Goal: Task Accomplishment & Management: Use online tool/utility

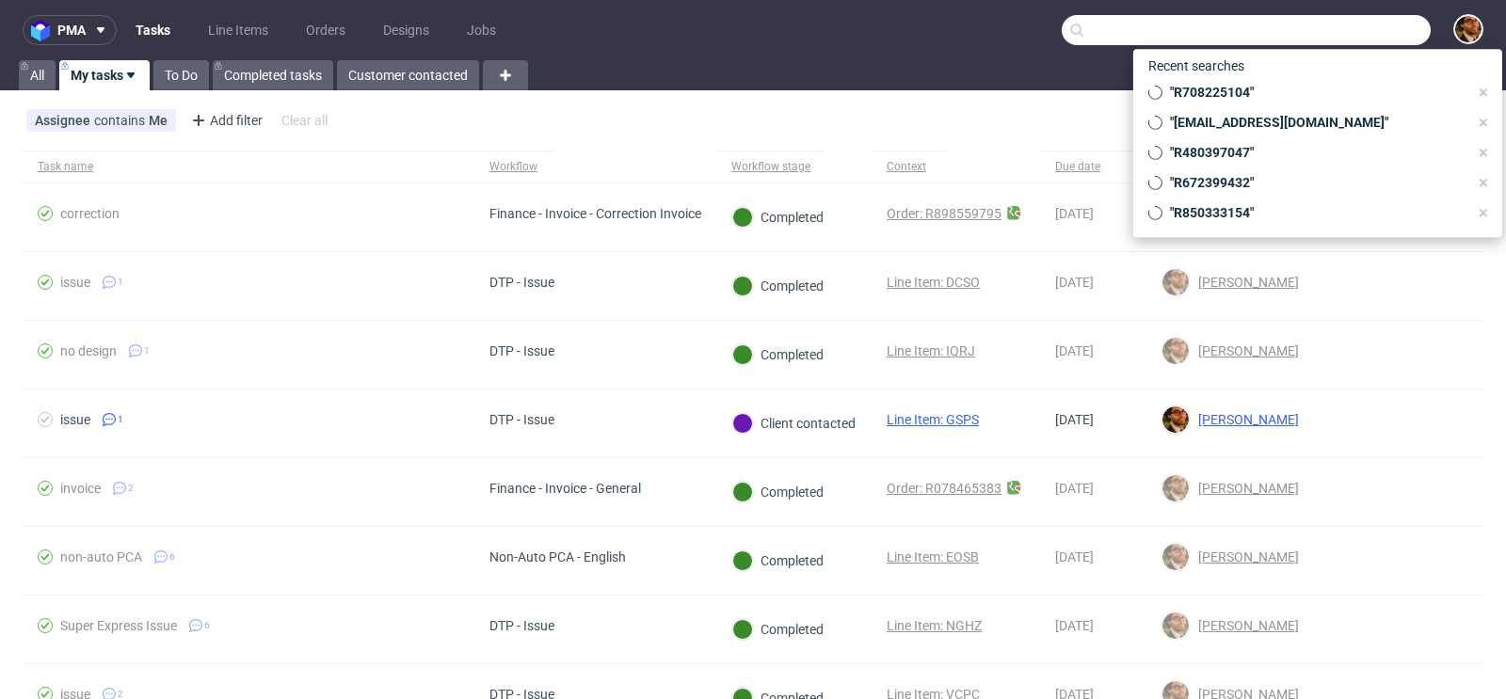
click at [1317, 33] on input "text" at bounding box center [1245, 30] width 369 height 30
paste input "R898559795"
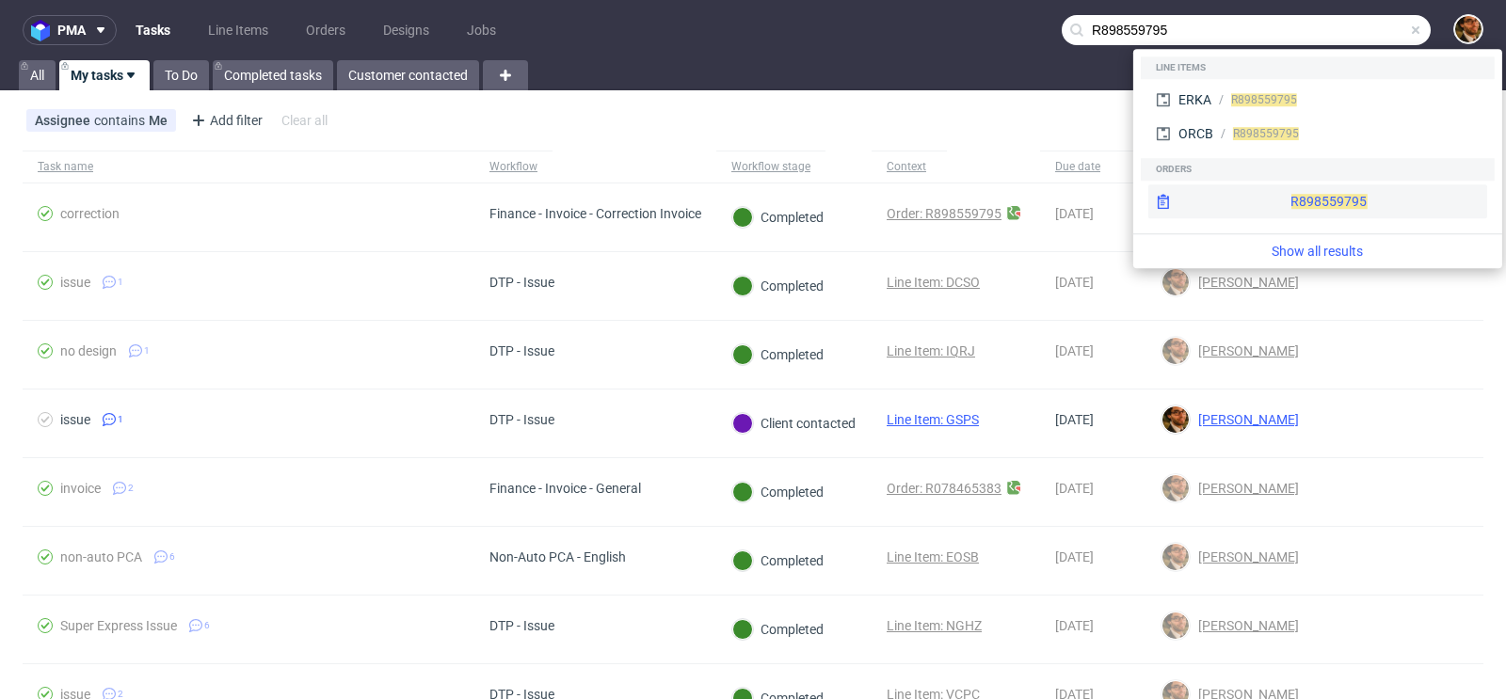
type input "R898559795"
click at [1288, 199] on div "R898559795" at bounding box center [1317, 201] width 339 height 34
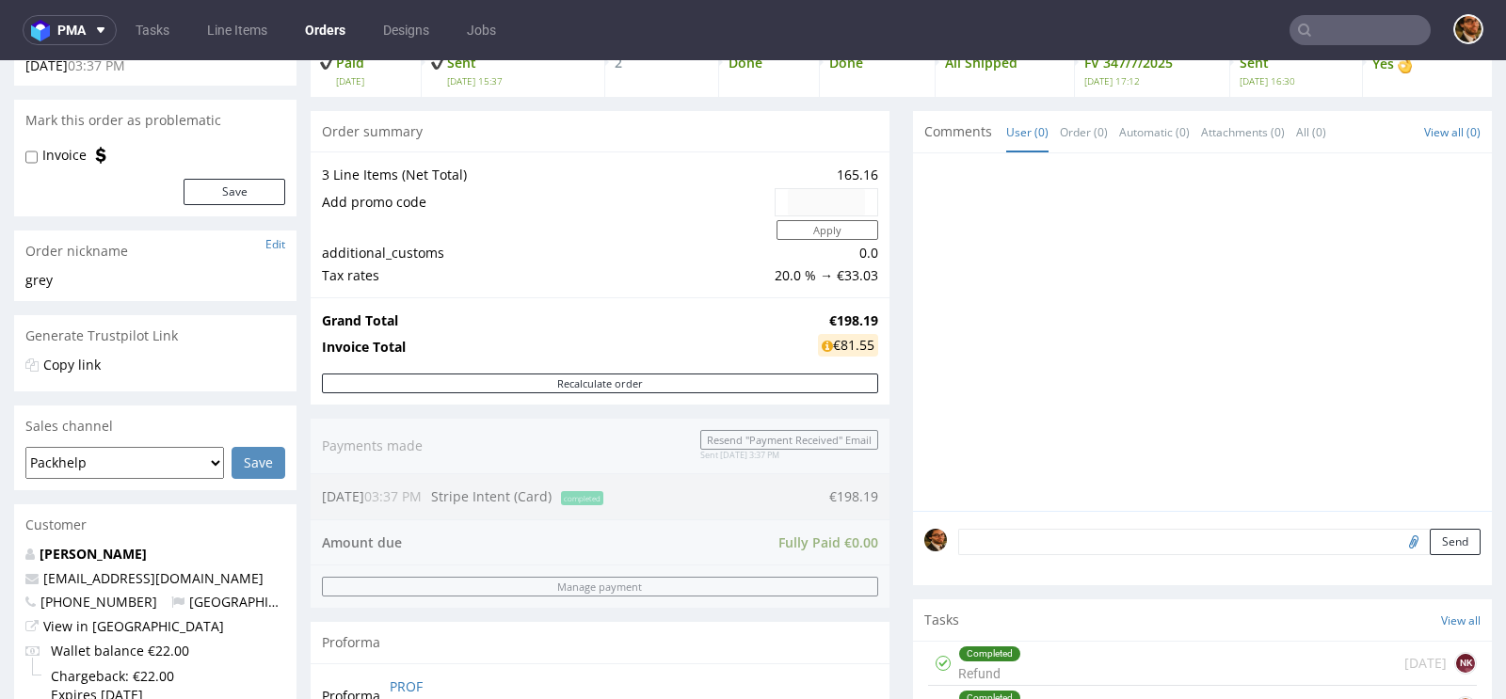
scroll to position [327, 0]
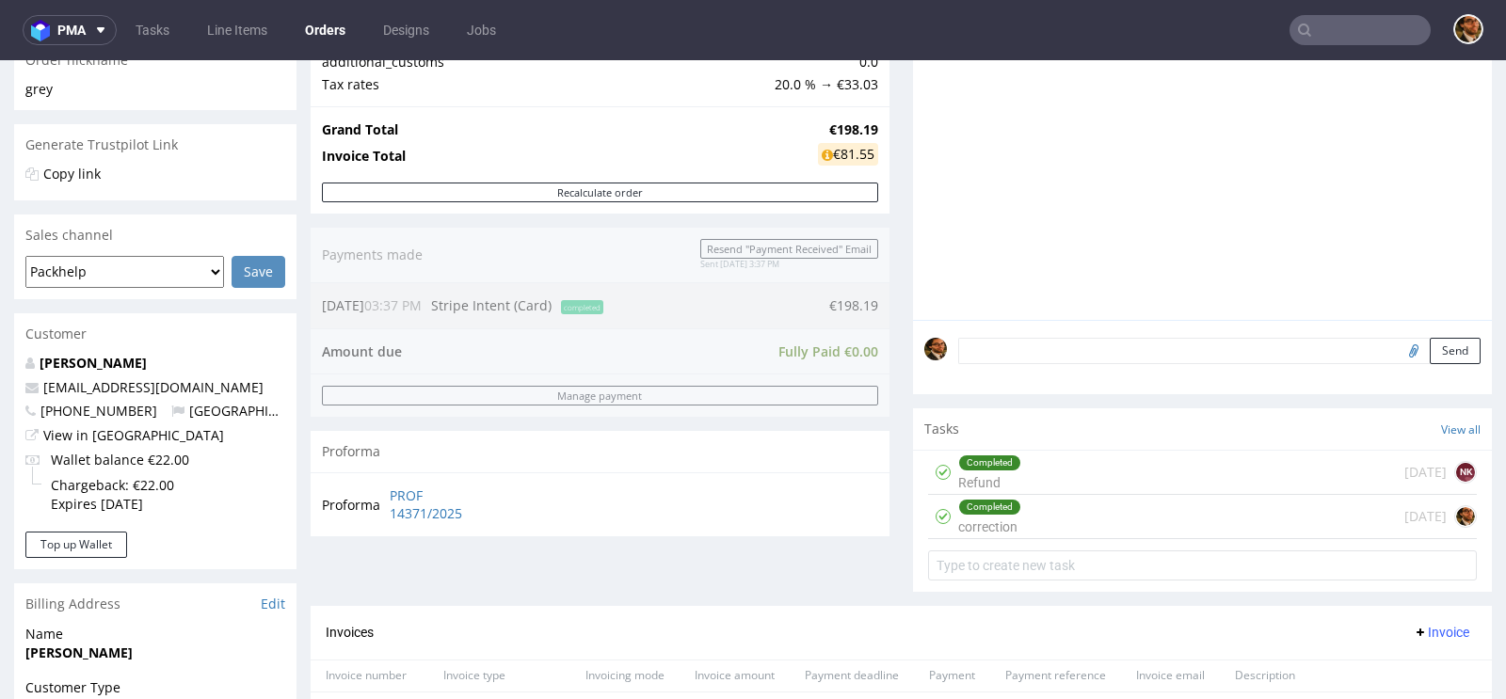
click at [1199, 472] on div "Completed Refund 4 days ago NK" at bounding box center [1202, 473] width 549 height 44
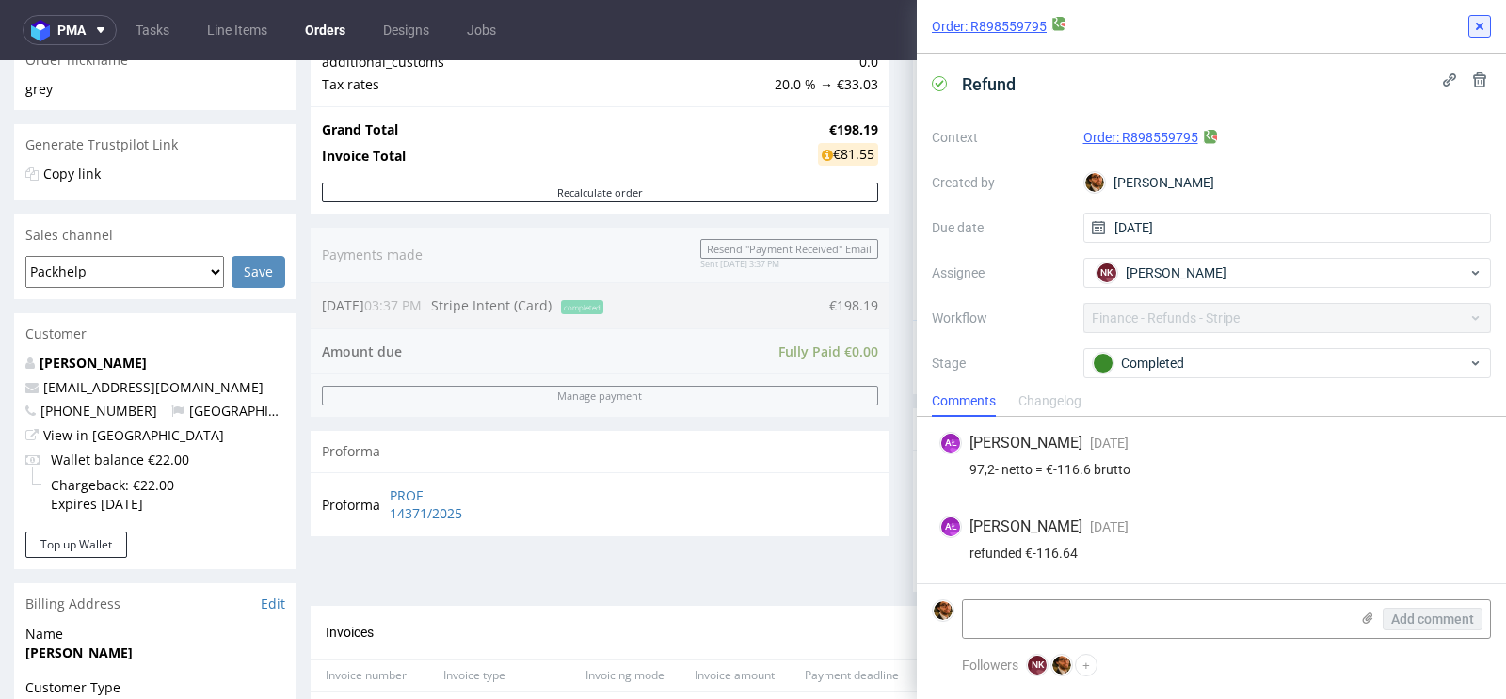
click at [1480, 21] on icon at bounding box center [1479, 26] width 15 height 15
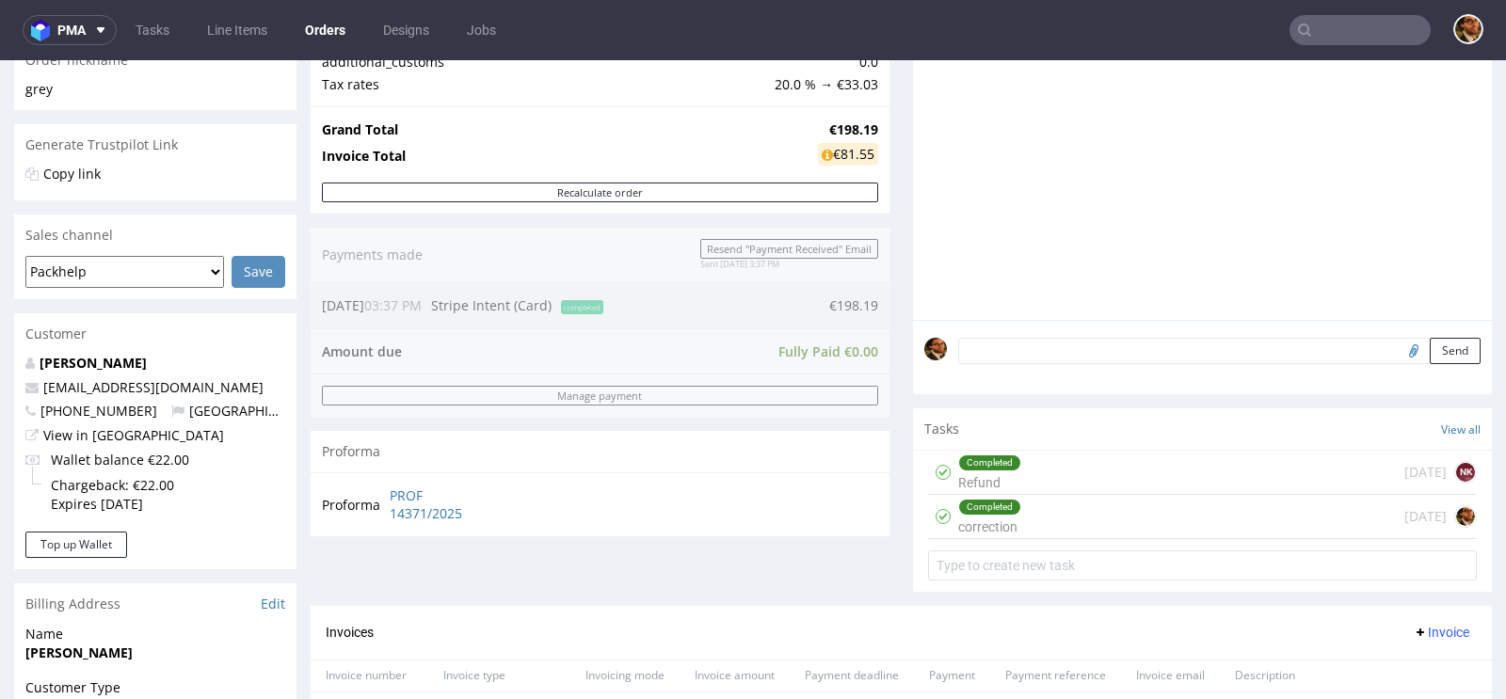
click at [1273, 477] on div "Completed Refund 4 days ago NK" at bounding box center [1202, 473] width 549 height 44
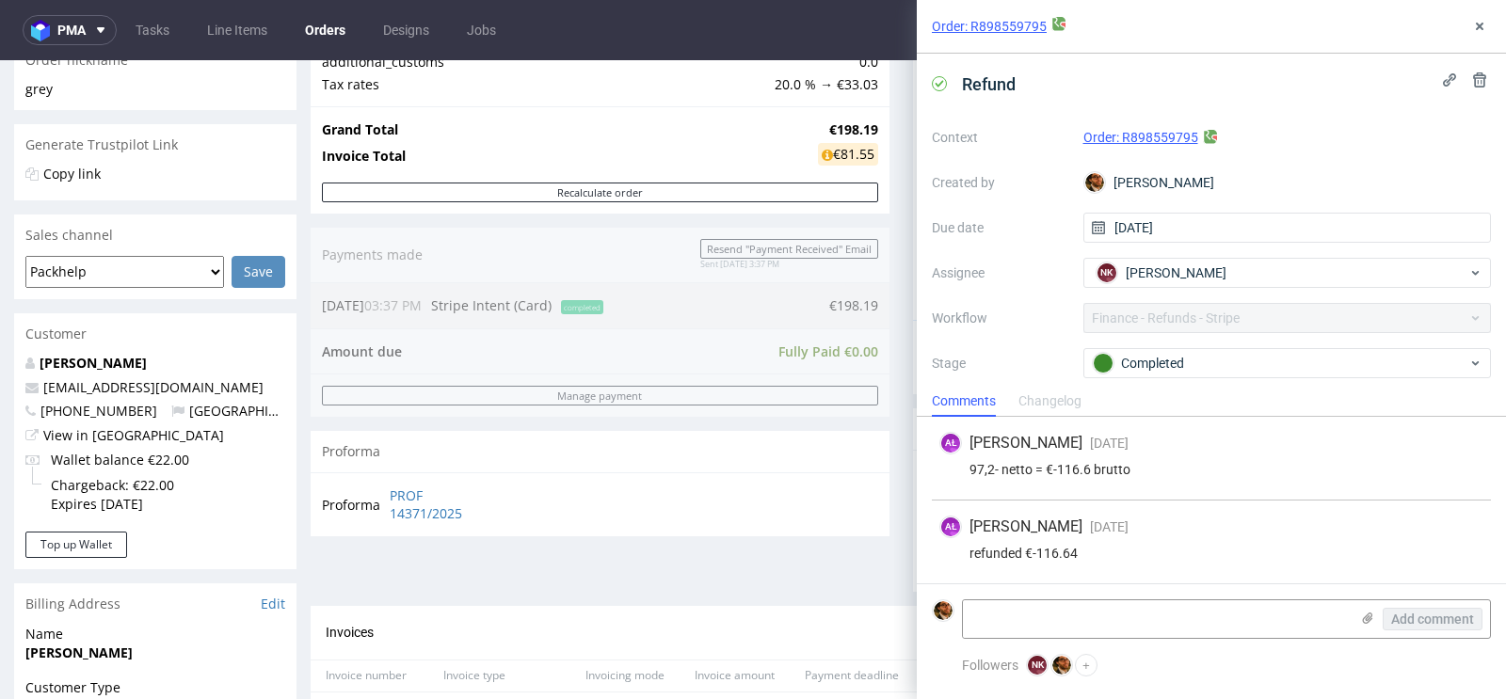
click at [895, 408] on div "Order: R898559795 Refund Context Order: R898559795 Created by Matteo Corsico Du…" at bounding box center [1200, 349] width 612 height 699
drag, startPoint x: 125, startPoint y: 362, endPoint x: 42, endPoint y: 361, distance: 82.8
click at [42, 361] on p "Coleen GREY" at bounding box center [155, 363] width 260 height 19
copy link "Coleen GREY"
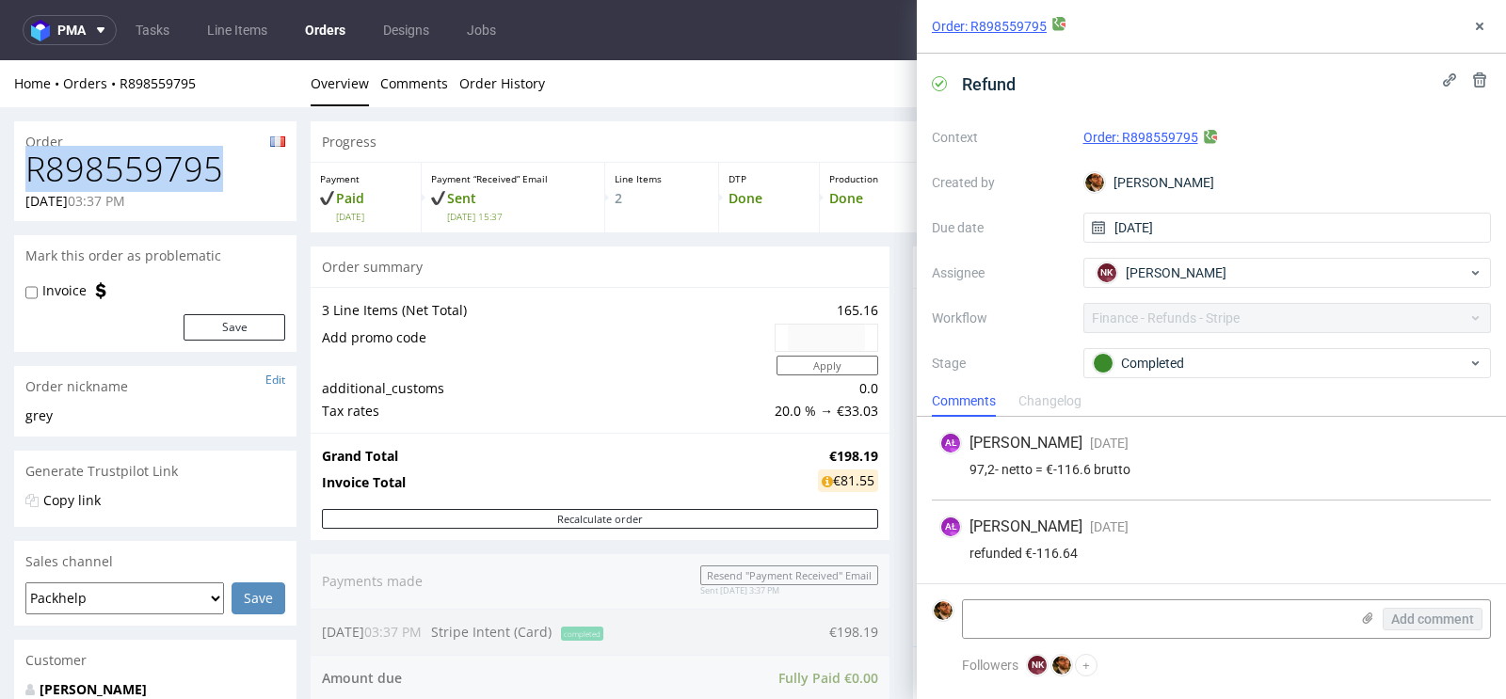
drag, startPoint x: 222, startPoint y: 169, endPoint x: 31, endPoint y: 174, distance: 191.1
click at [31, 174] on h1 "R898559795" at bounding box center [155, 170] width 260 height 38
copy h1 "R898559795"
click at [1474, 32] on icon at bounding box center [1479, 26] width 15 height 15
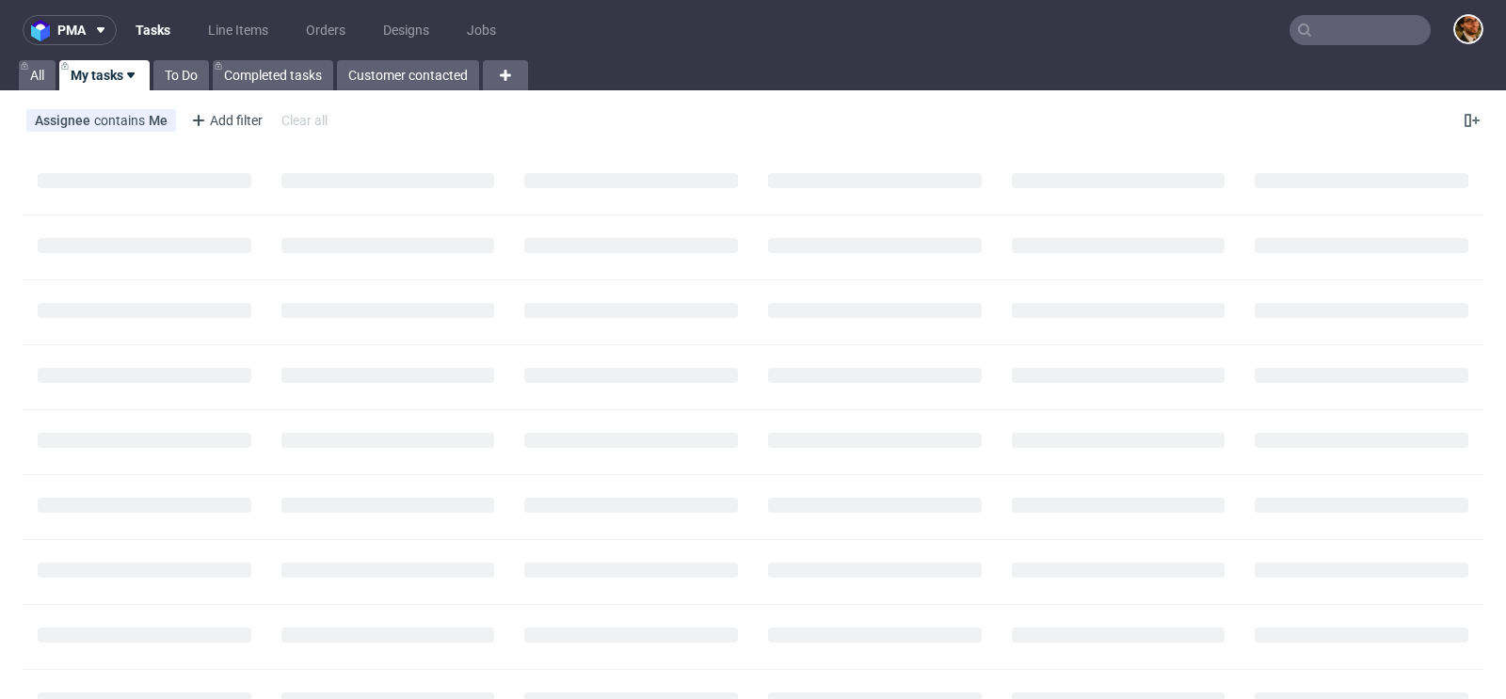
click at [1333, 24] on input "text" at bounding box center [1359, 30] width 141 height 30
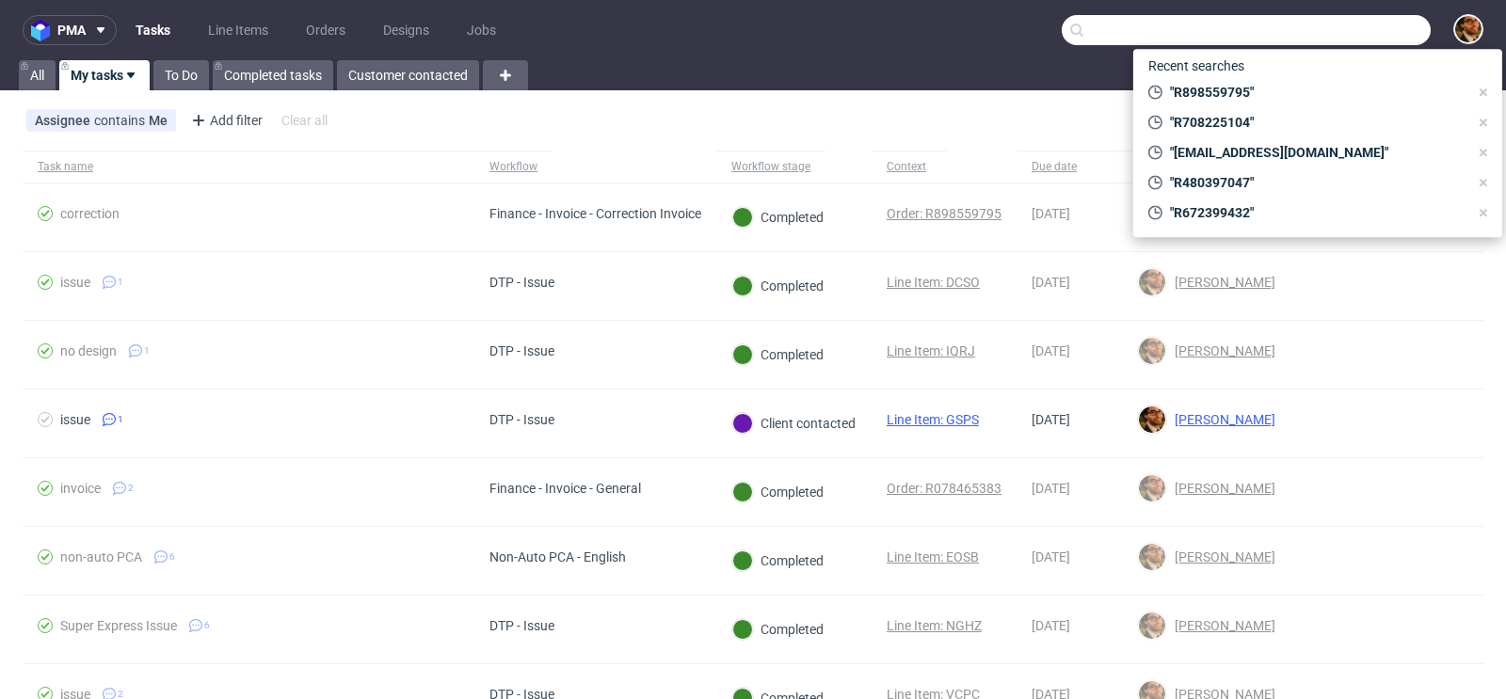
paste input "c.herault@transcausse.com"
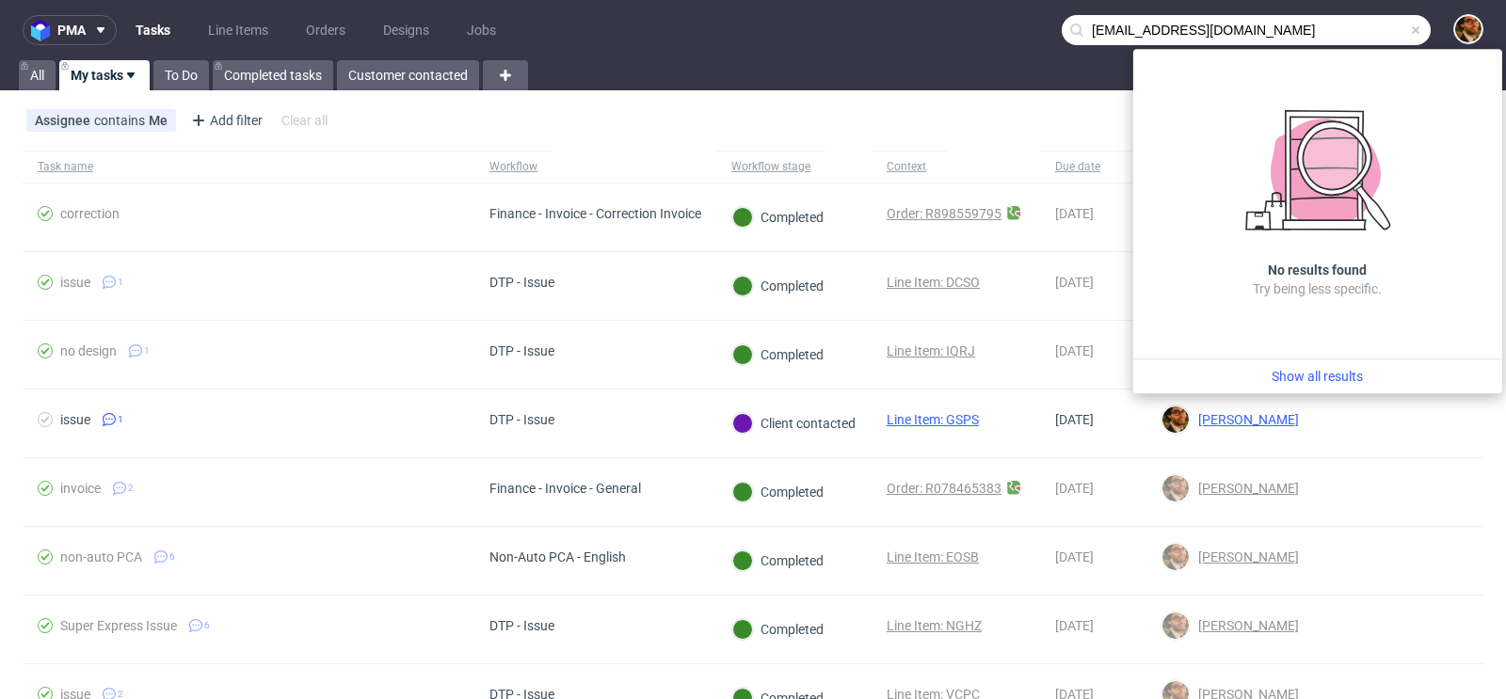
type input "c.herault@transcausse.com"
drag, startPoint x: 1253, startPoint y: 35, endPoint x: 1003, endPoint y: 19, distance: 250.8
click at [1003, 19] on nav "pma Tasks Line Items Orders Designs Jobs c.herault@transcausse.com" at bounding box center [753, 30] width 1506 height 60
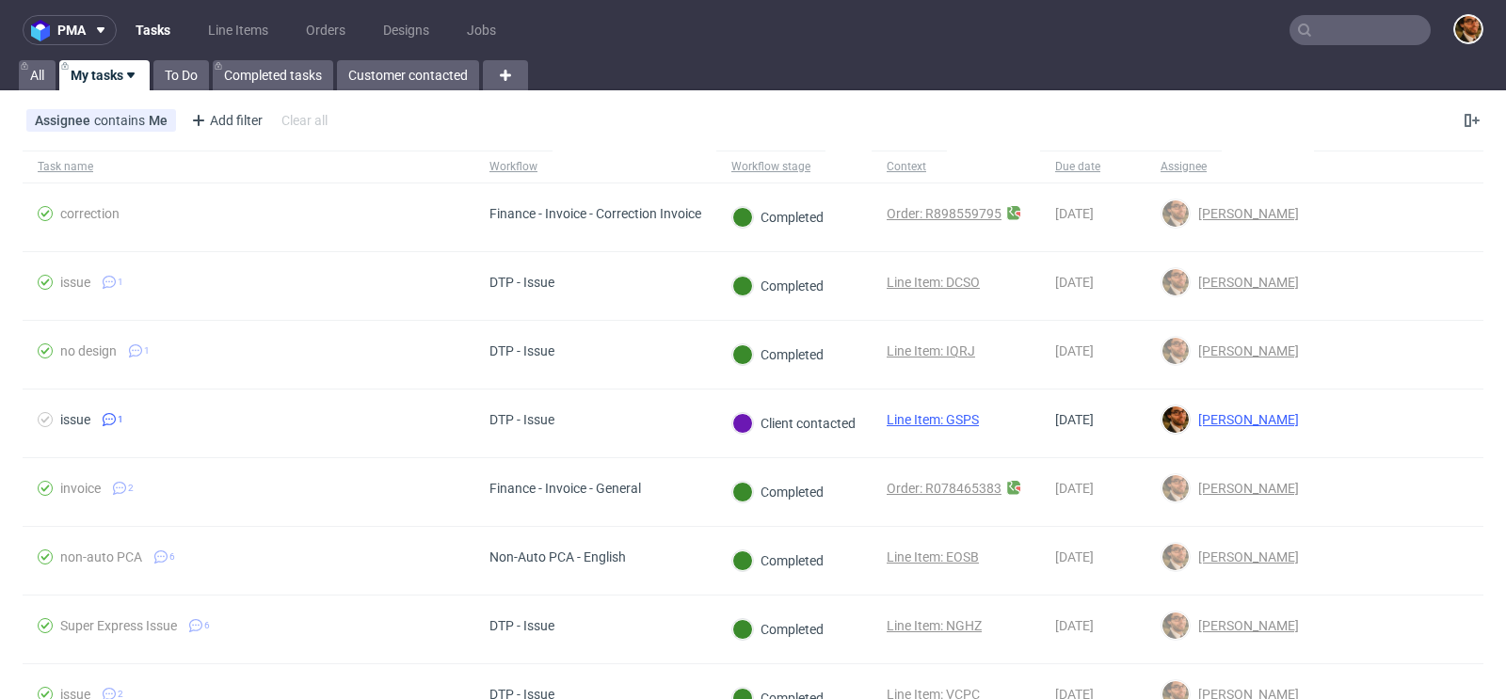
paste input "contact@hairfullcycle.com"
type input "contact@hairfullcycle.com"
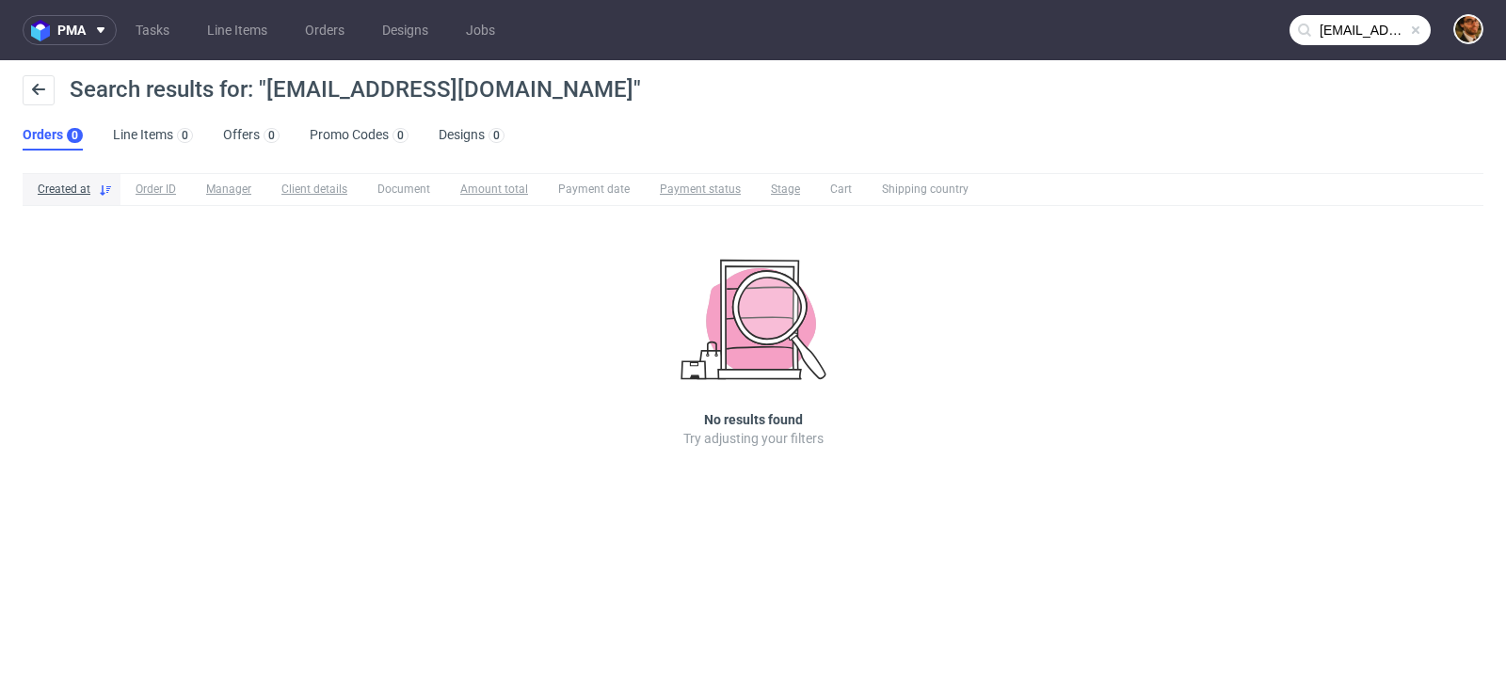
click at [1210, 231] on div "Created at Order ID Manager Client details Document Amount total Payment date P…" at bounding box center [753, 337] width 1506 height 343
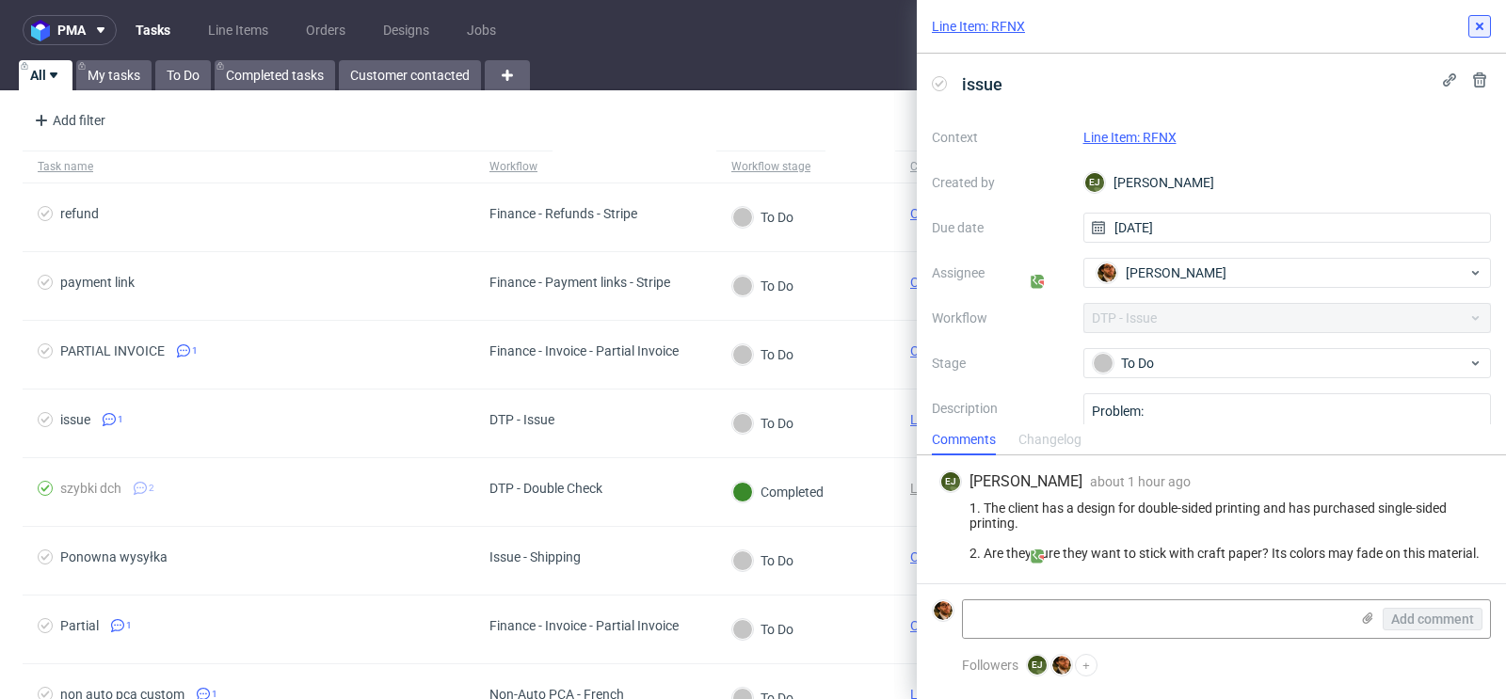
click at [1484, 27] on icon at bounding box center [1479, 26] width 15 height 15
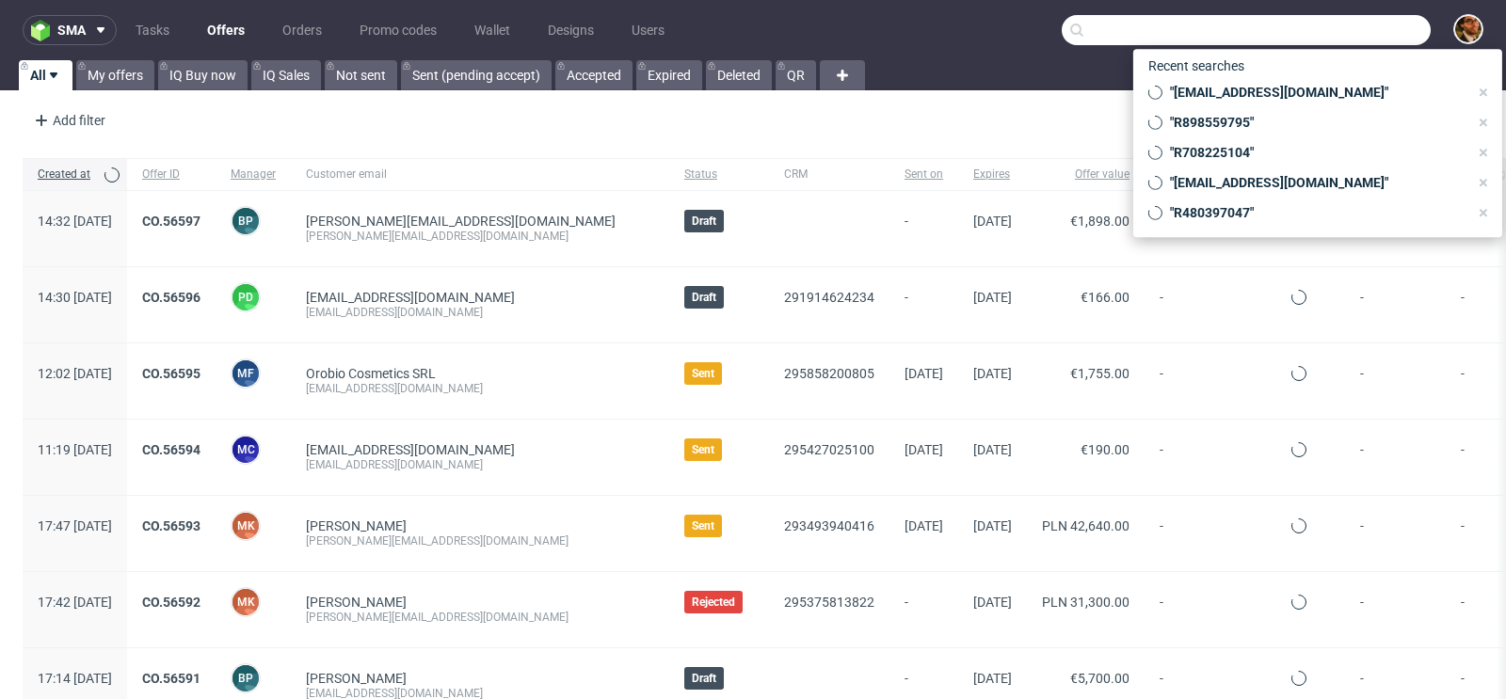
click at [1307, 39] on input "text" at bounding box center [1245, 30] width 369 height 30
paste input "R487936241"
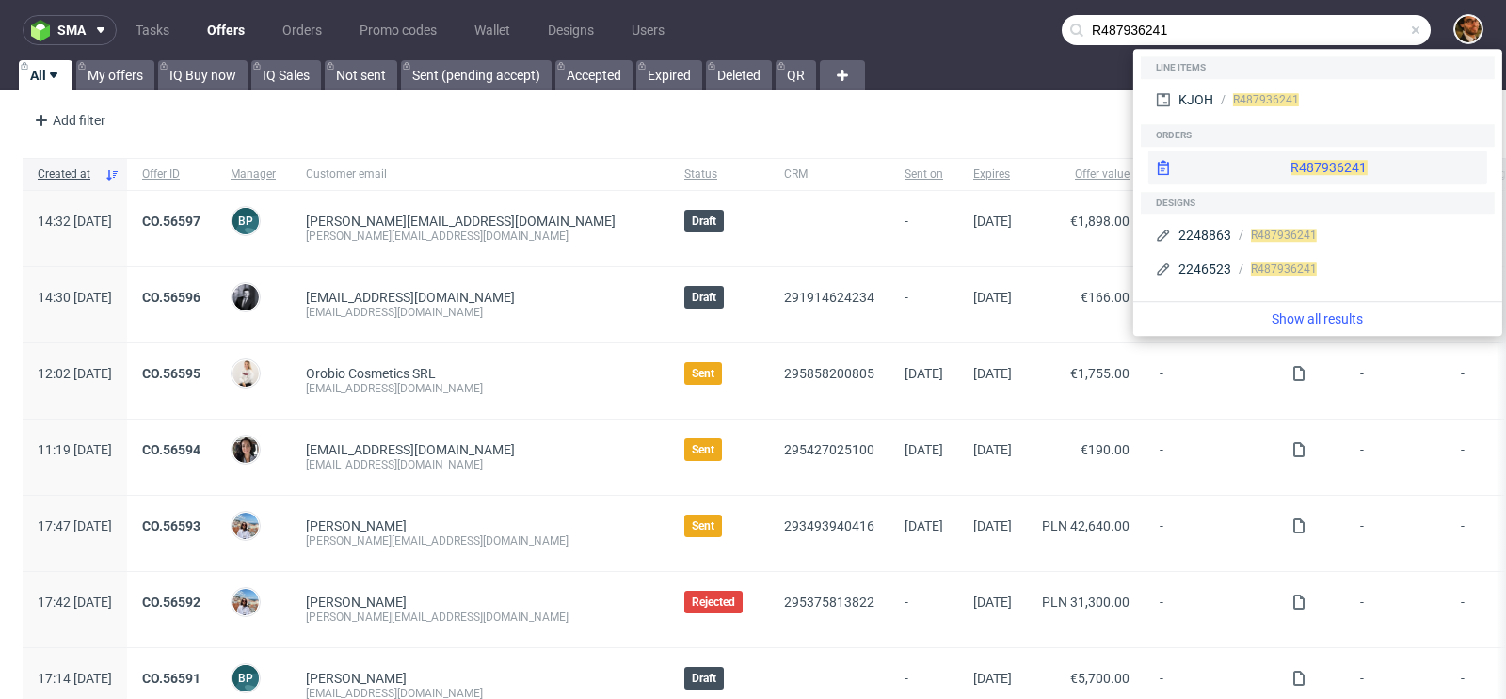
type input "R487936241"
click at [1287, 168] on div "R487936241" at bounding box center [1317, 168] width 339 height 34
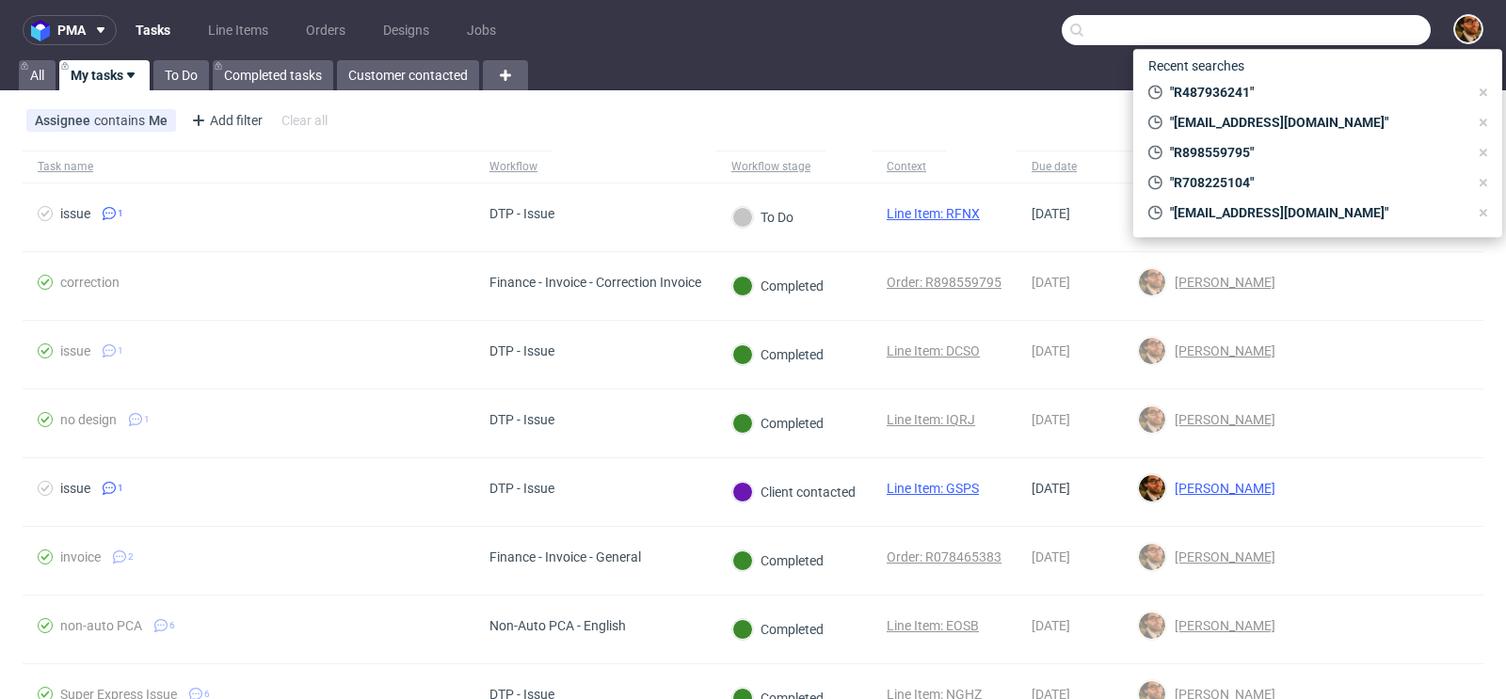
click at [1319, 32] on input "text" at bounding box center [1245, 30] width 369 height 30
paste input "R234845013"
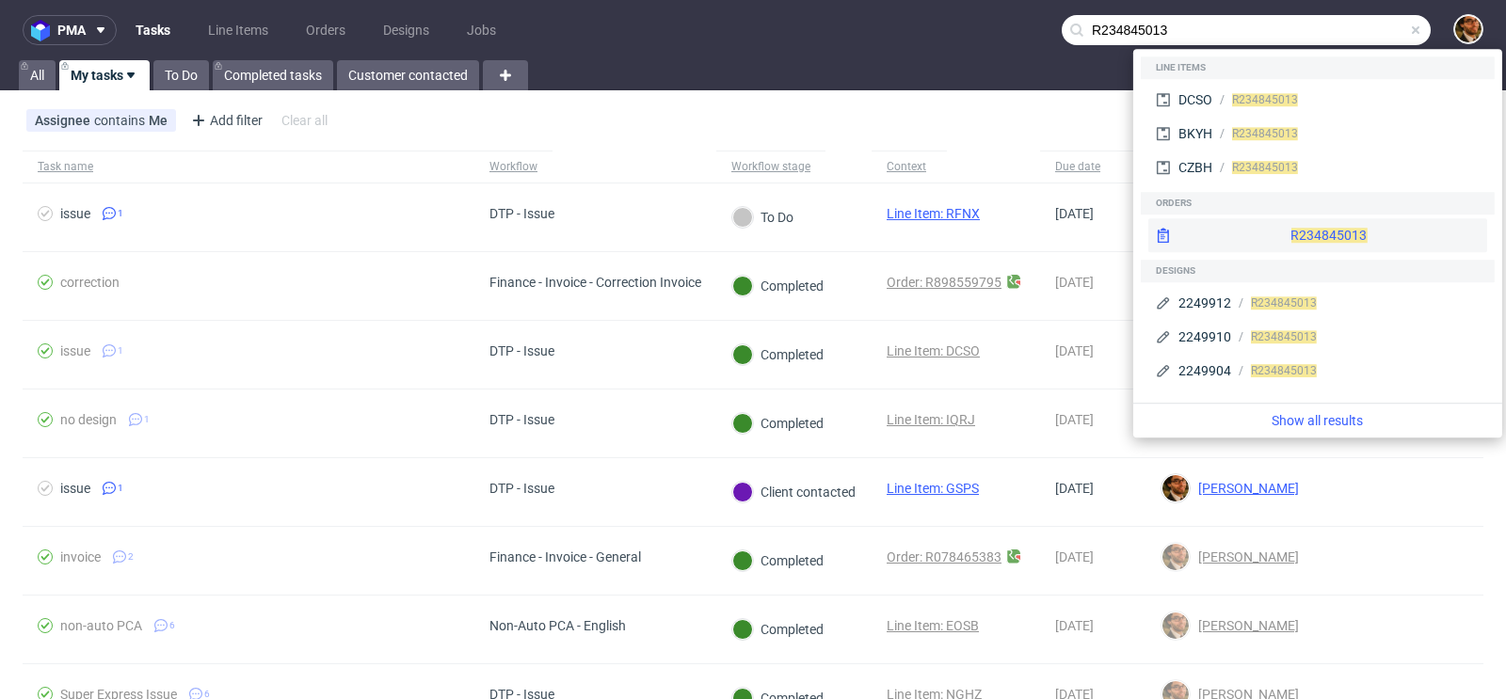
type input "R234845013"
click at [1315, 227] on div "R234845013" at bounding box center [1317, 235] width 339 height 34
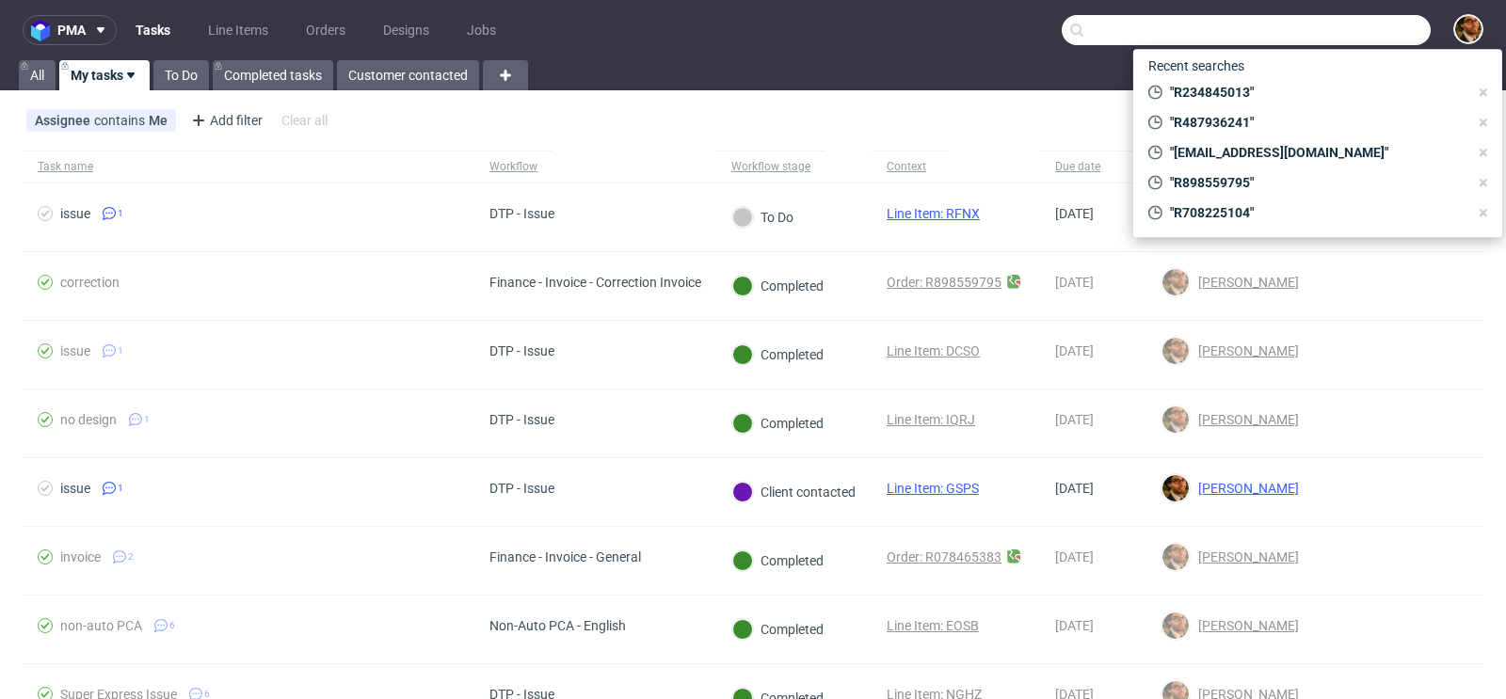
click at [1332, 28] on input "text" at bounding box center [1245, 30] width 369 height 30
paste input "vegansrls@libero.it"
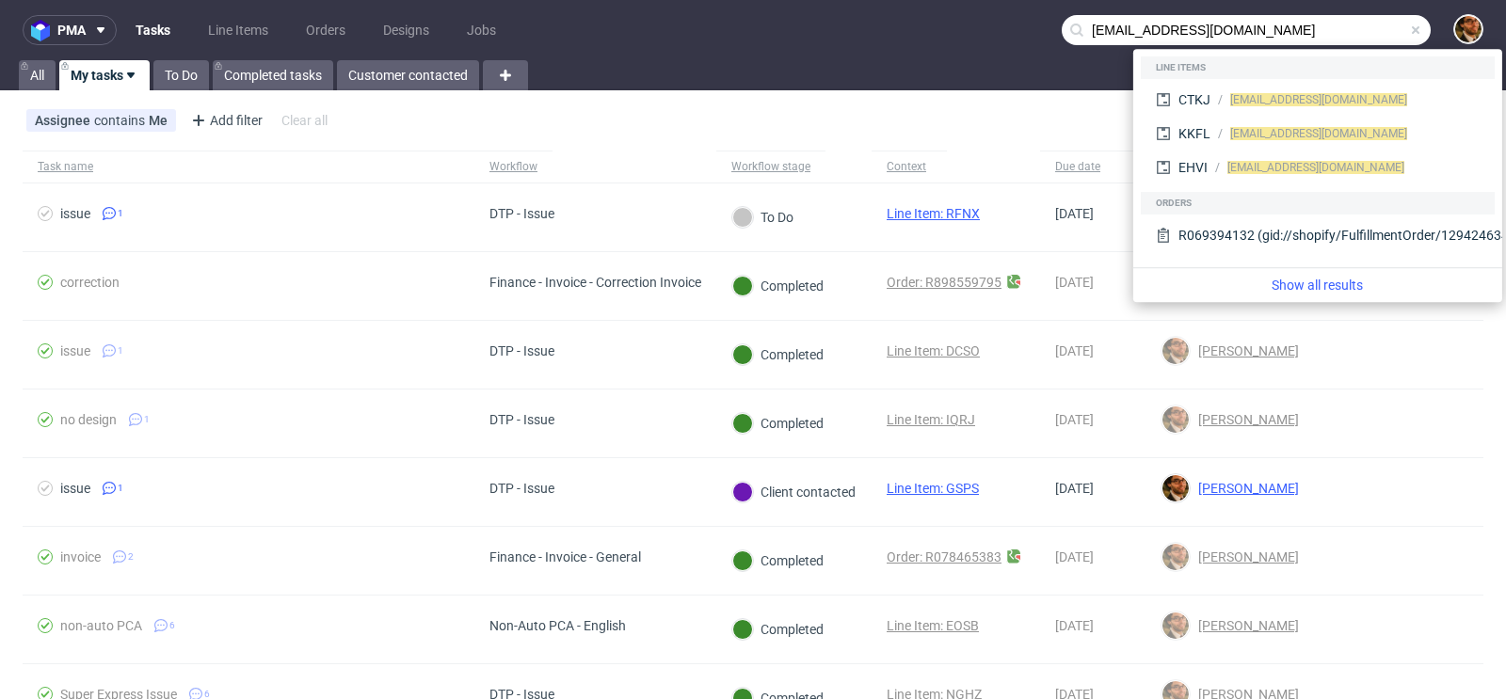
type input "vegansrls@libero.it"
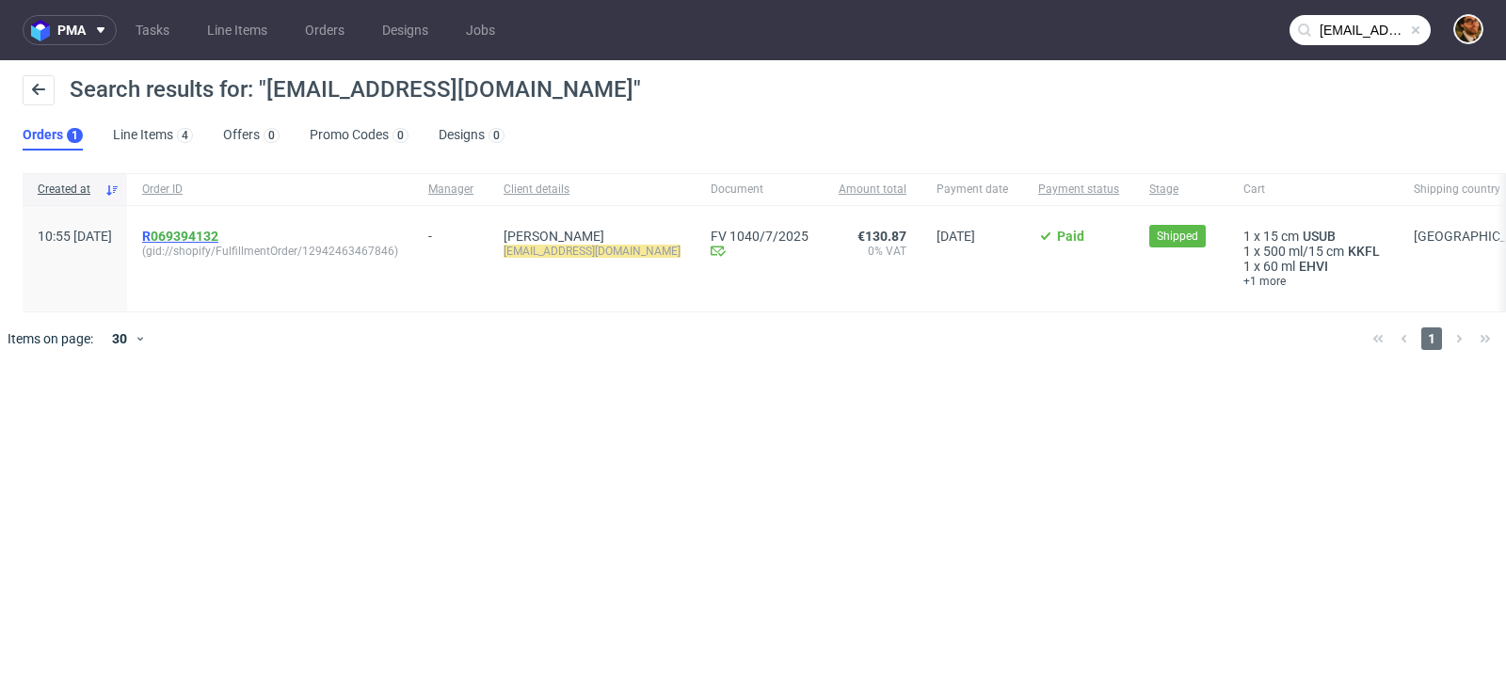
click at [217, 235] on link "069394132" at bounding box center [185, 236] width 68 height 15
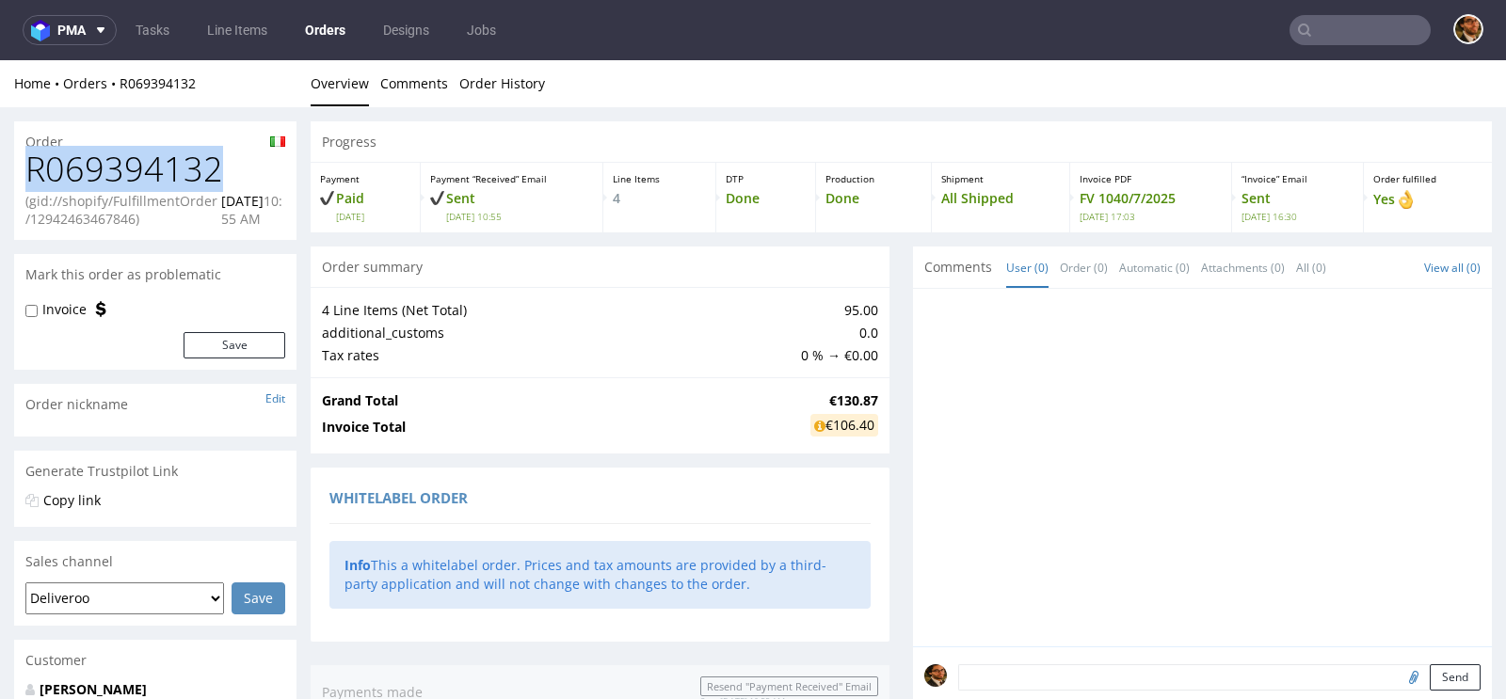
drag, startPoint x: 217, startPoint y: 166, endPoint x: 33, endPoint y: 169, distance: 184.5
click at [33, 169] on h1 "R069394132" at bounding box center [155, 170] width 260 height 38
copy h1 "R069394132"
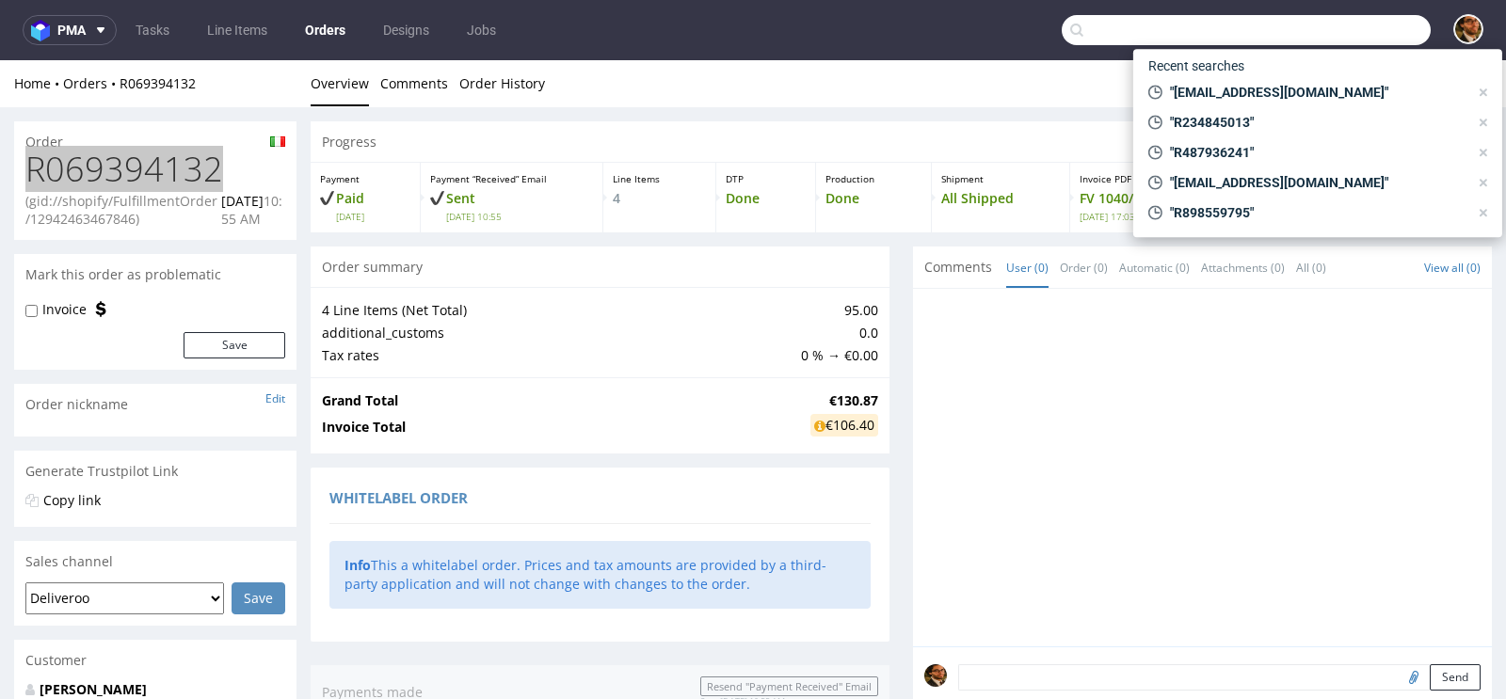
click at [1331, 35] on input "text" at bounding box center [1245, 30] width 369 height 30
paste input "R480397047"
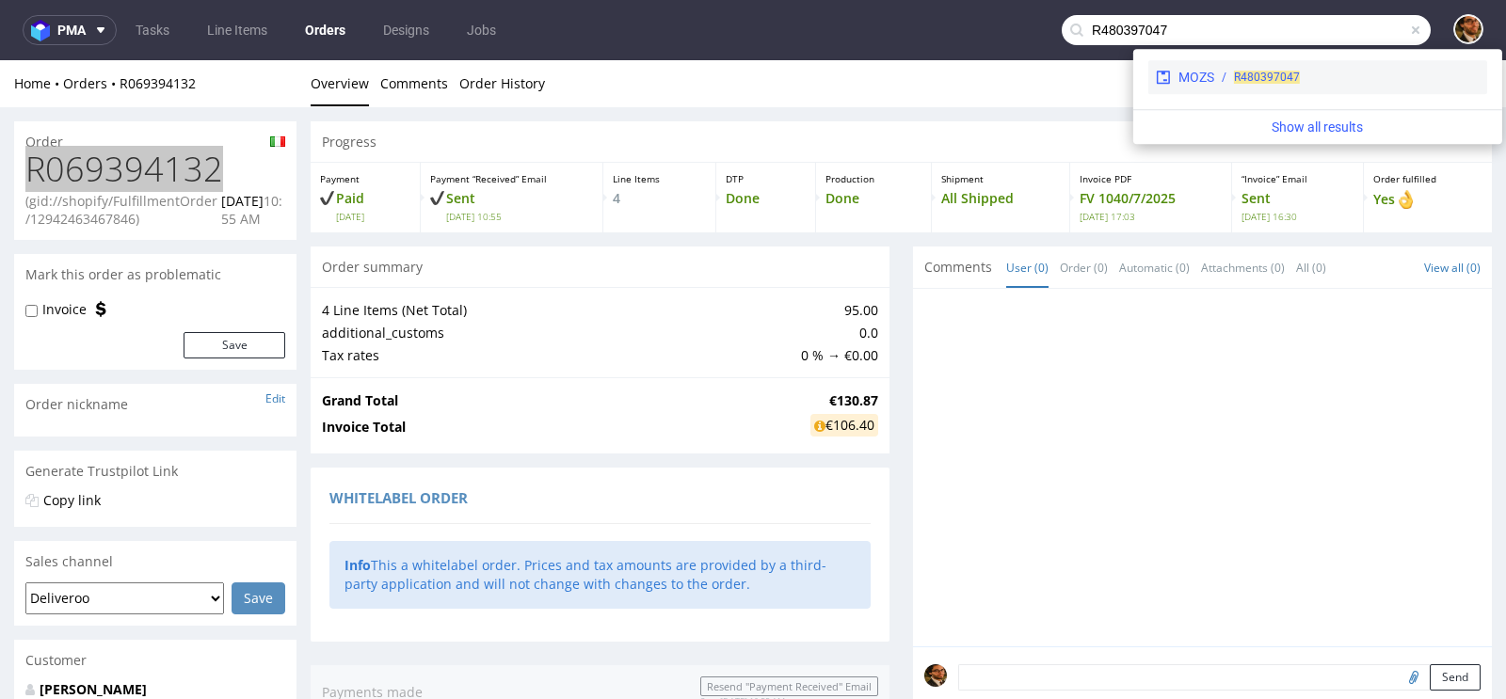
type input "R480397047"
click at [1338, 82] on div "R480397047" at bounding box center [1346, 77] width 265 height 17
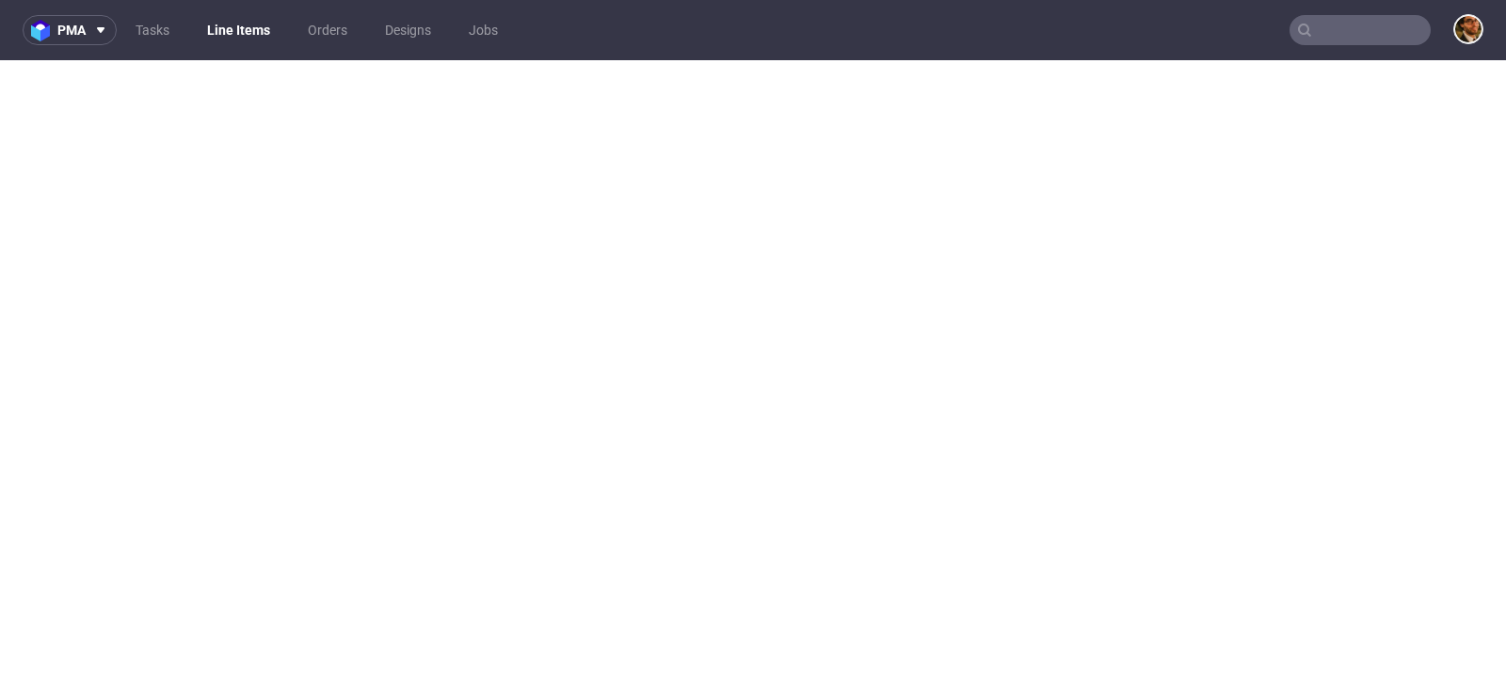
click at [1328, 29] on input "text" at bounding box center [1359, 30] width 141 height 30
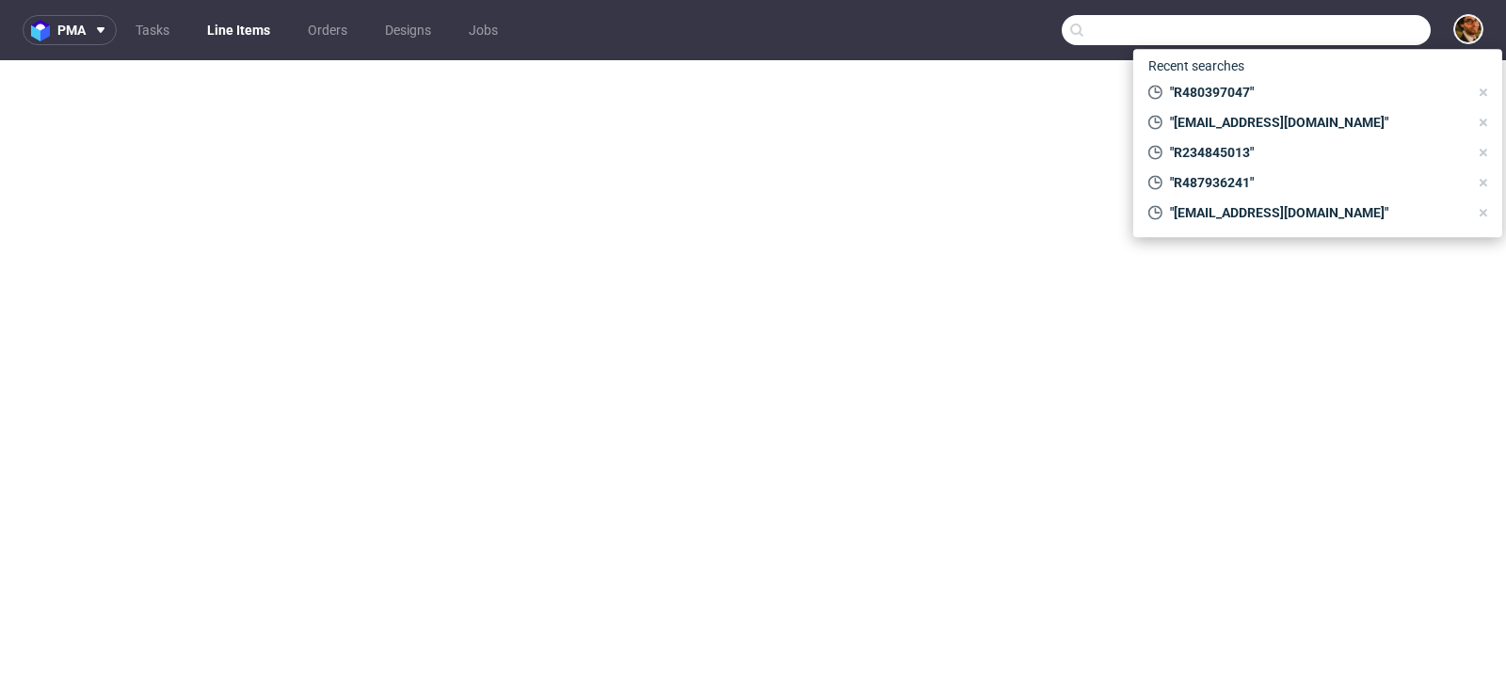
paste input "R480397047"
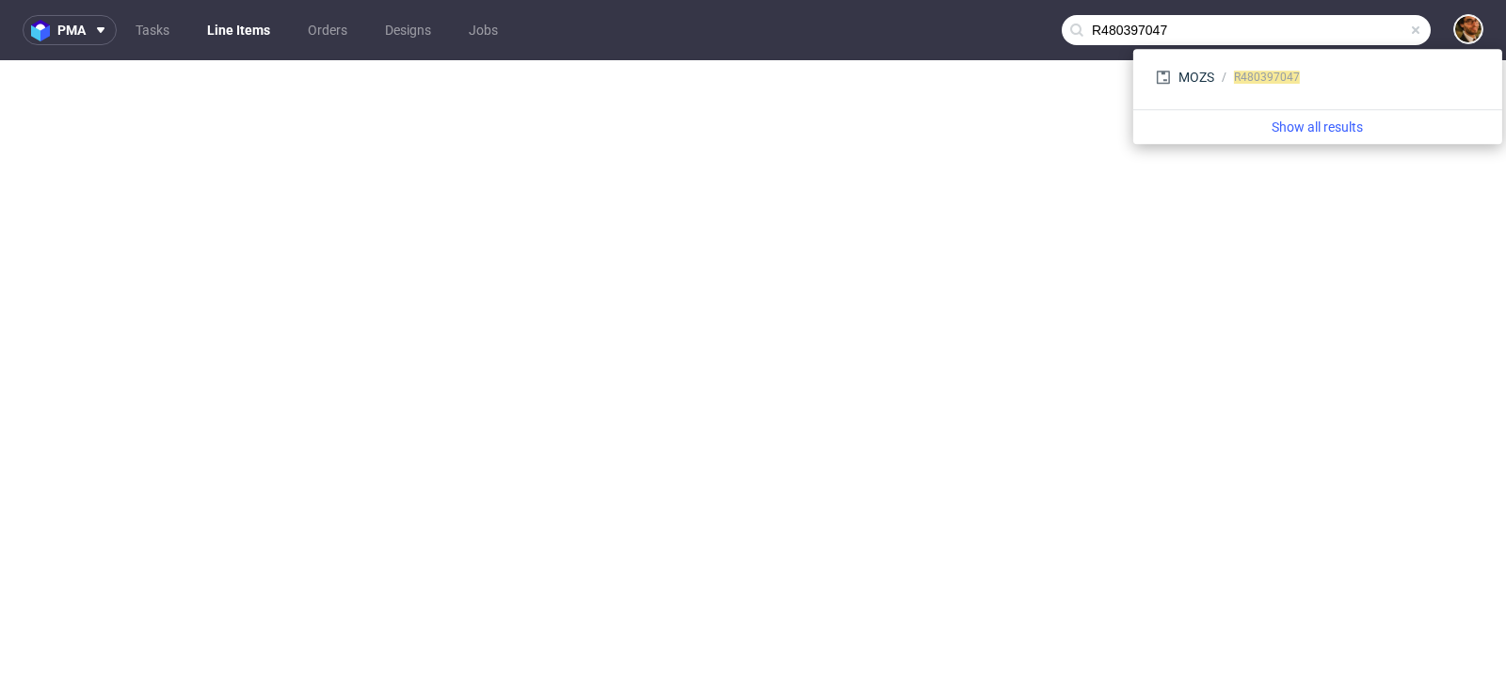
type input "R480397047"
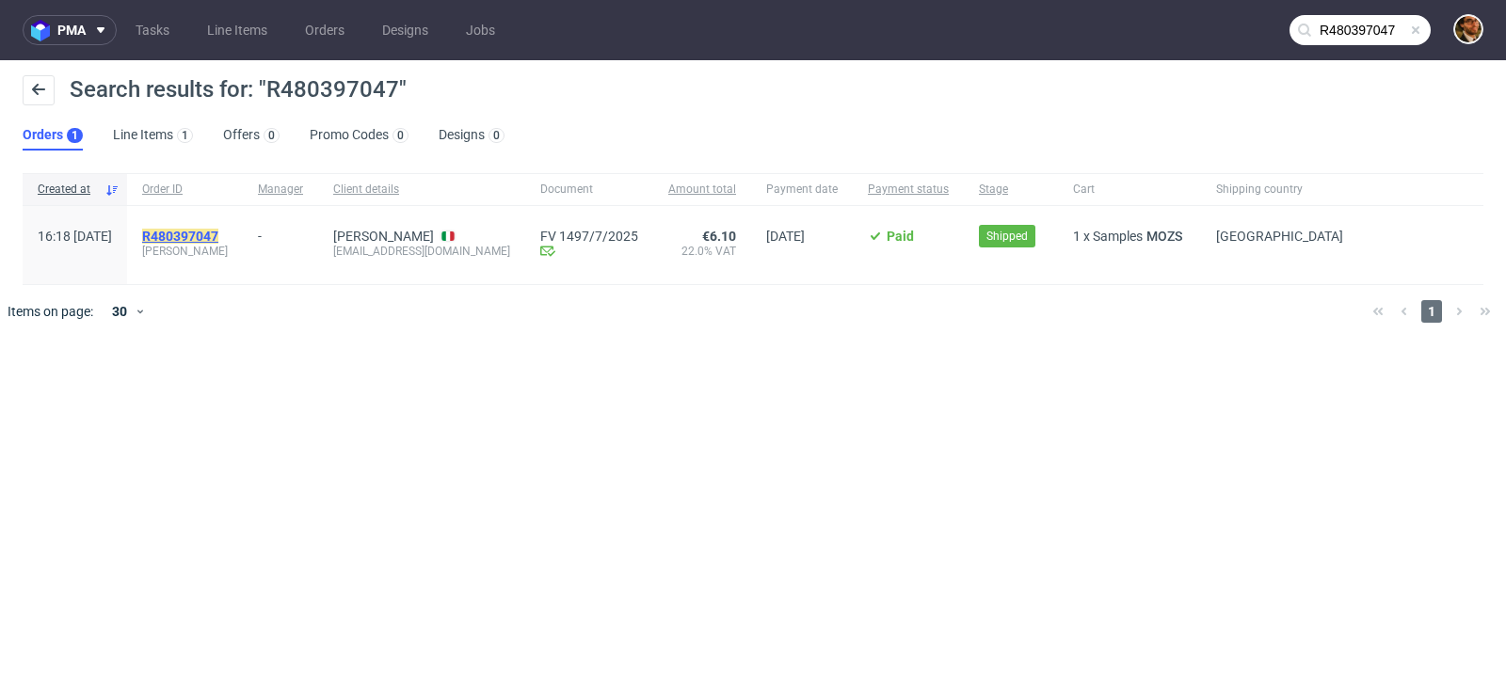
click at [218, 233] on mark "R480397047" at bounding box center [180, 236] width 76 height 15
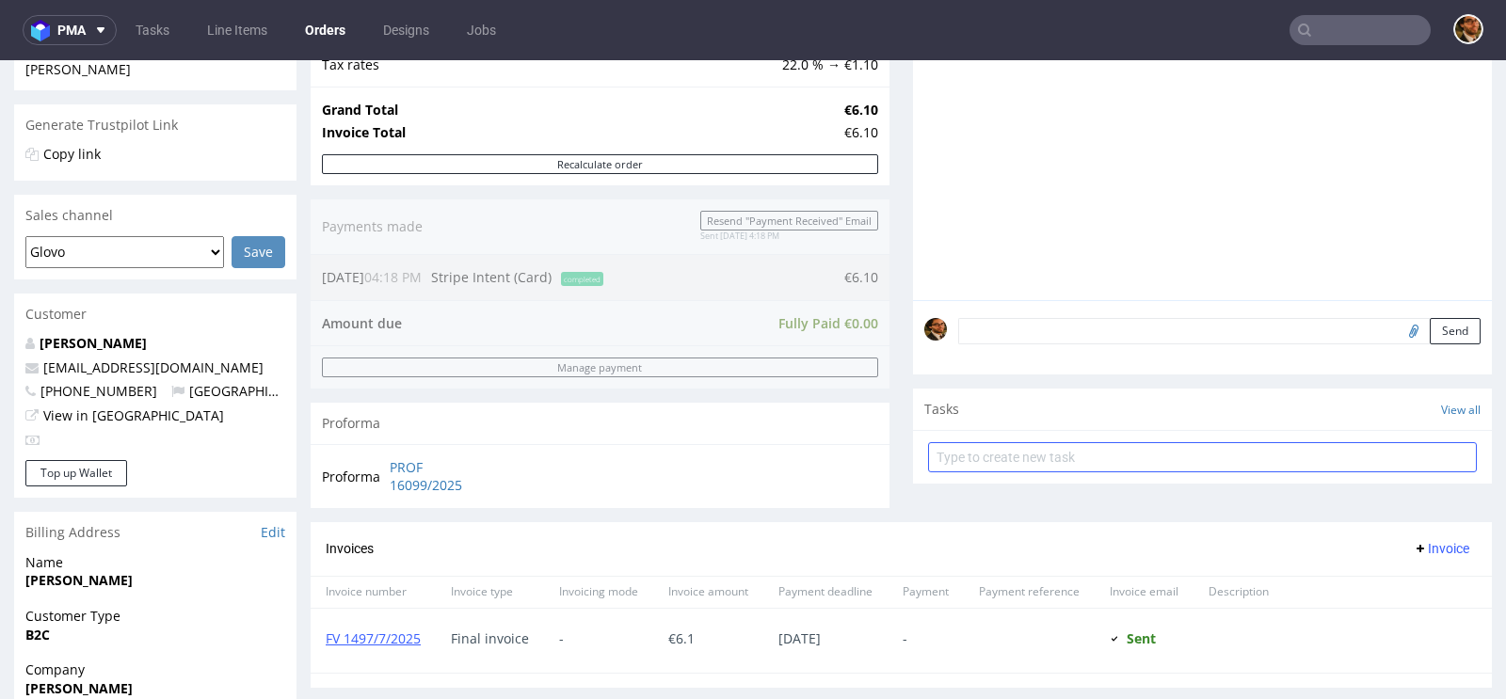
scroll to position [389, 0]
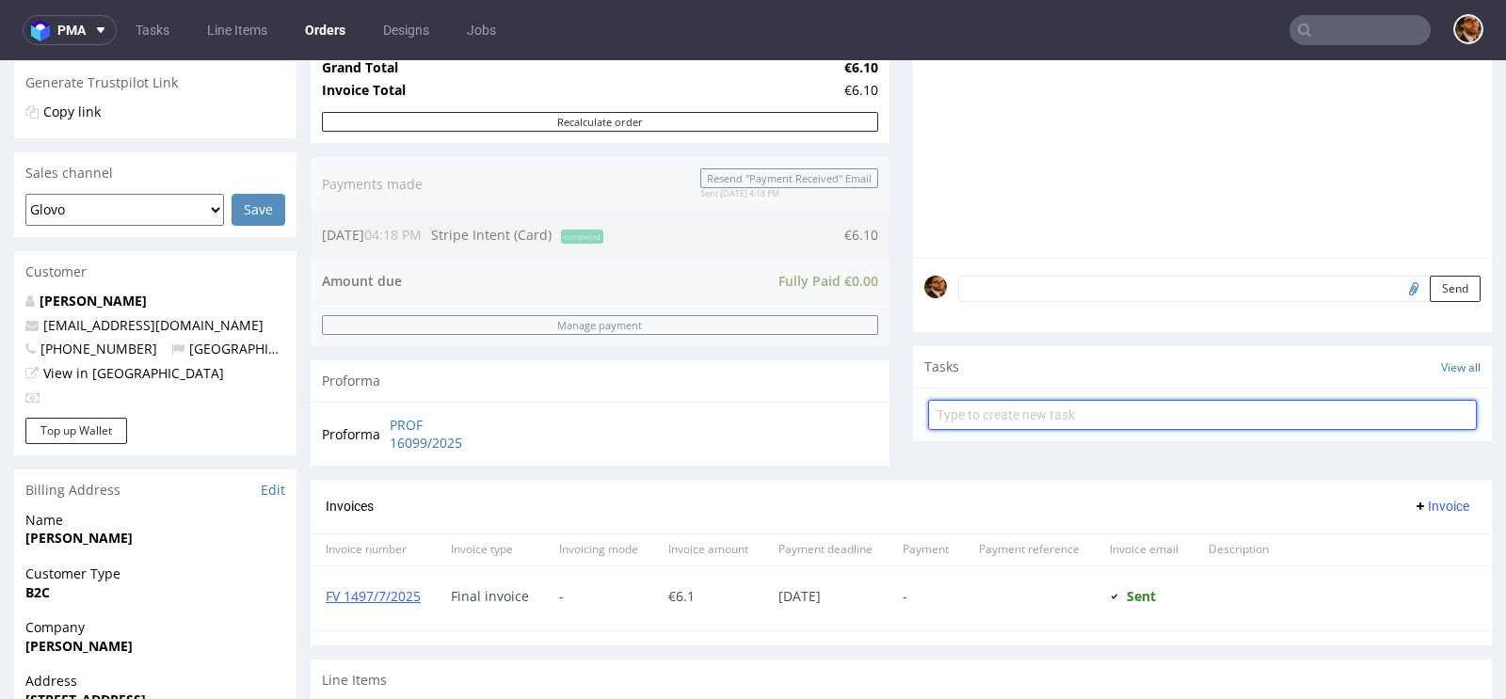
click at [1040, 415] on input "text" at bounding box center [1202, 415] width 549 height 30
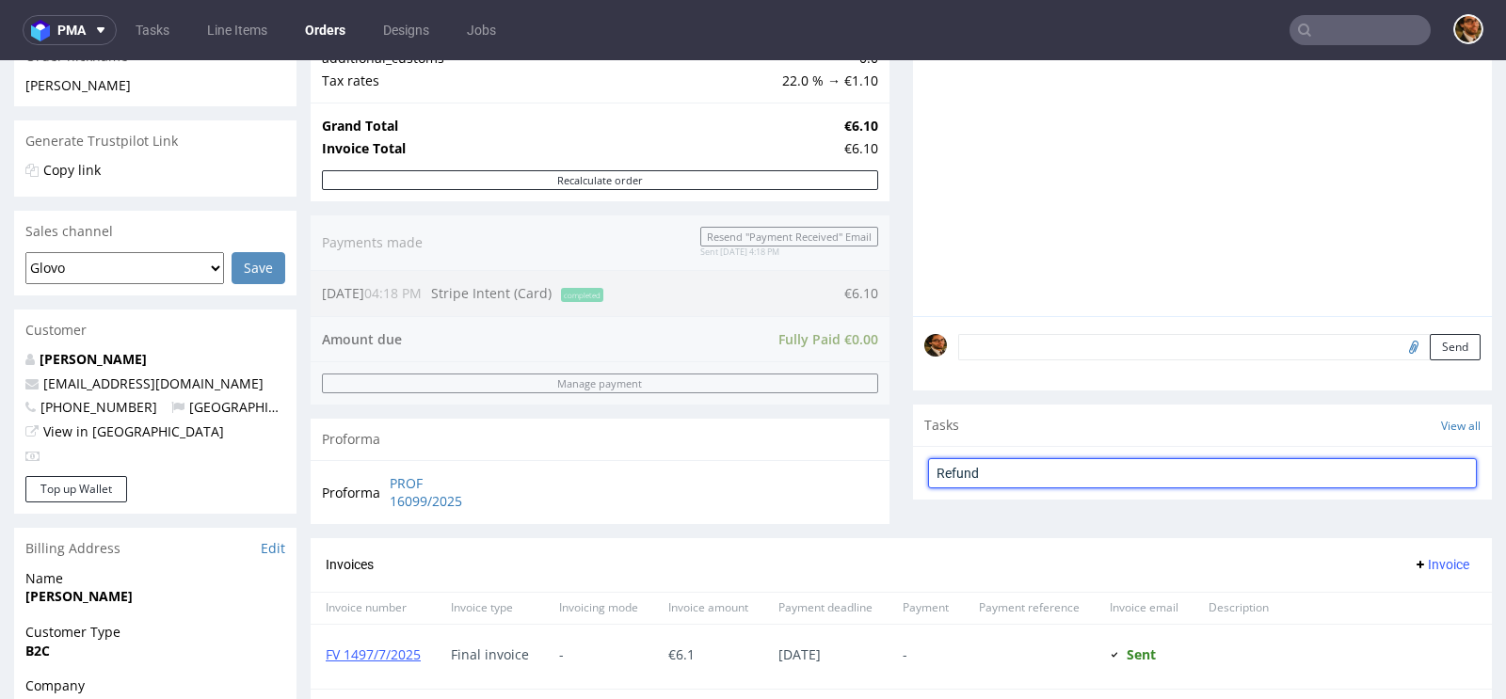
scroll to position [331, 0]
click at [992, 471] on input "Refund" at bounding box center [1202, 472] width 549 height 30
type input "Refund"
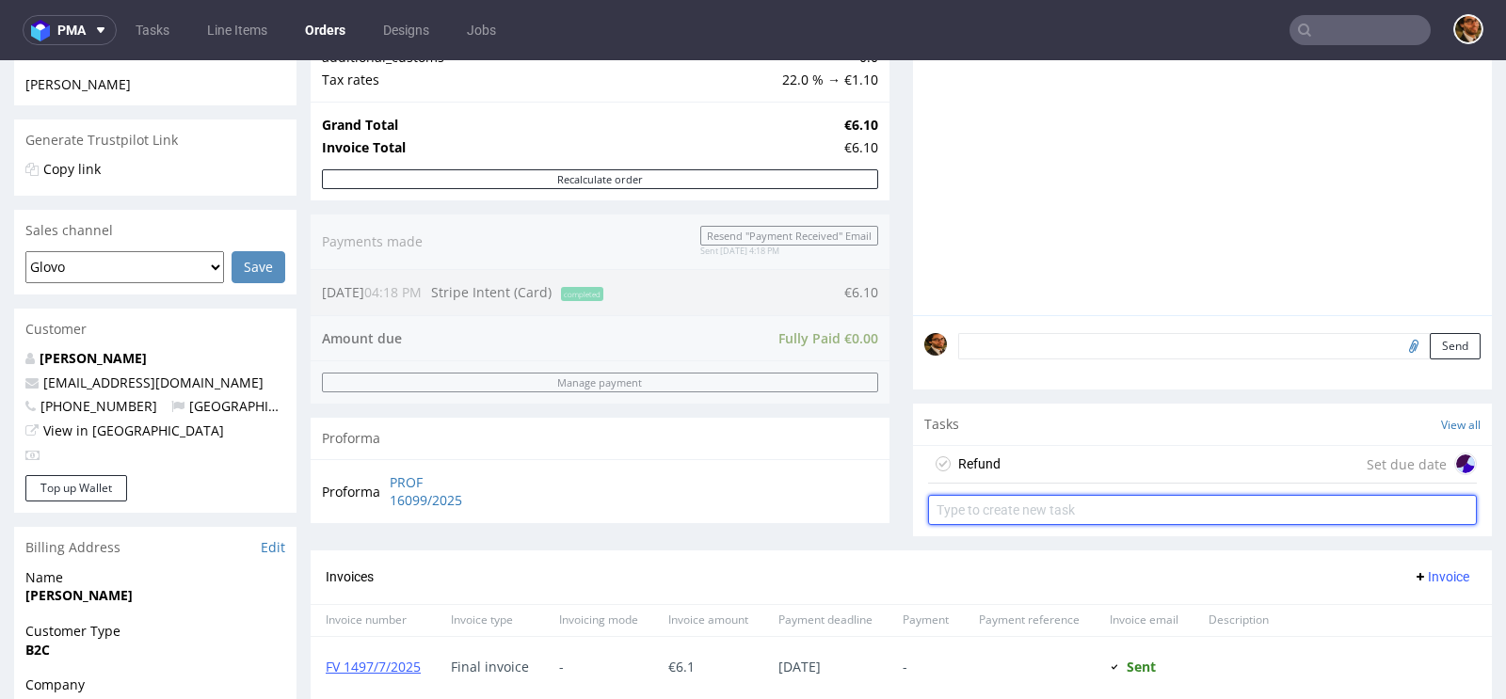
click at [996, 506] on input "text" at bounding box center [1202, 510] width 549 height 30
type input "Invoice Correction"
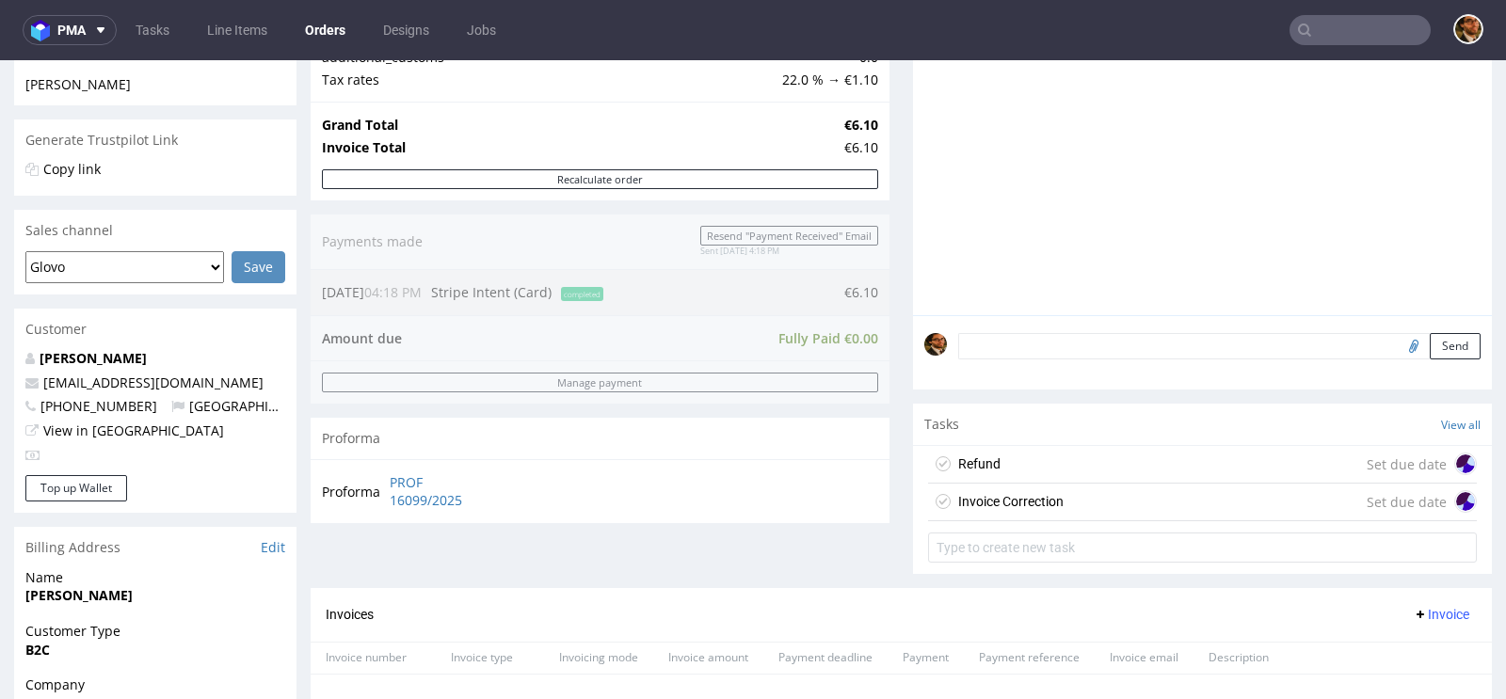
click at [1027, 466] on div "Refund Set due date" at bounding box center [1202, 465] width 549 height 38
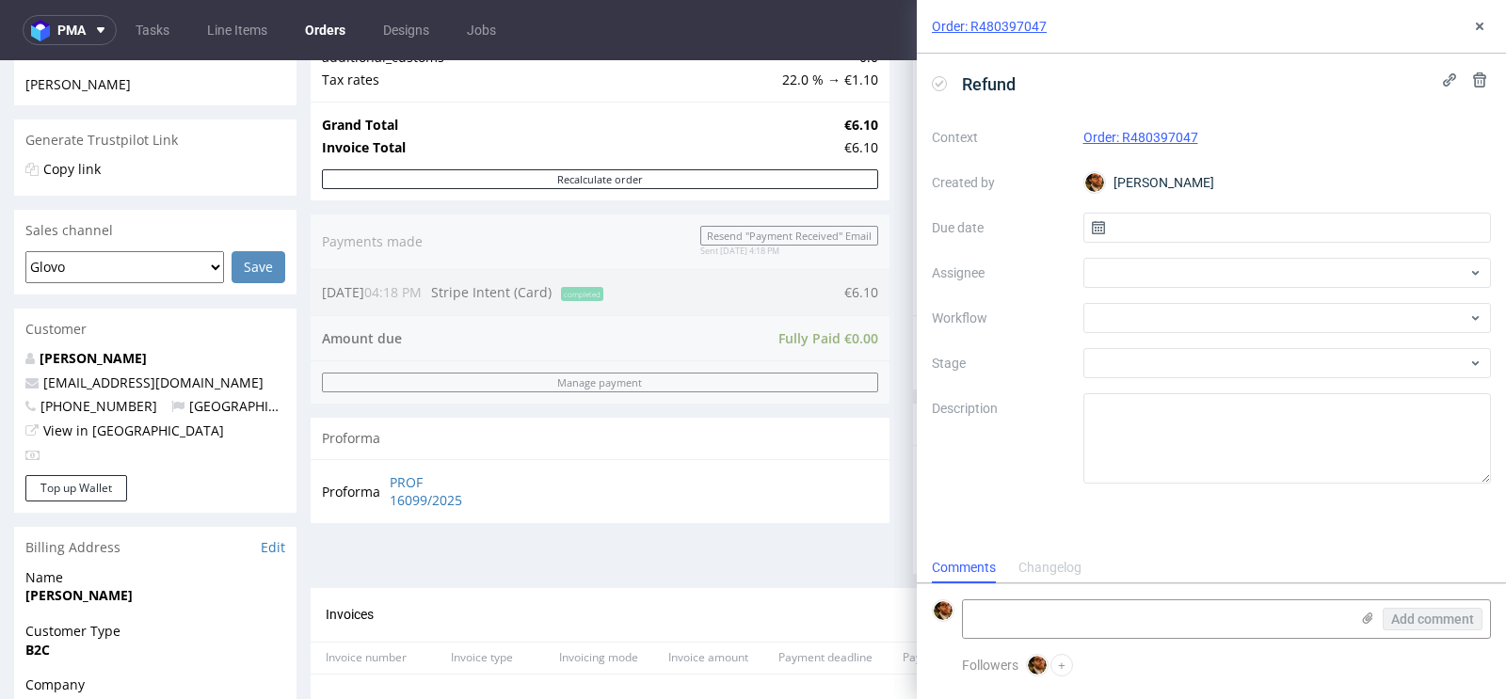
scroll to position [15, 0]
click at [1178, 227] on input "text" at bounding box center [1287, 228] width 408 height 30
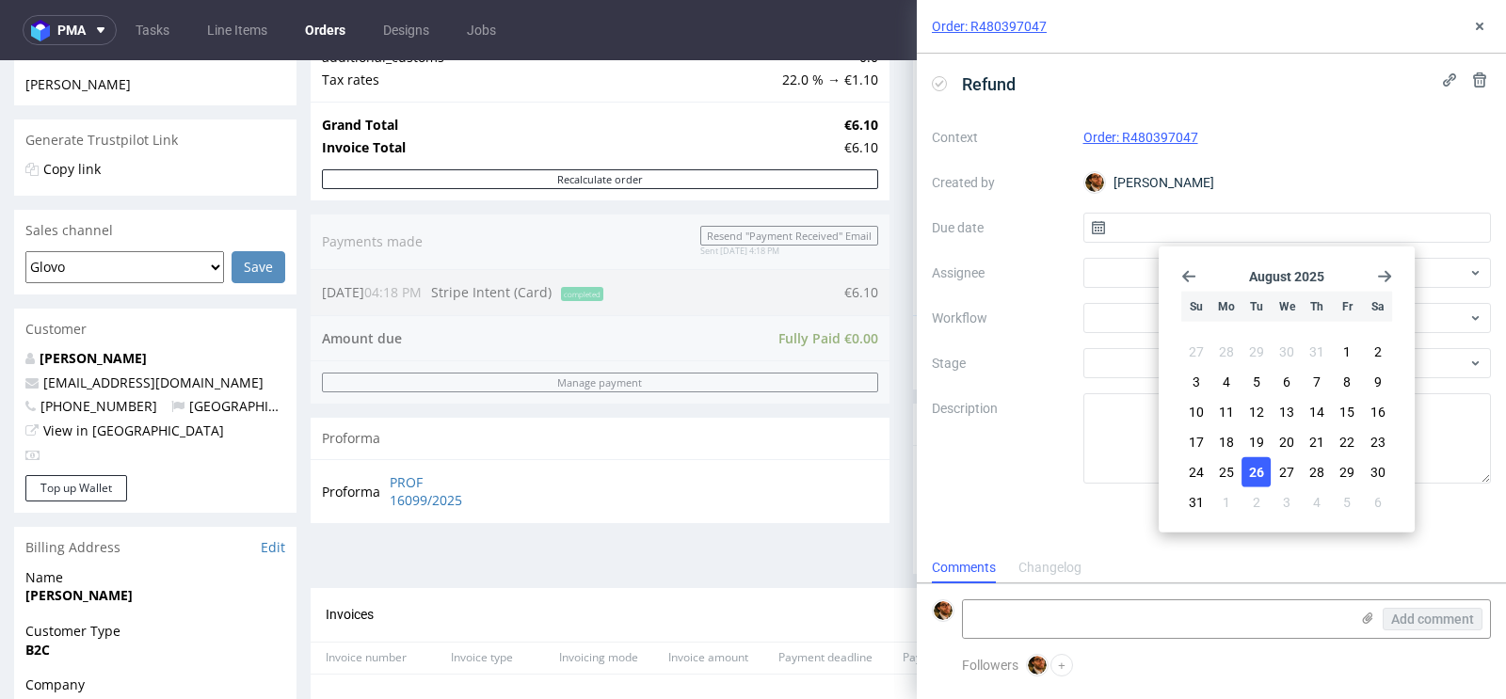
click at [1256, 465] on span "26" at bounding box center [1256, 472] width 15 height 19
type input "[DATE]"
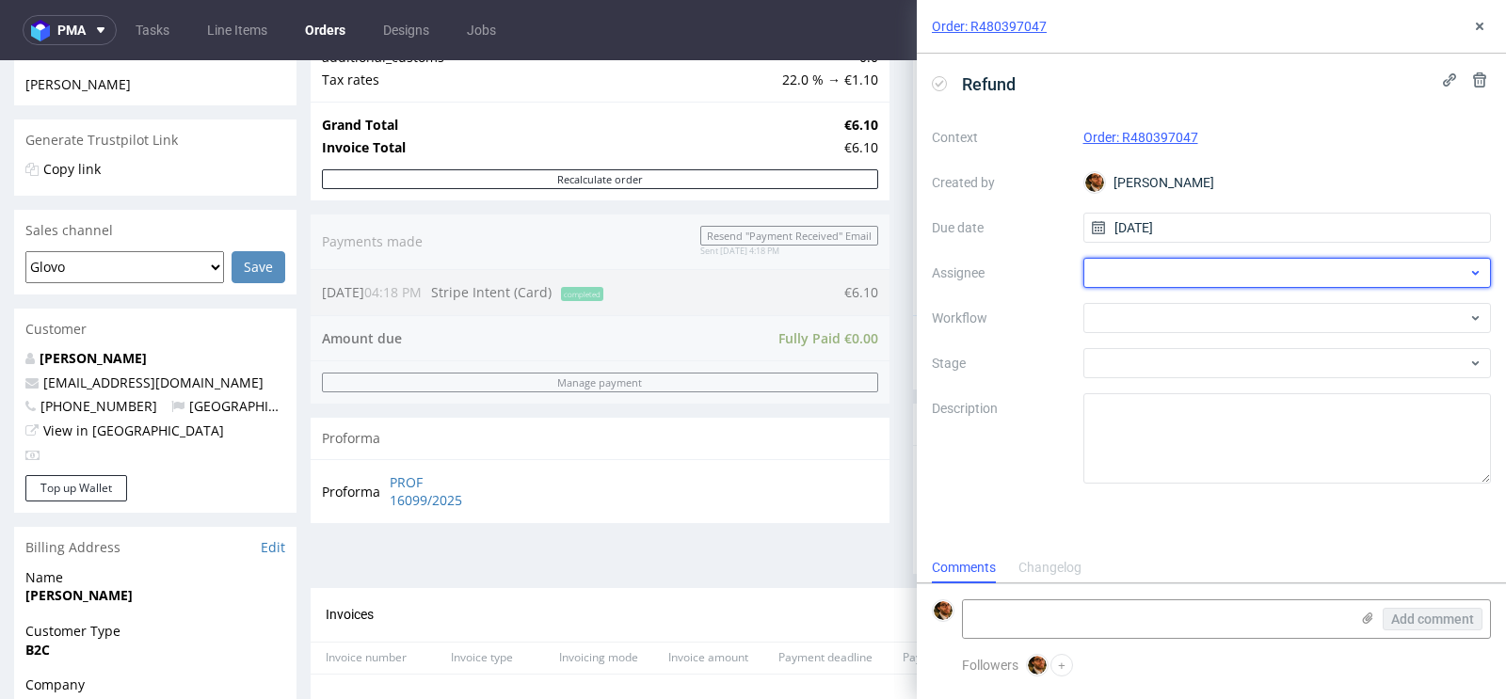
click at [1251, 275] on div at bounding box center [1287, 273] width 408 height 30
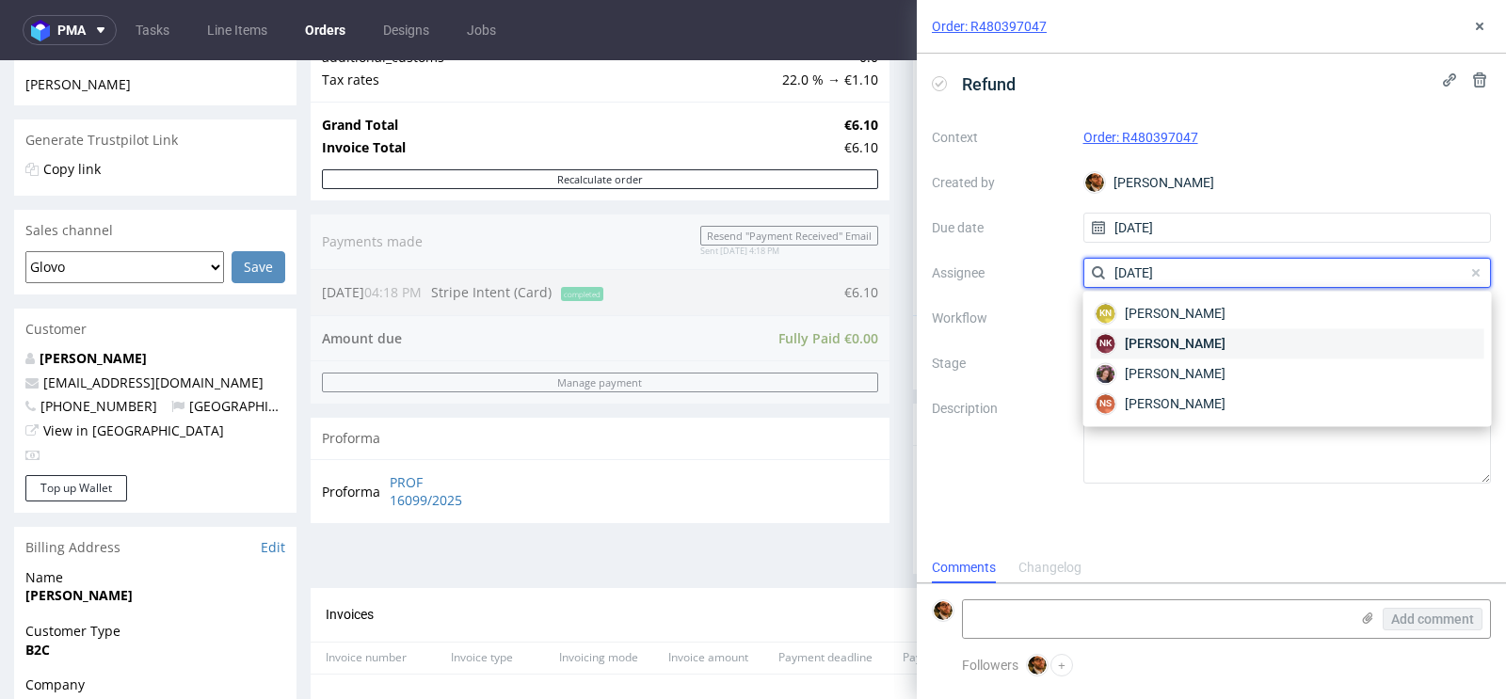
type input "natal"
click at [1225, 343] on span "Natalia Kaczorowska" at bounding box center [1174, 343] width 101 height 19
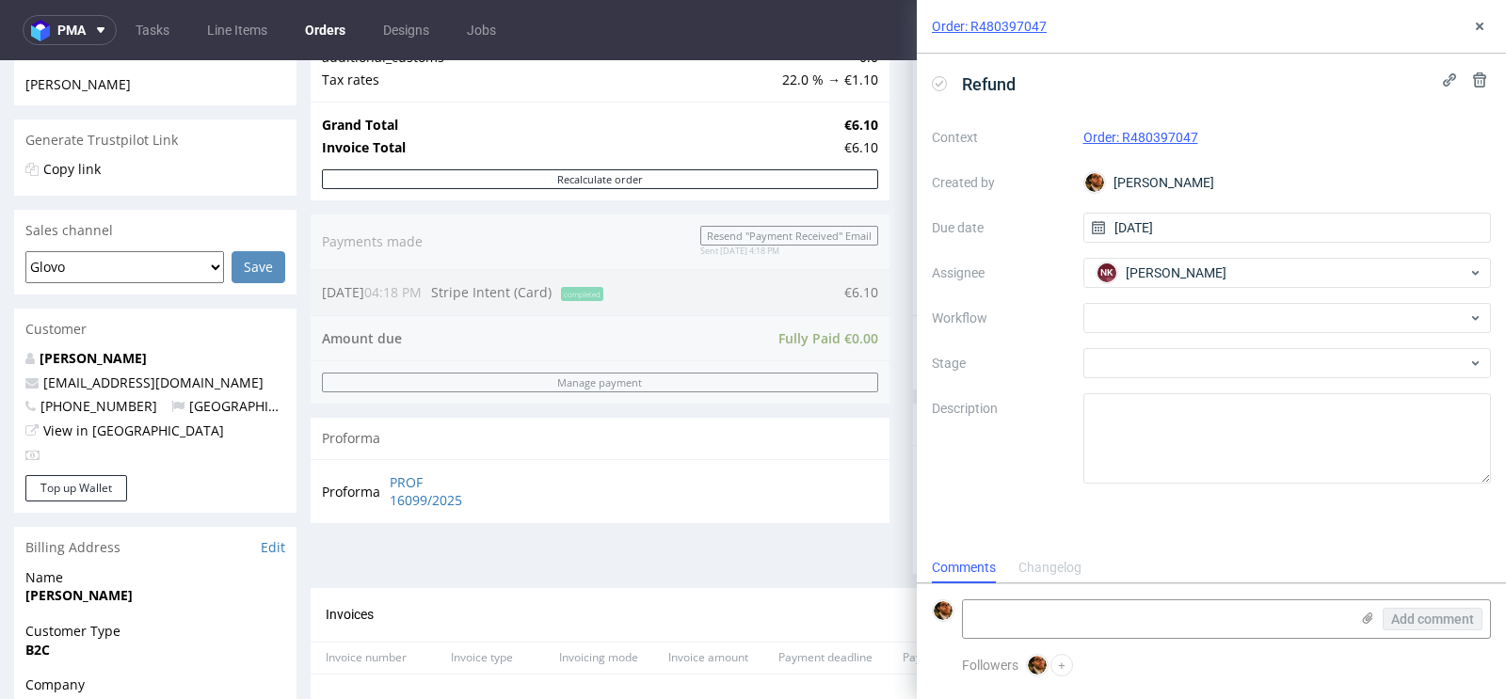
click at [1244, 381] on div "Context Order: R480397047 Created by Matteo Corsico Due date 26/08/2025 Assigne…" at bounding box center [1211, 302] width 559 height 361
click at [1233, 376] on div at bounding box center [1287, 363] width 408 height 30
click at [1288, 354] on input "text" at bounding box center [1287, 363] width 408 height 30
click at [1450, 353] on div at bounding box center [1287, 363] width 408 height 30
click at [1473, 359] on input "text" at bounding box center [1287, 363] width 408 height 30
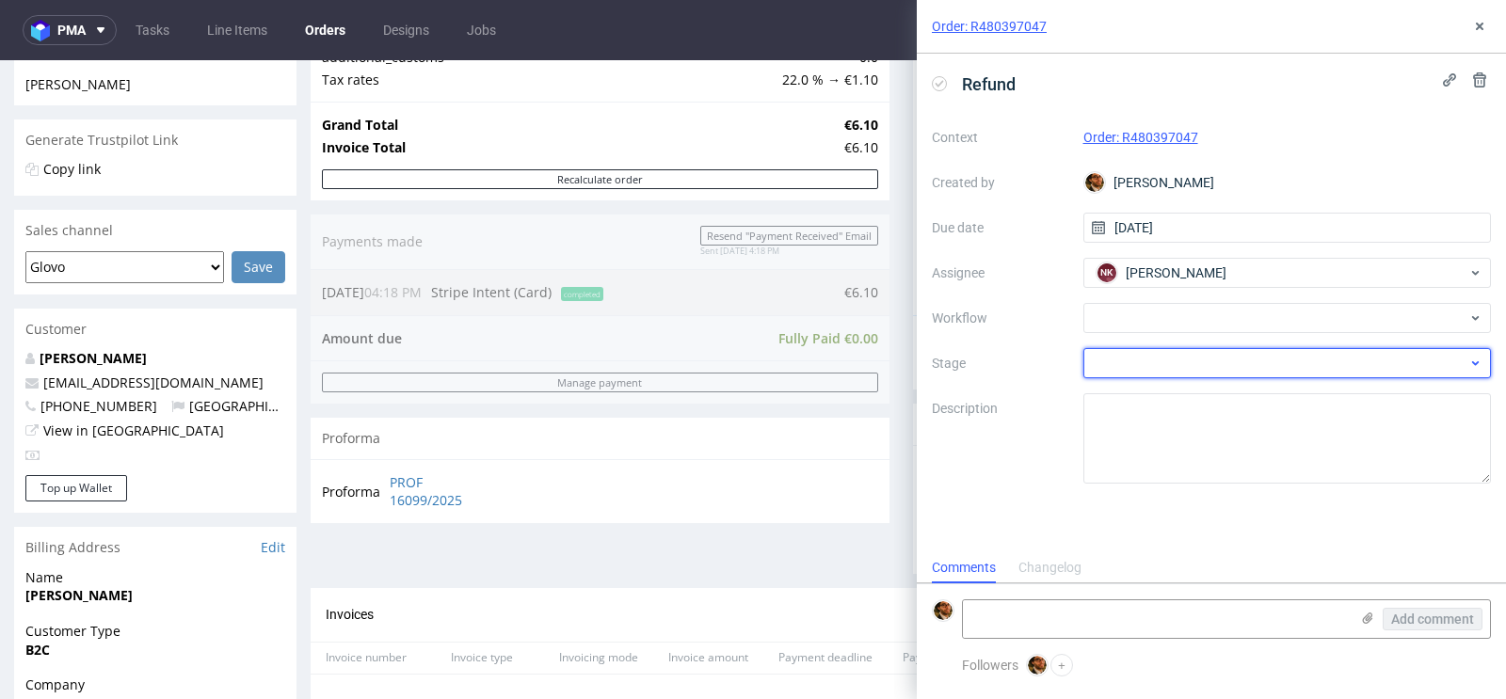
click at [1481, 362] on icon at bounding box center [1475, 363] width 14 height 15
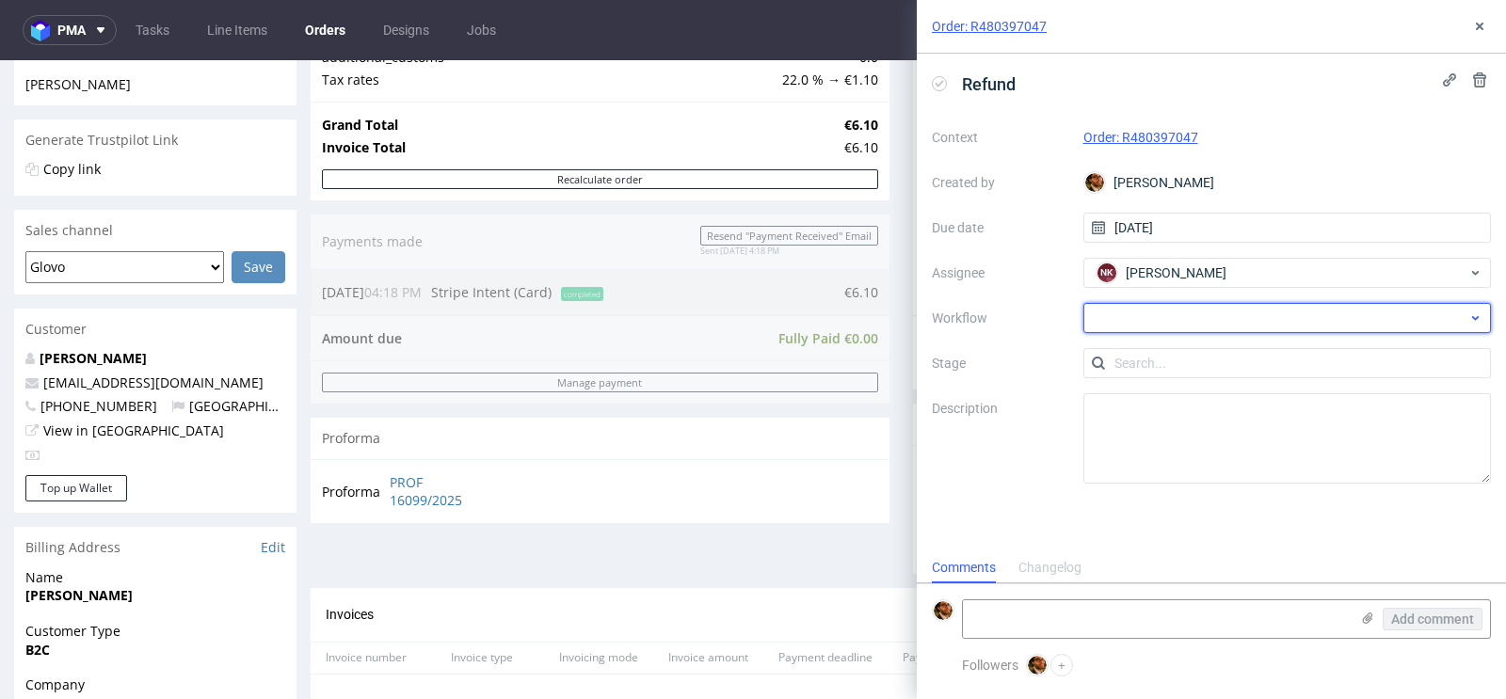
click at [1395, 323] on div at bounding box center [1287, 318] width 408 height 30
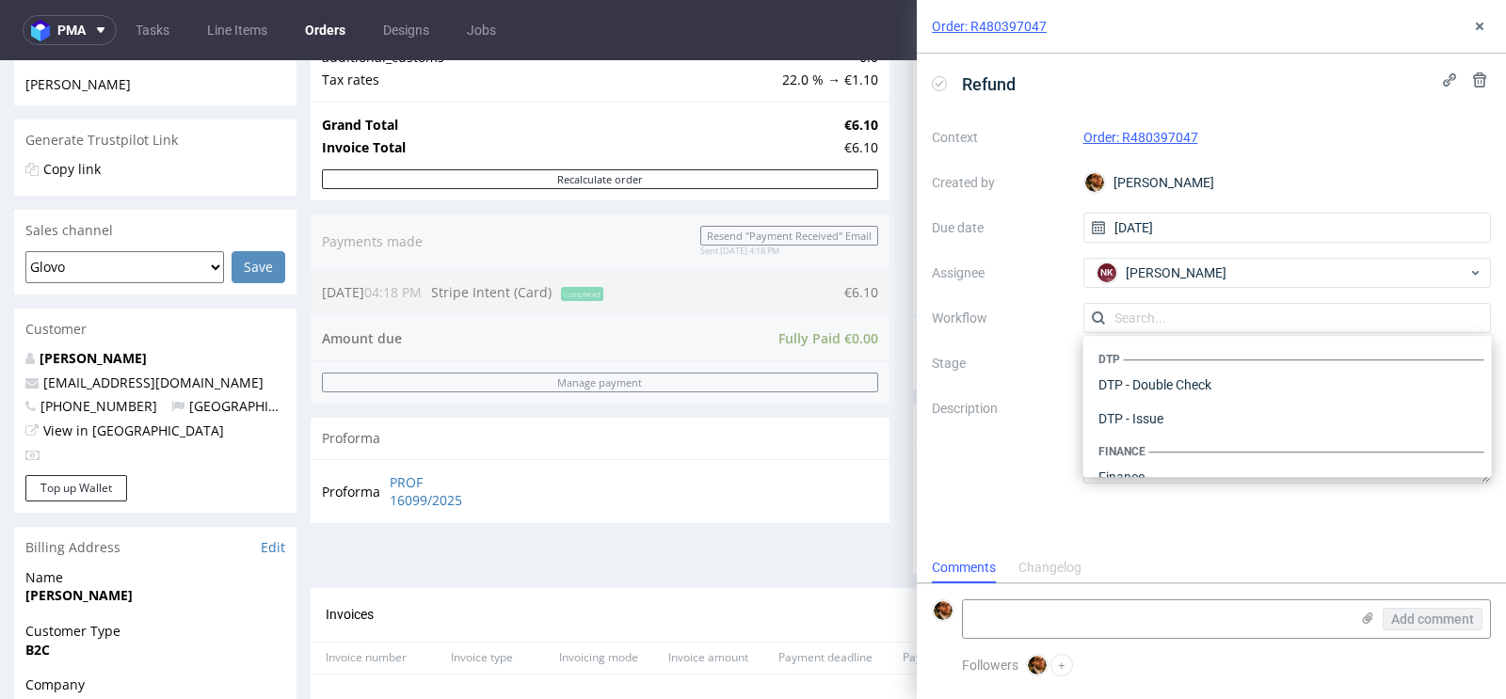
scroll to position [1156, 0]
type input "s"
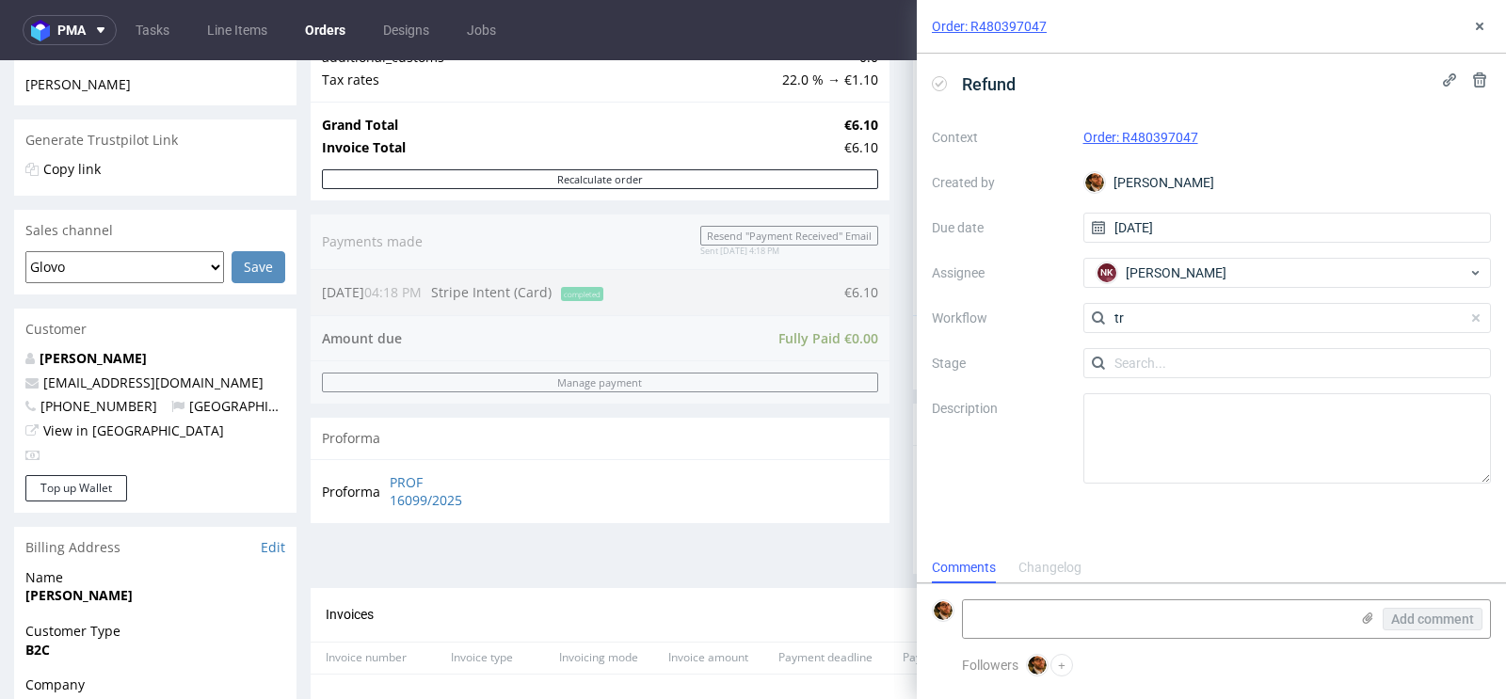
type input "t"
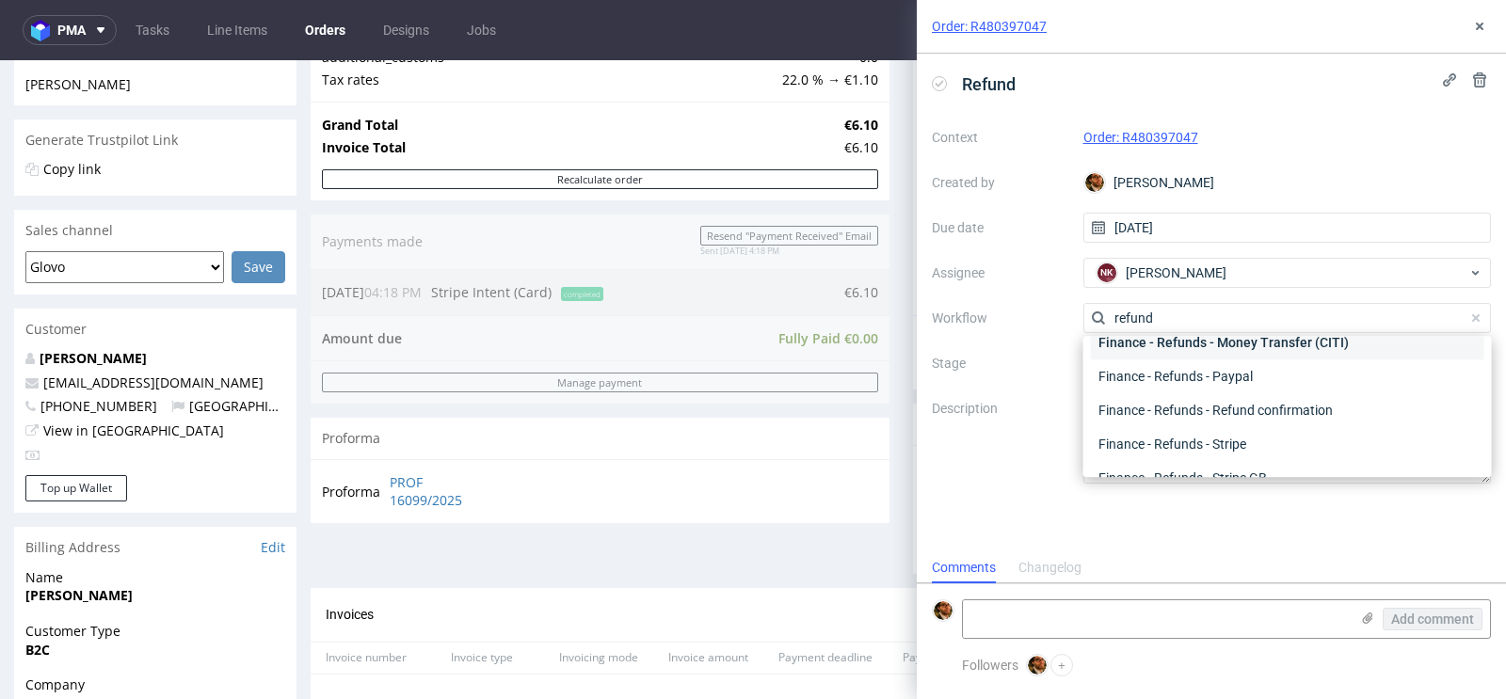
scroll to position [101, 0]
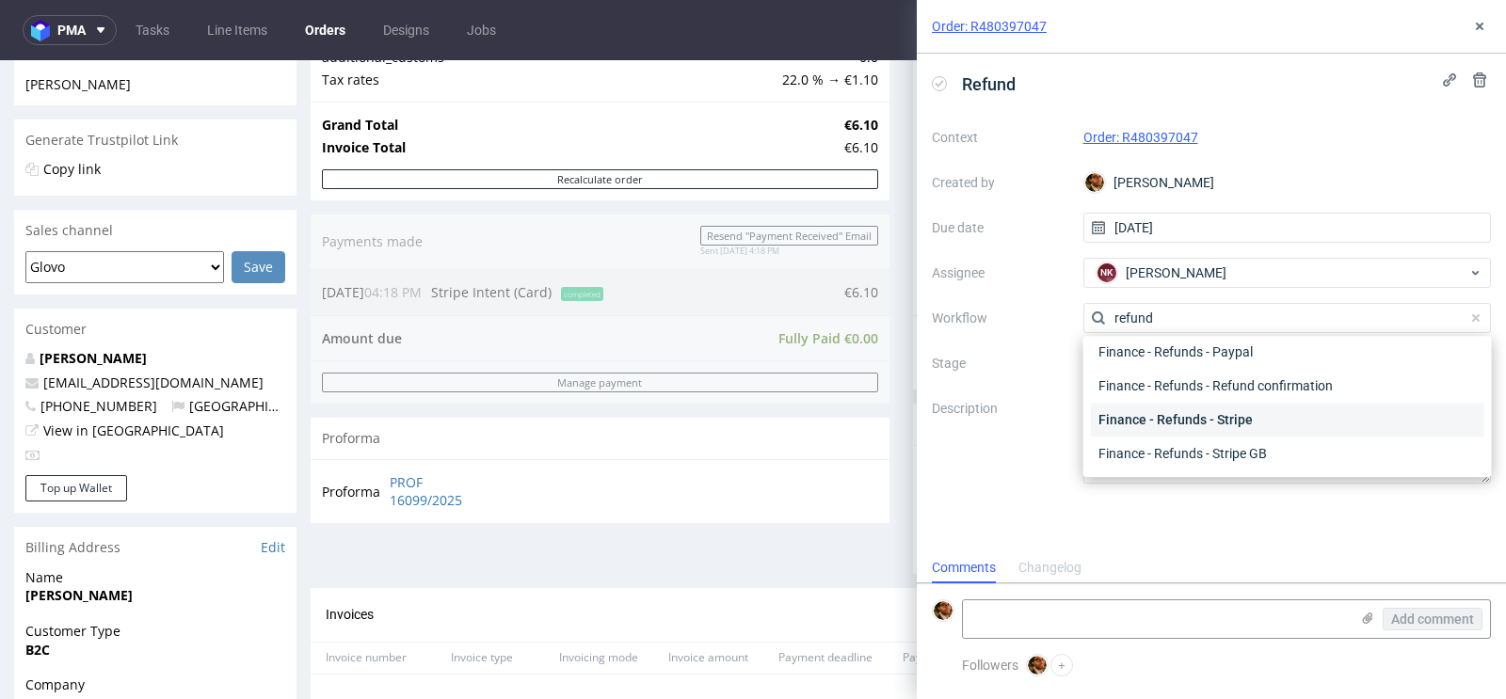
type input "refund"
click at [1237, 419] on div "Finance - Refunds - Stripe" at bounding box center [1287, 420] width 393 height 34
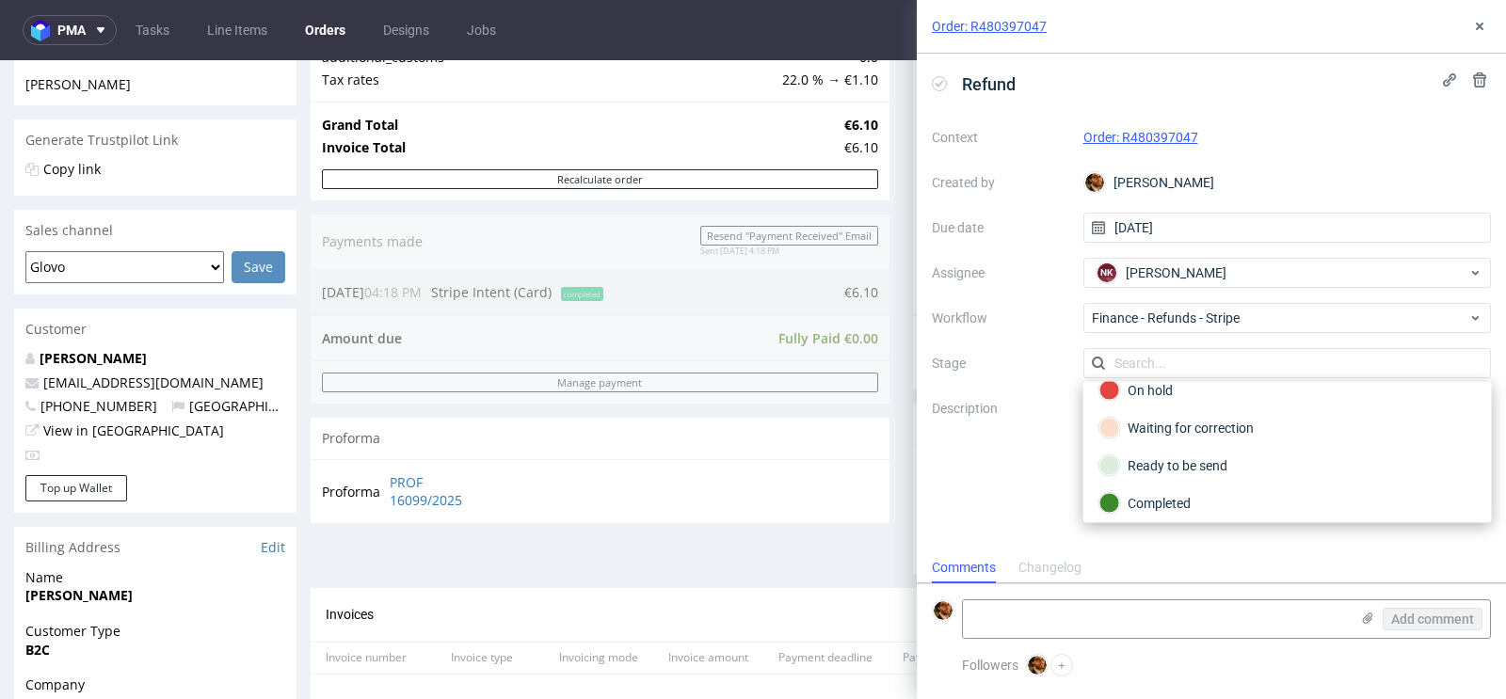
scroll to position [0, 0]
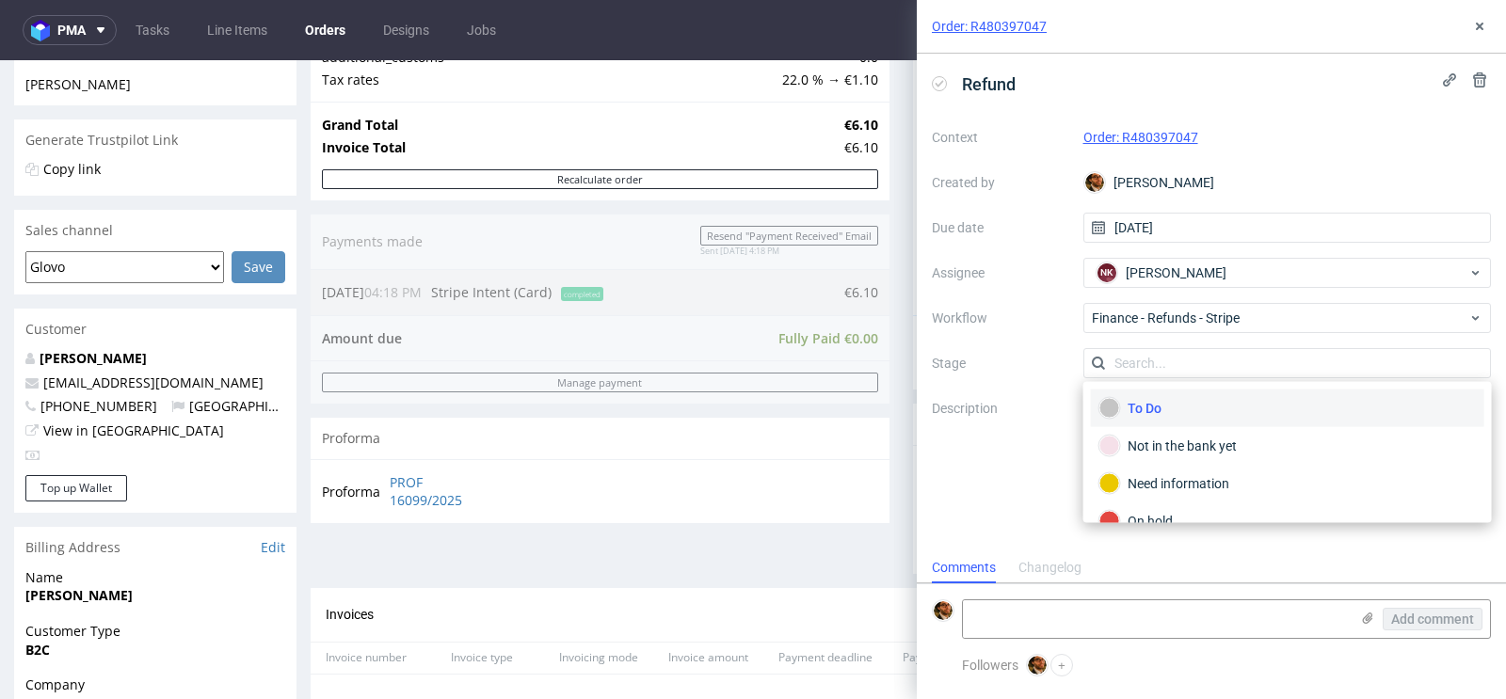
click at [1157, 414] on div "To Do" at bounding box center [1287, 408] width 376 height 21
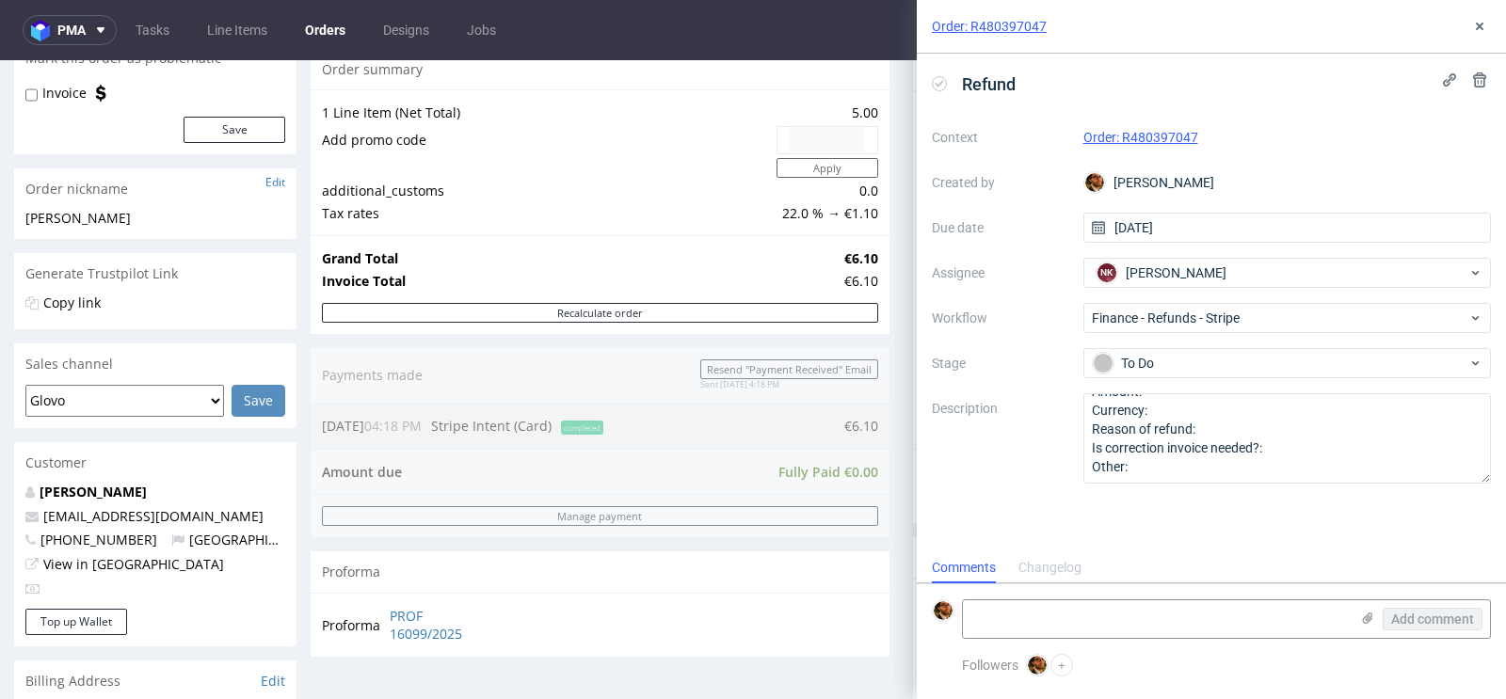
scroll to position [193, 0]
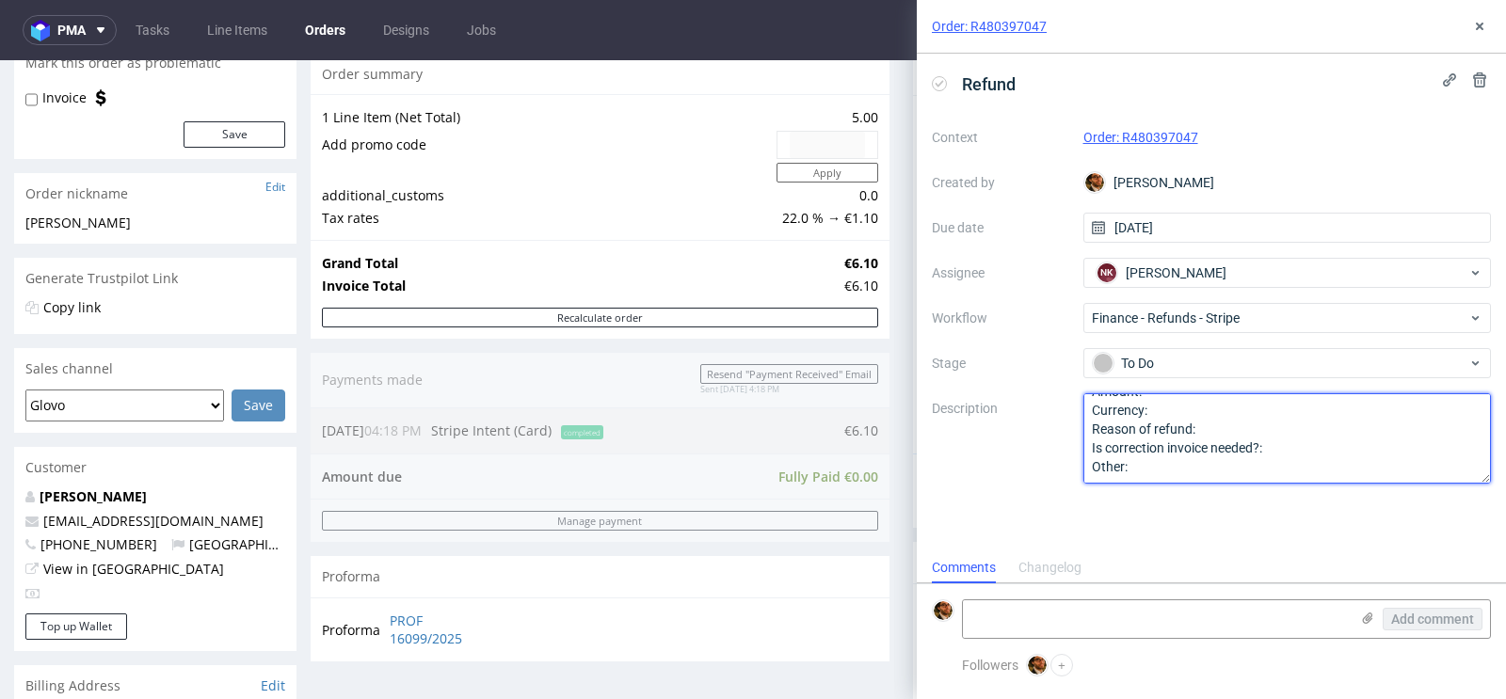
click at [1183, 407] on textarea "Amount: Currency: Reason of refund: Is correction invoice needed?: Other:" at bounding box center [1287, 438] width 408 height 90
click at [1174, 413] on textarea "Amount: Currency: Reason of refund: Is correction invoice needed?: Other:" at bounding box center [1287, 438] width 408 height 90
click at [1182, 430] on textarea "Amount: Currency: Reason of refund: Is correction invoice needed?: Other:" at bounding box center [1287, 438] width 408 height 90
click at [1219, 452] on textarea "Amount: Currency: Reason of refund: Is correction invoice needed?: Other:" at bounding box center [1287, 438] width 408 height 90
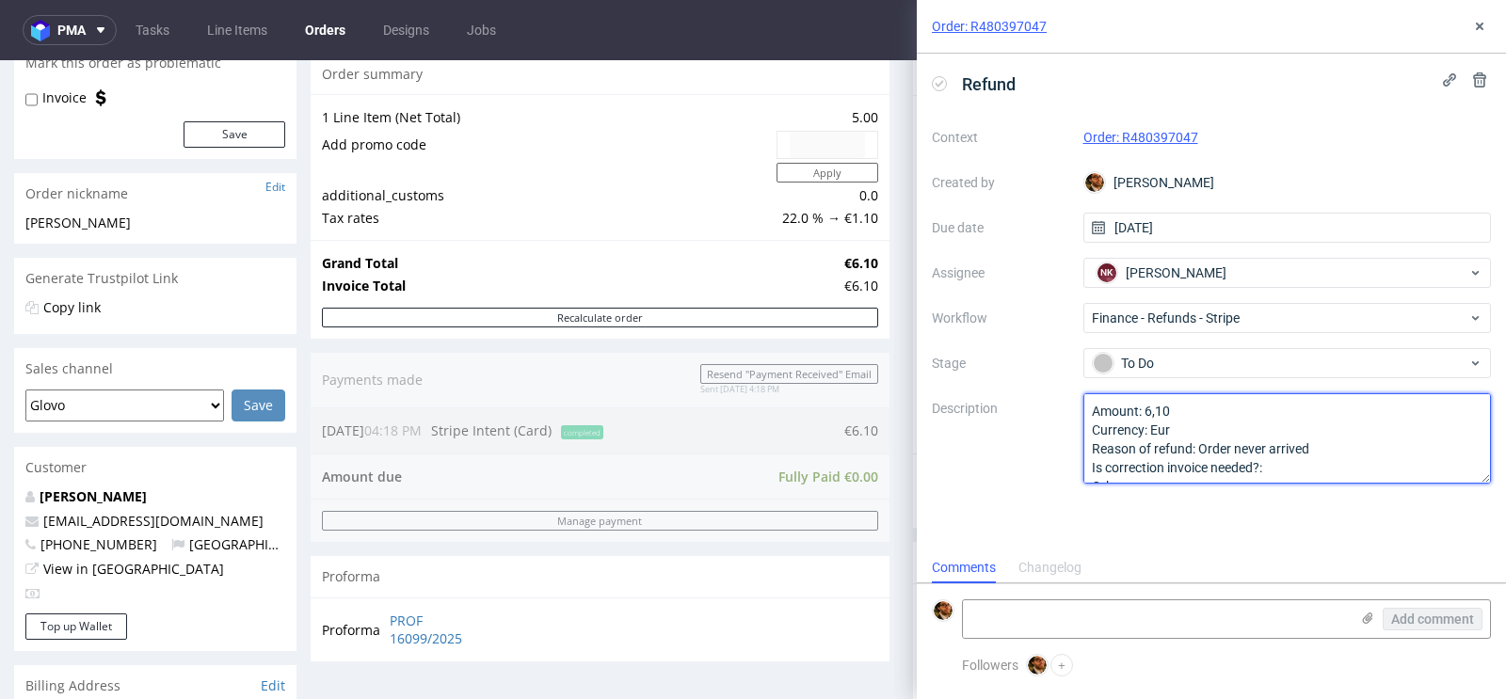
click at [1293, 460] on textarea "Amount: Currency: Reason of refund: Is correction invoice needed?: Other:" at bounding box center [1287, 438] width 408 height 90
type textarea "Amount: 6,10 Currency: Eur Reason of refund: Order never arrived Is correction …"
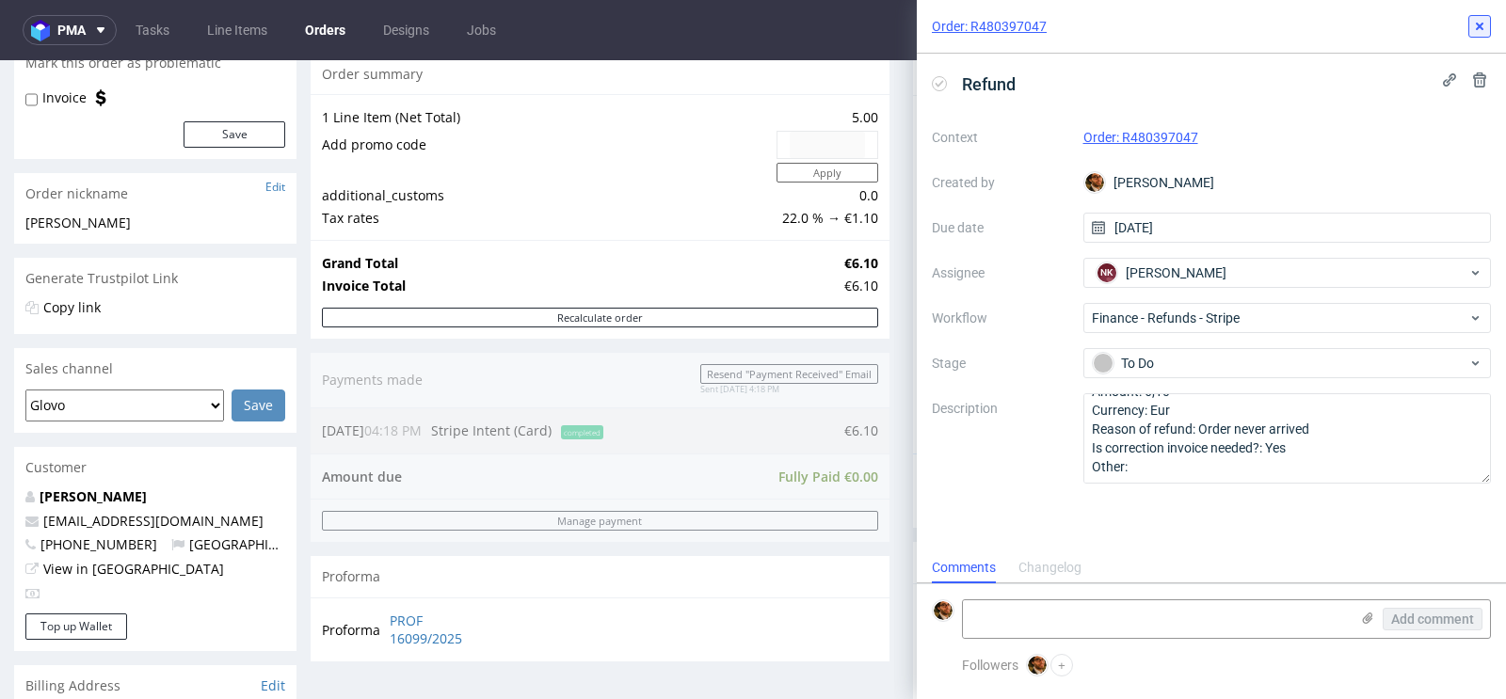
click at [1478, 23] on icon at bounding box center [1479, 26] width 15 height 15
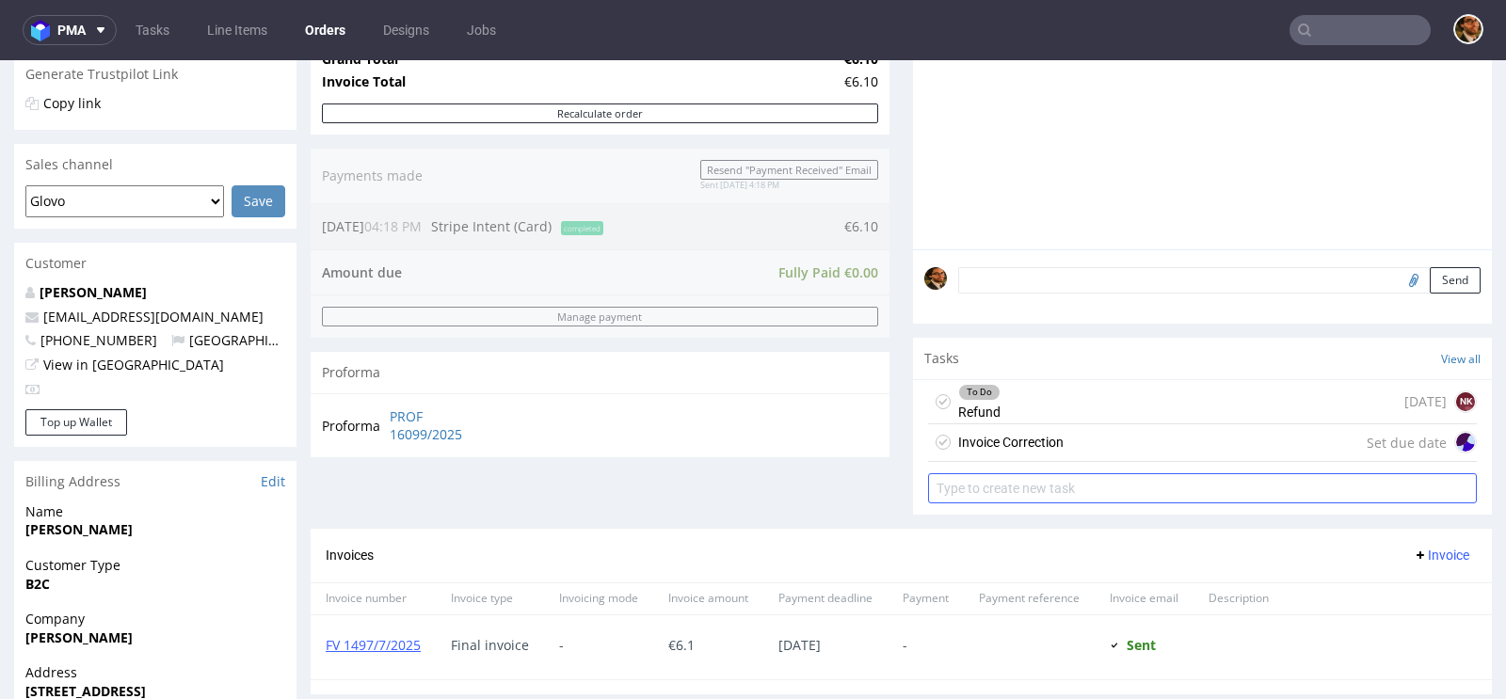
scroll to position [414, 0]
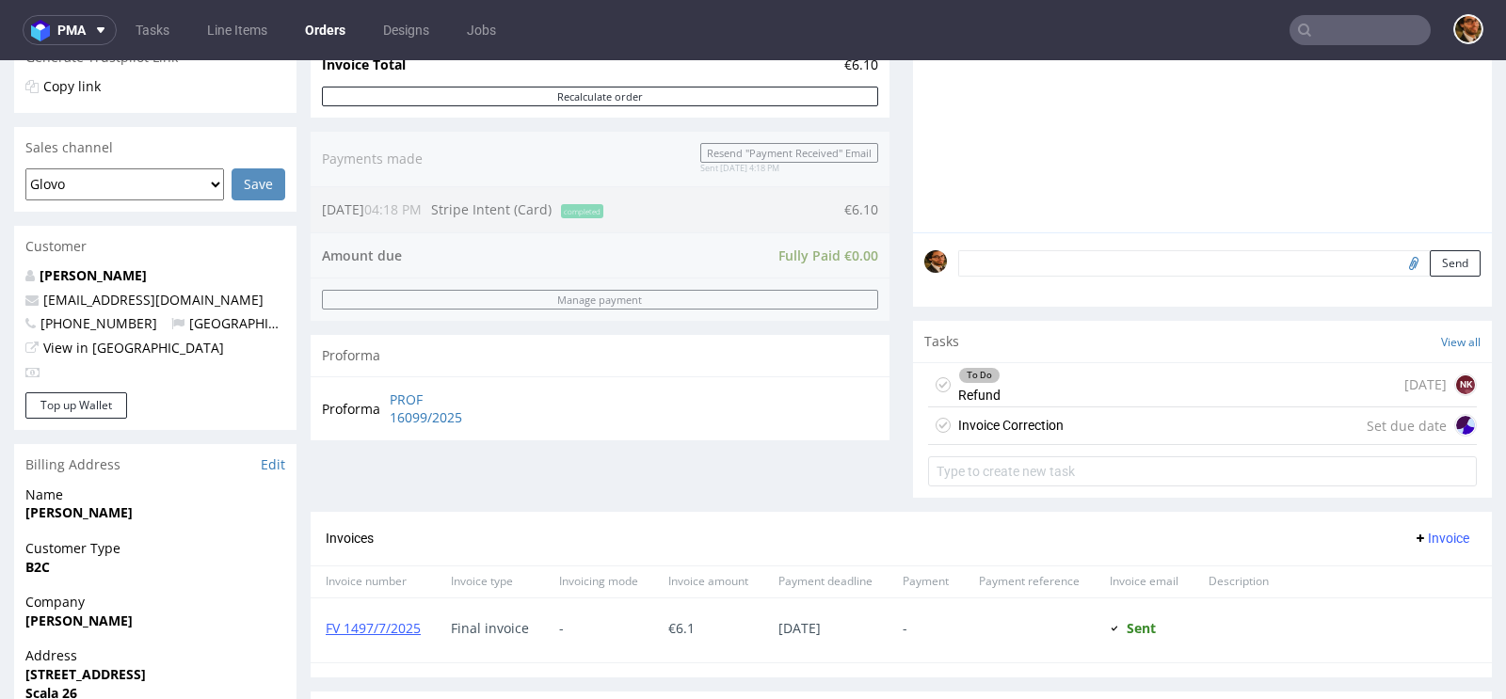
click at [1052, 418] on div "Invoice Correction" at bounding box center [1010, 425] width 105 height 23
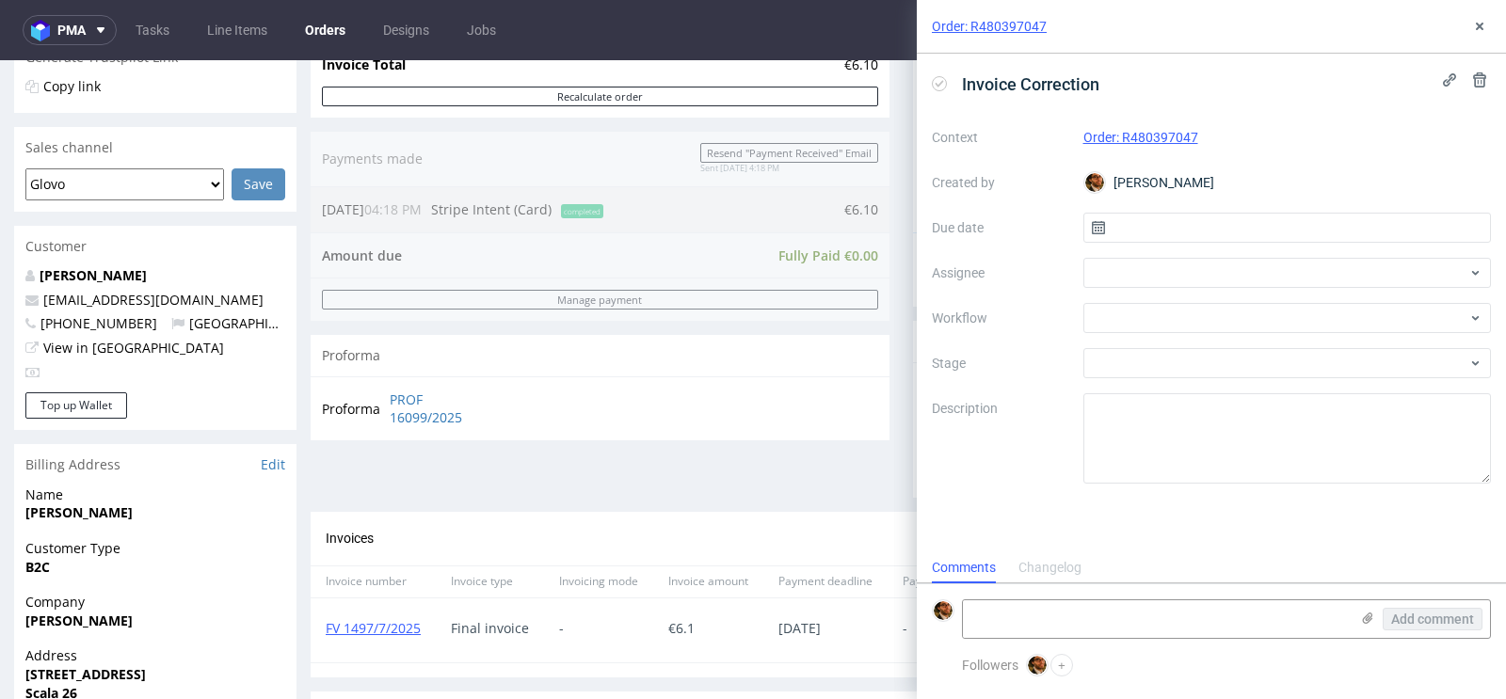
scroll to position [15, 0]
click at [1491, 26] on div "Order: R480397047" at bounding box center [1211, 27] width 589 height 54
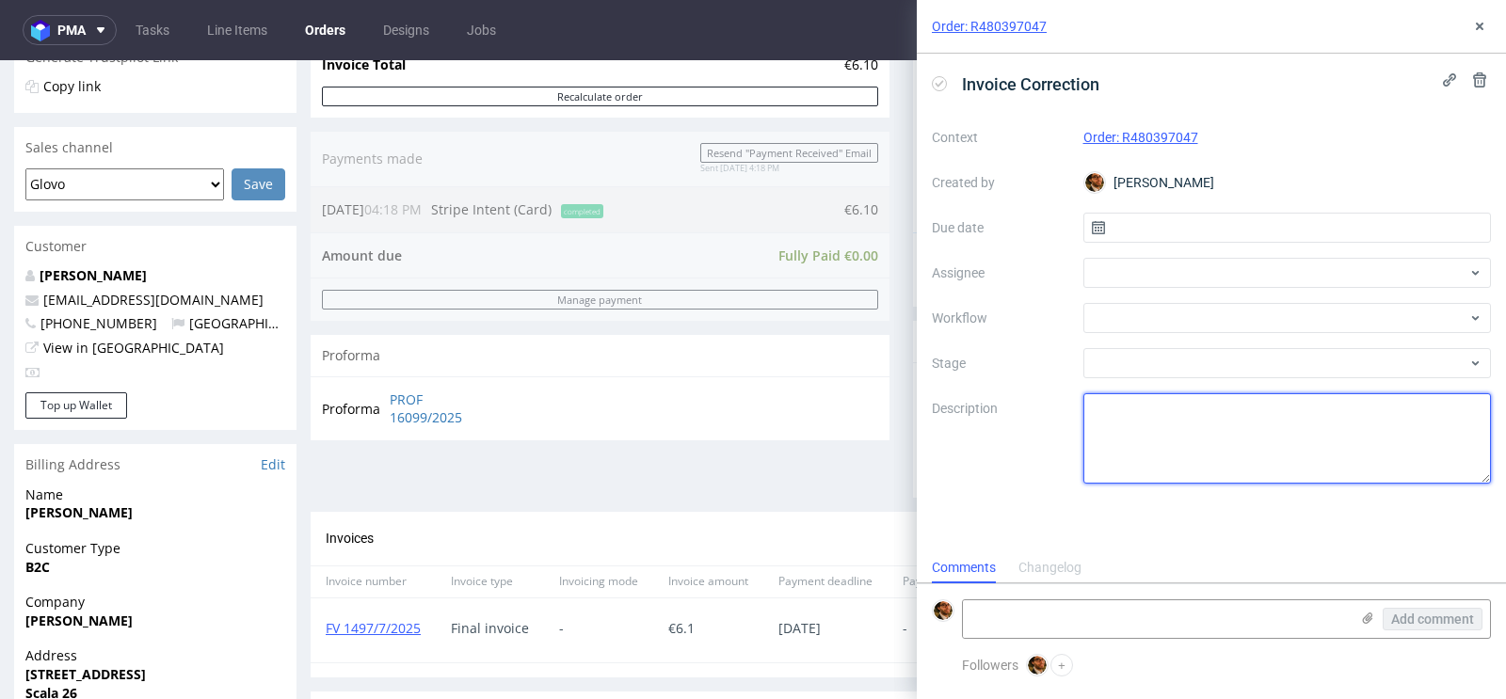
click at [1206, 419] on textarea at bounding box center [1287, 438] width 408 height 90
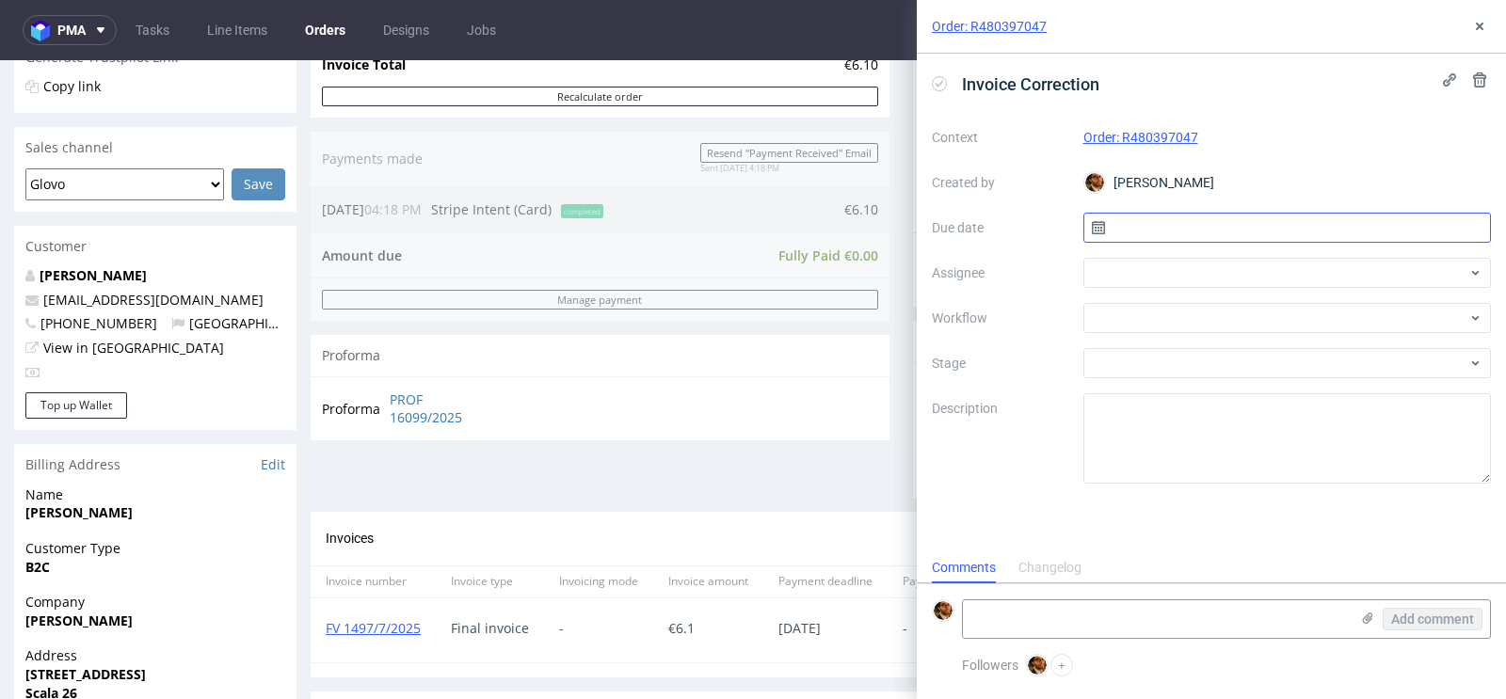
click at [1202, 229] on input "text" at bounding box center [1287, 228] width 408 height 30
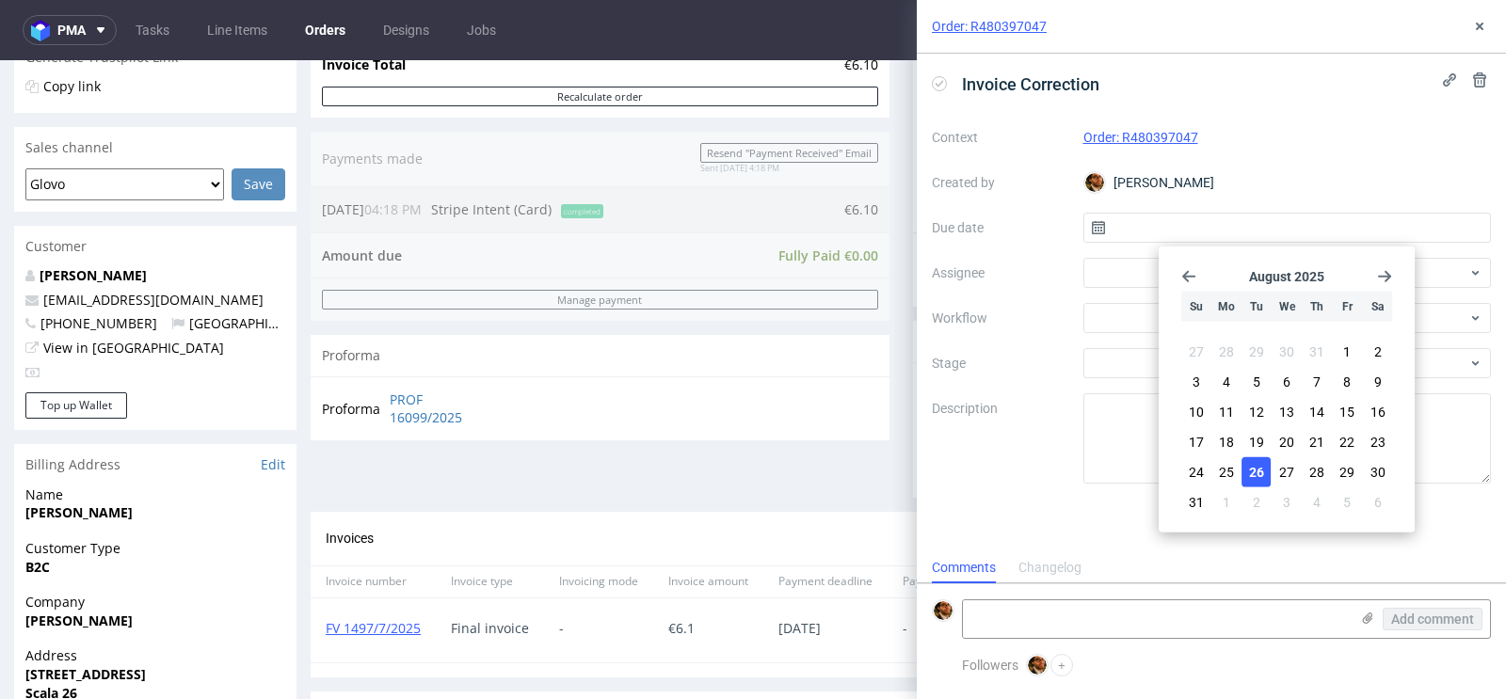
click at [1256, 468] on span "26" at bounding box center [1256, 472] width 15 height 19
type input "[DATE]"
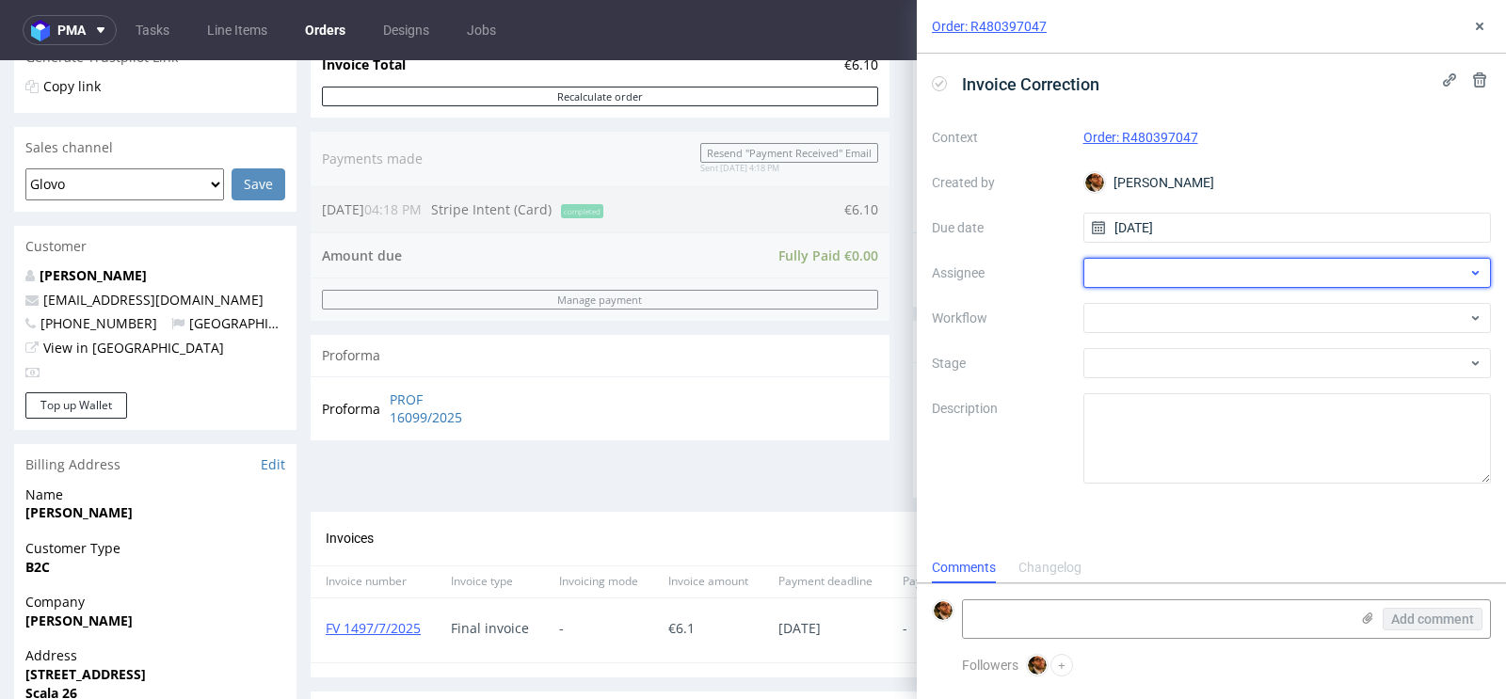
click at [1359, 270] on div at bounding box center [1287, 273] width 408 height 30
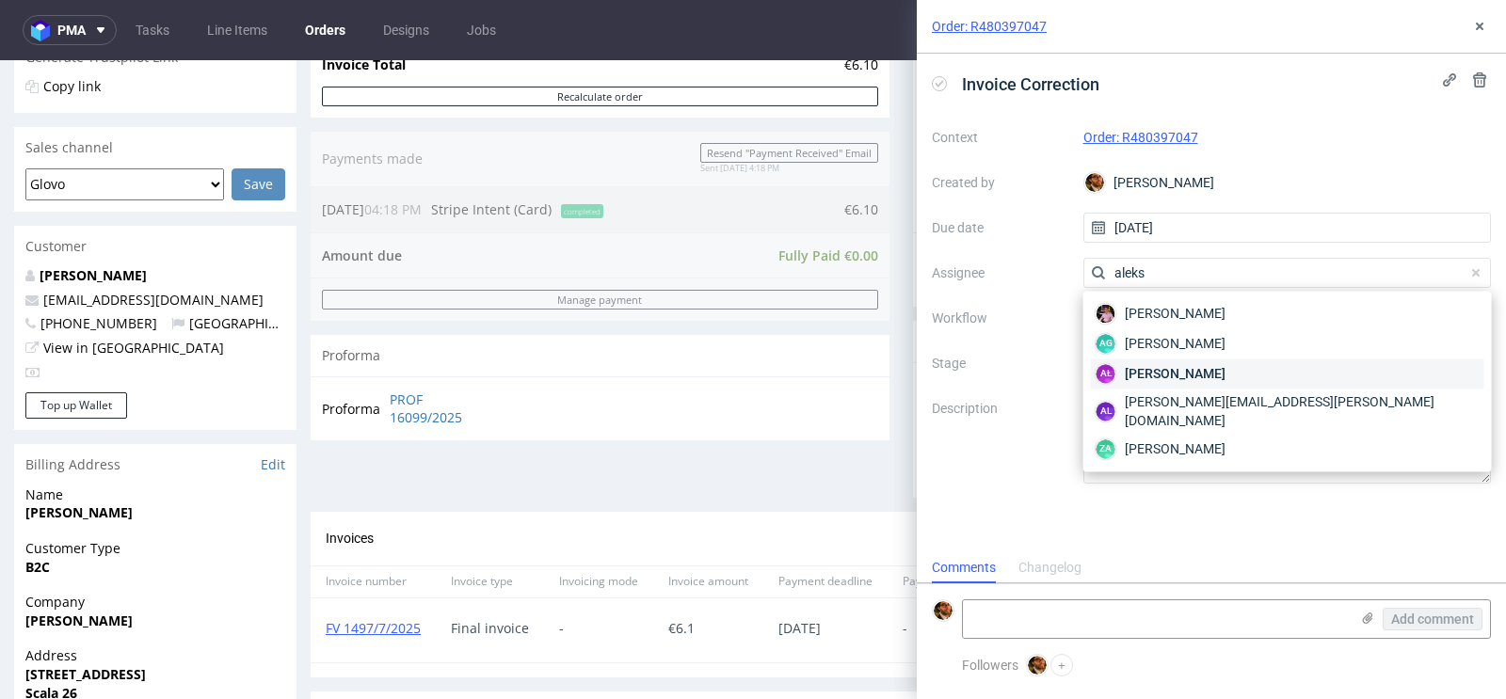
type input "aleks"
click at [1313, 364] on div "AŁ Aleksandra Łętowska" at bounding box center [1287, 374] width 393 height 30
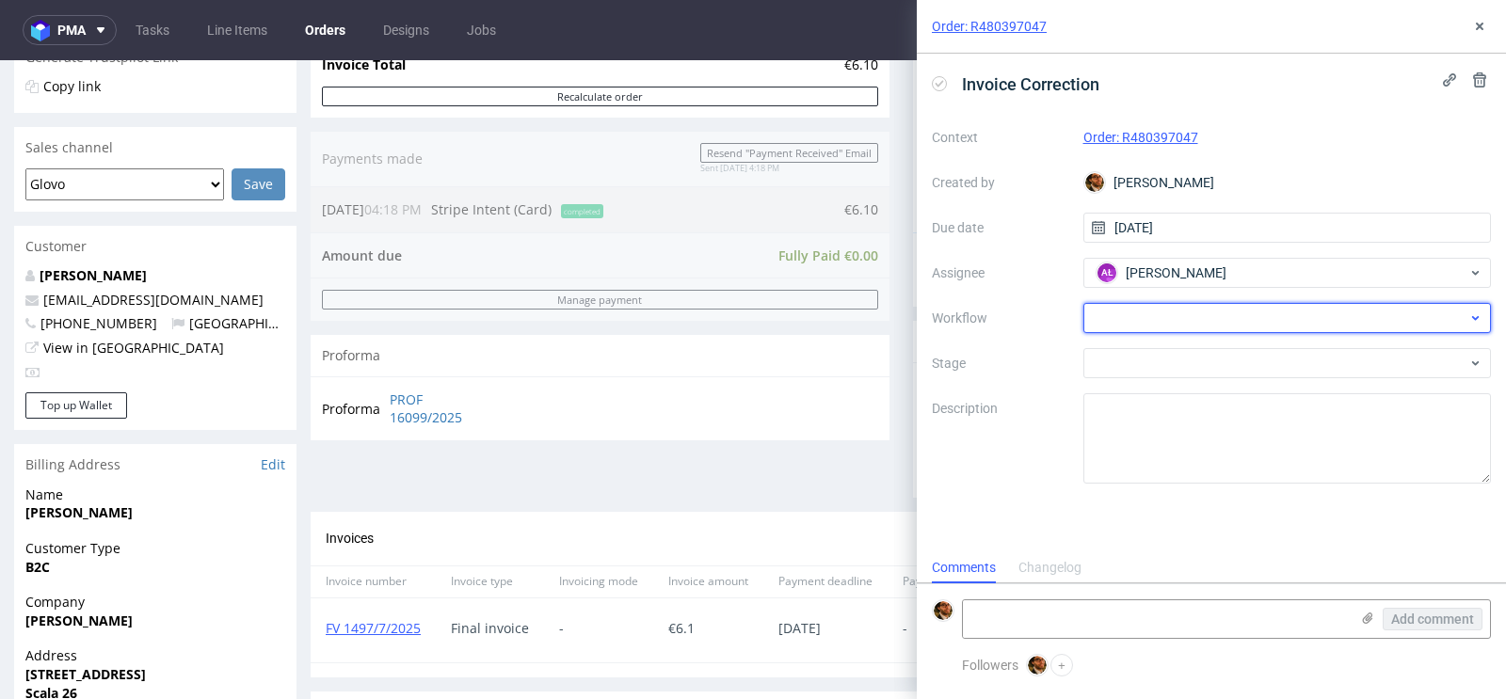
click at [1329, 310] on div at bounding box center [1287, 318] width 408 height 30
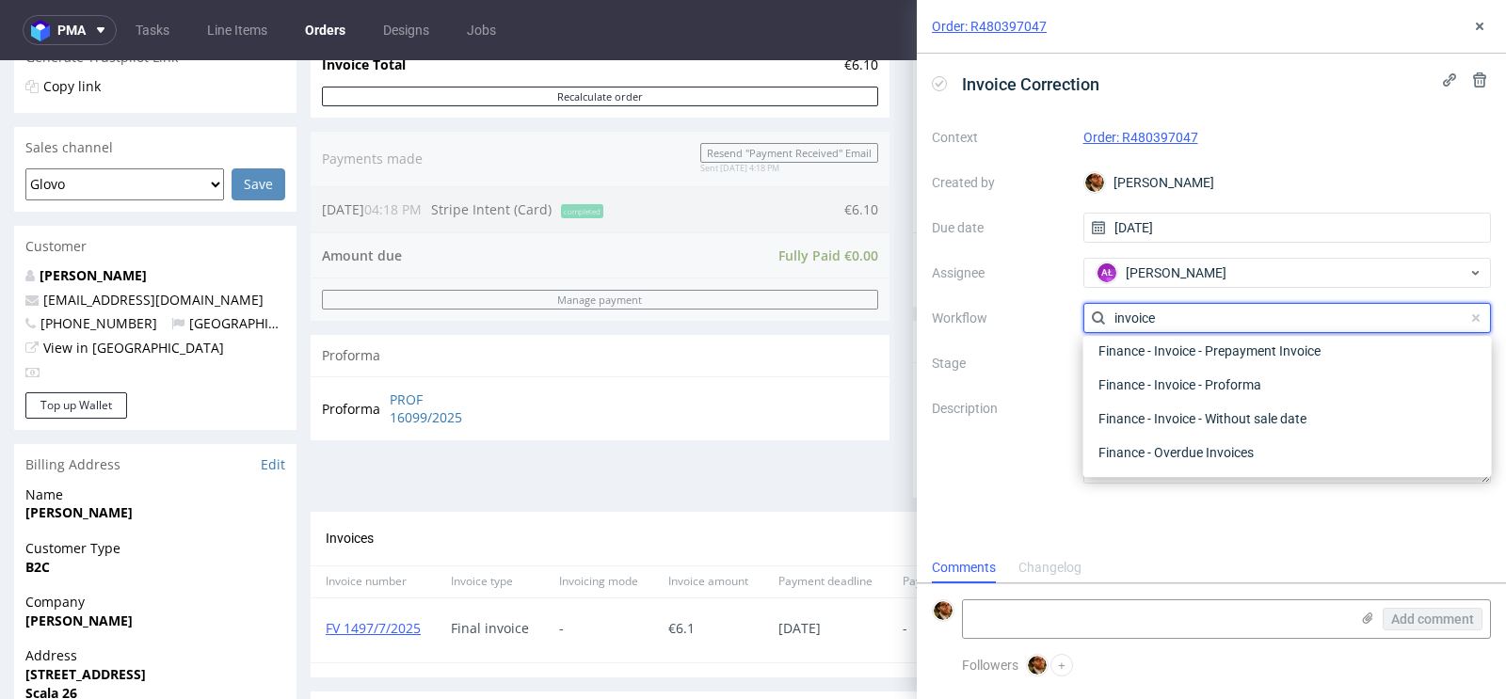
scroll to position [135, 0]
type input "invo"
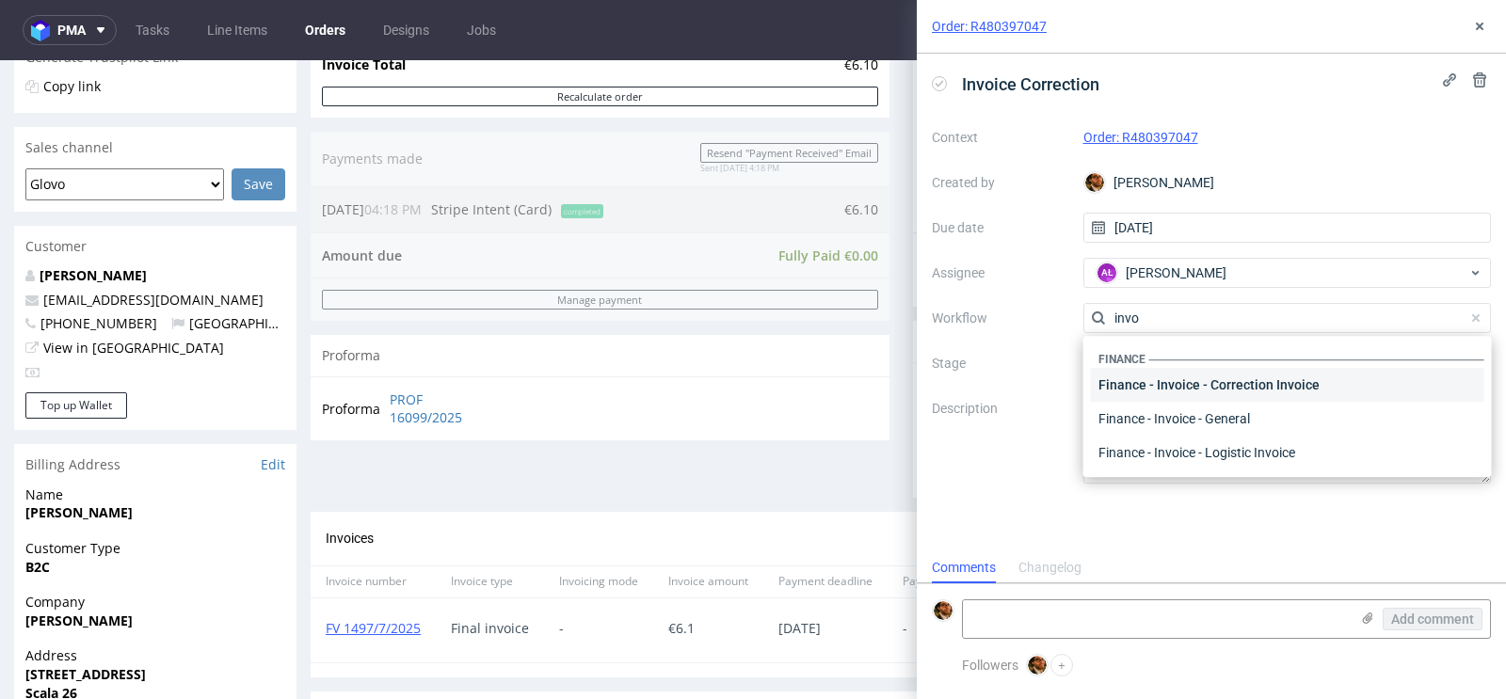
click at [1265, 384] on div "Finance - Invoice - Correction Invoice" at bounding box center [1287, 385] width 393 height 34
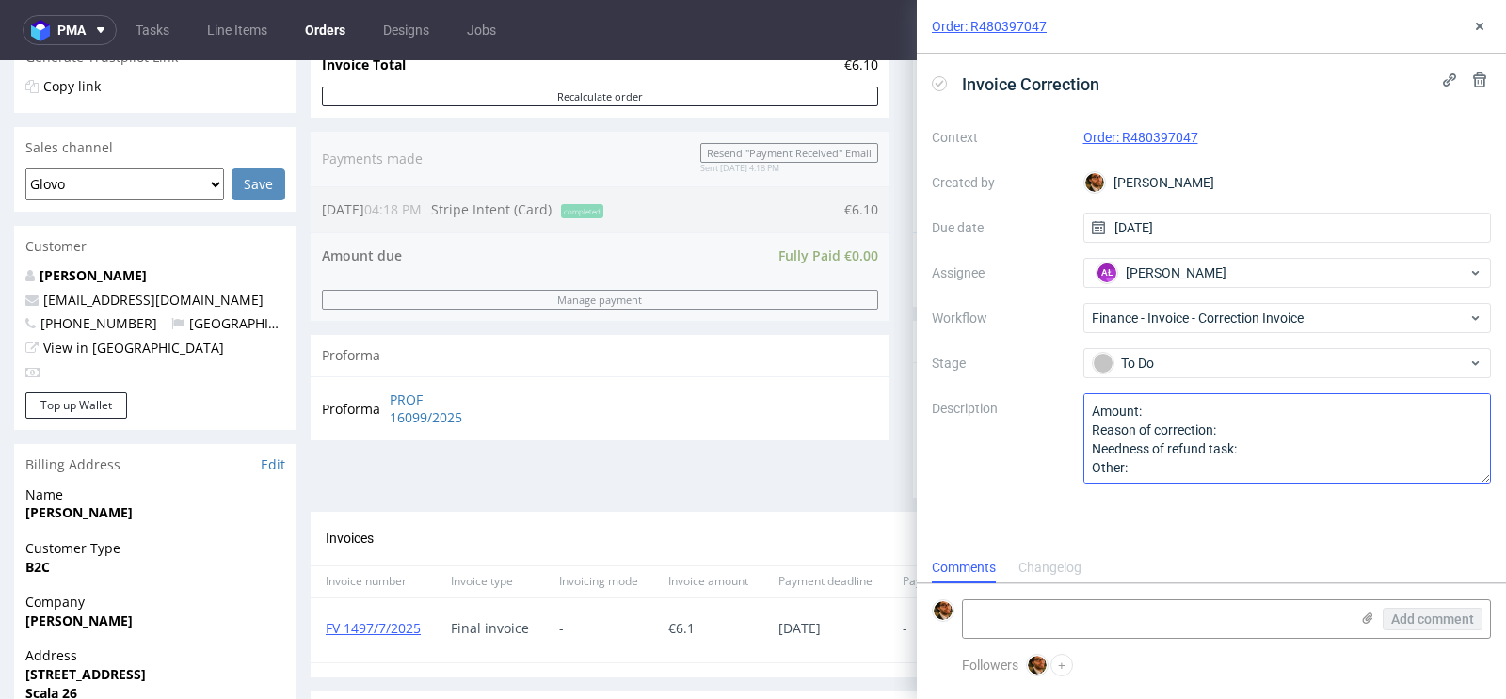
scroll to position [1, 0]
click at [1189, 465] on textarea "Amount: Reason of correction: Needness of refund task: Other:" at bounding box center [1287, 438] width 408 height 90
click at [1478, 24] on icon at bounding box center [1479, 26] width 15 height 15
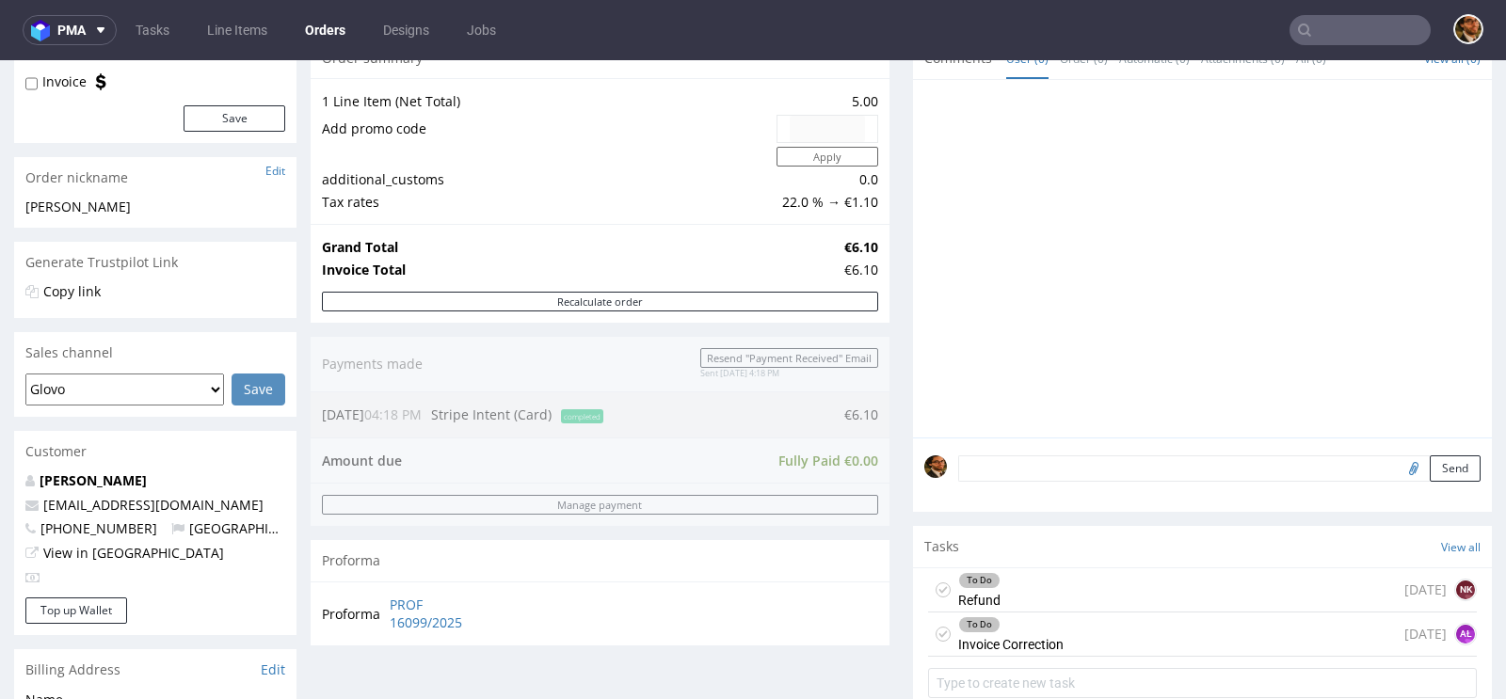
scroll to position [528, 0]
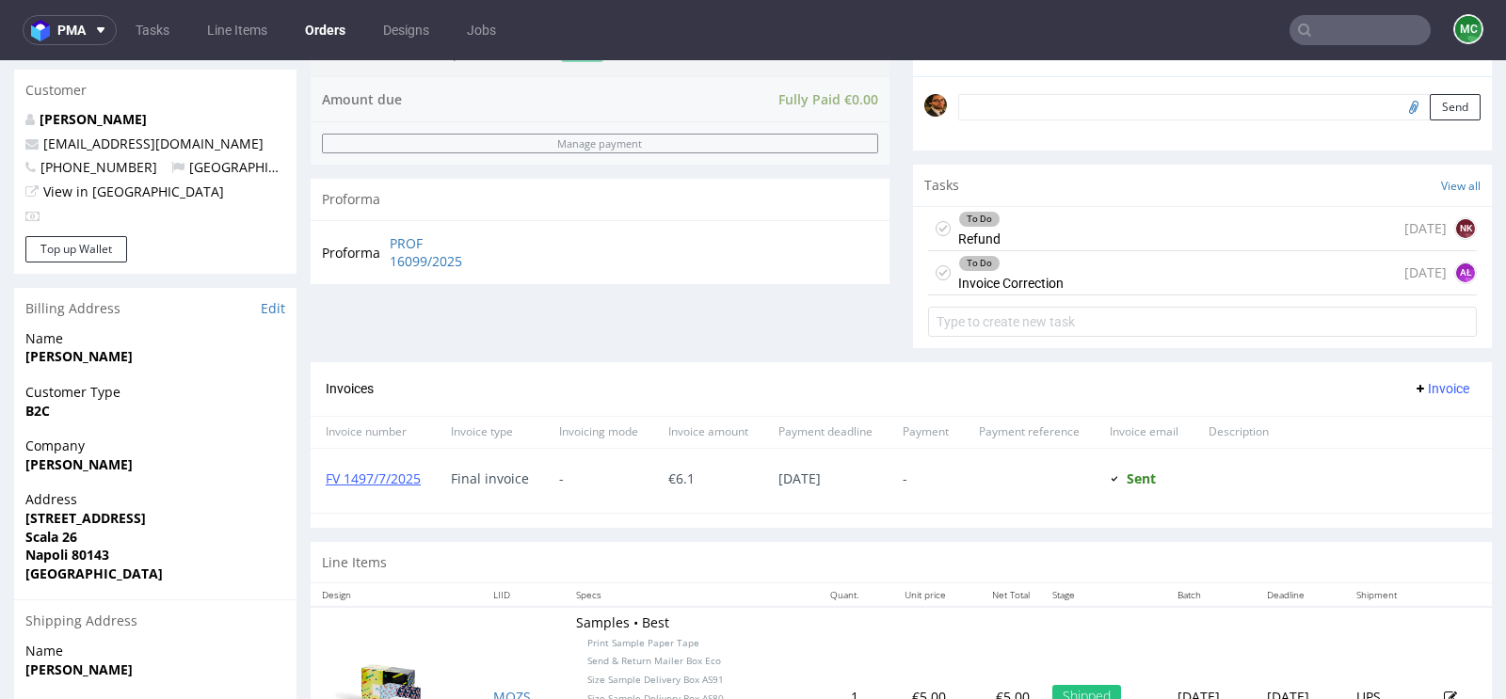
scroll to position [534, 0]
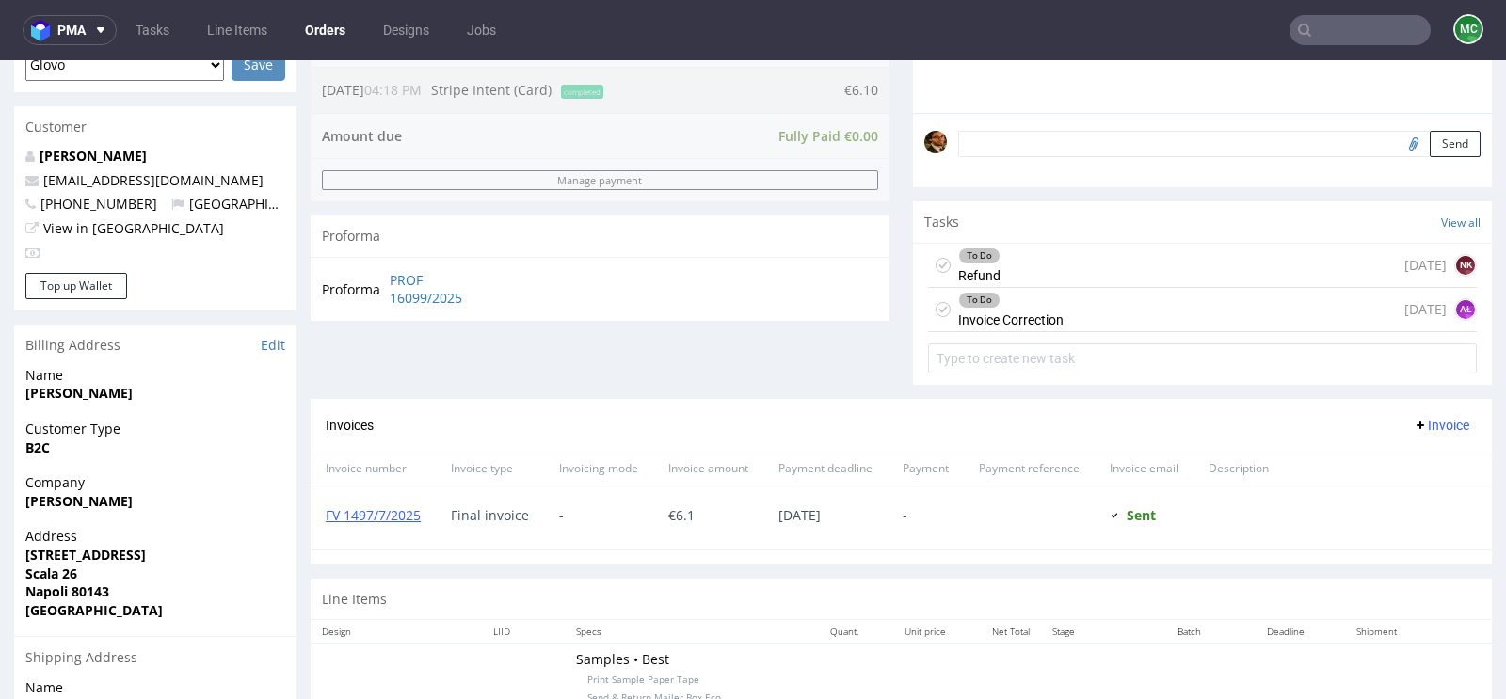
click at [1148, 265] on div "To Do Refund [DATE] NK" at bounding box center [1202, 266] width 549 height 44
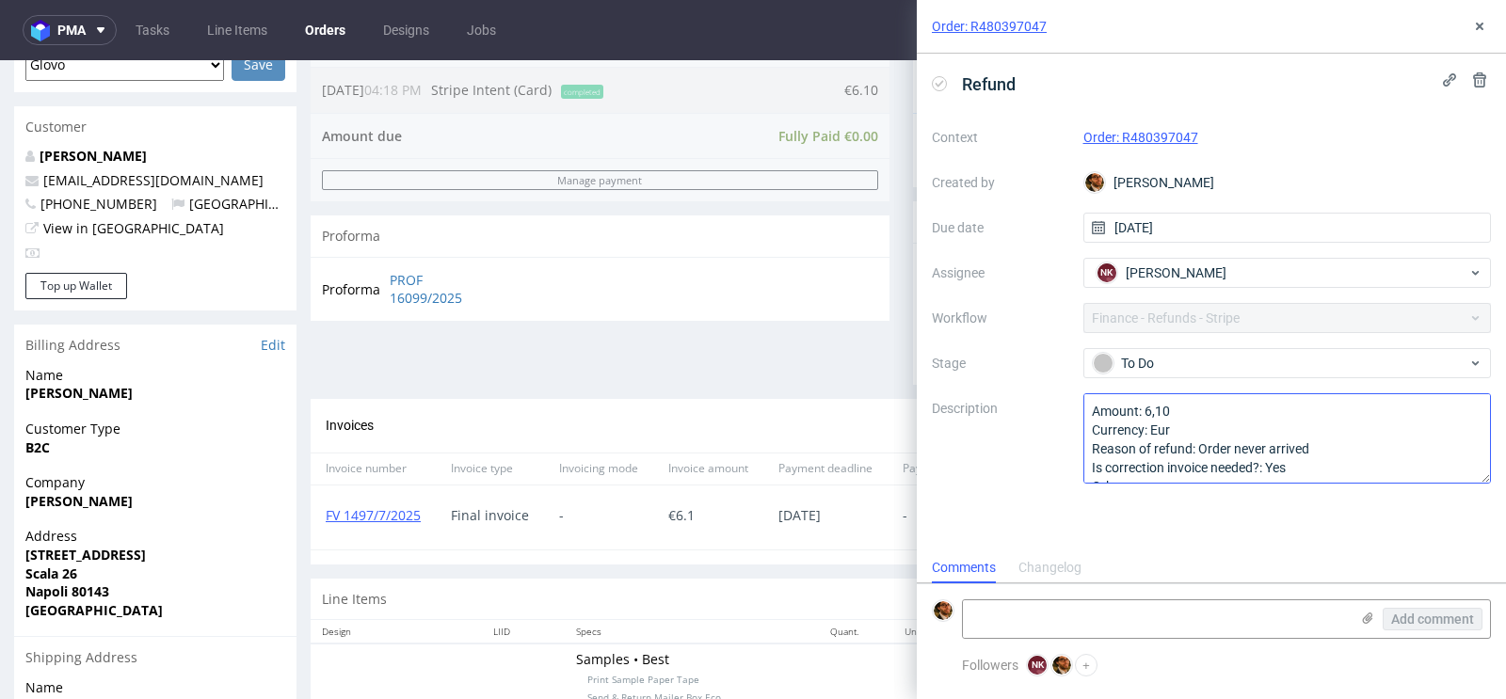
scroll to position [20, 0]
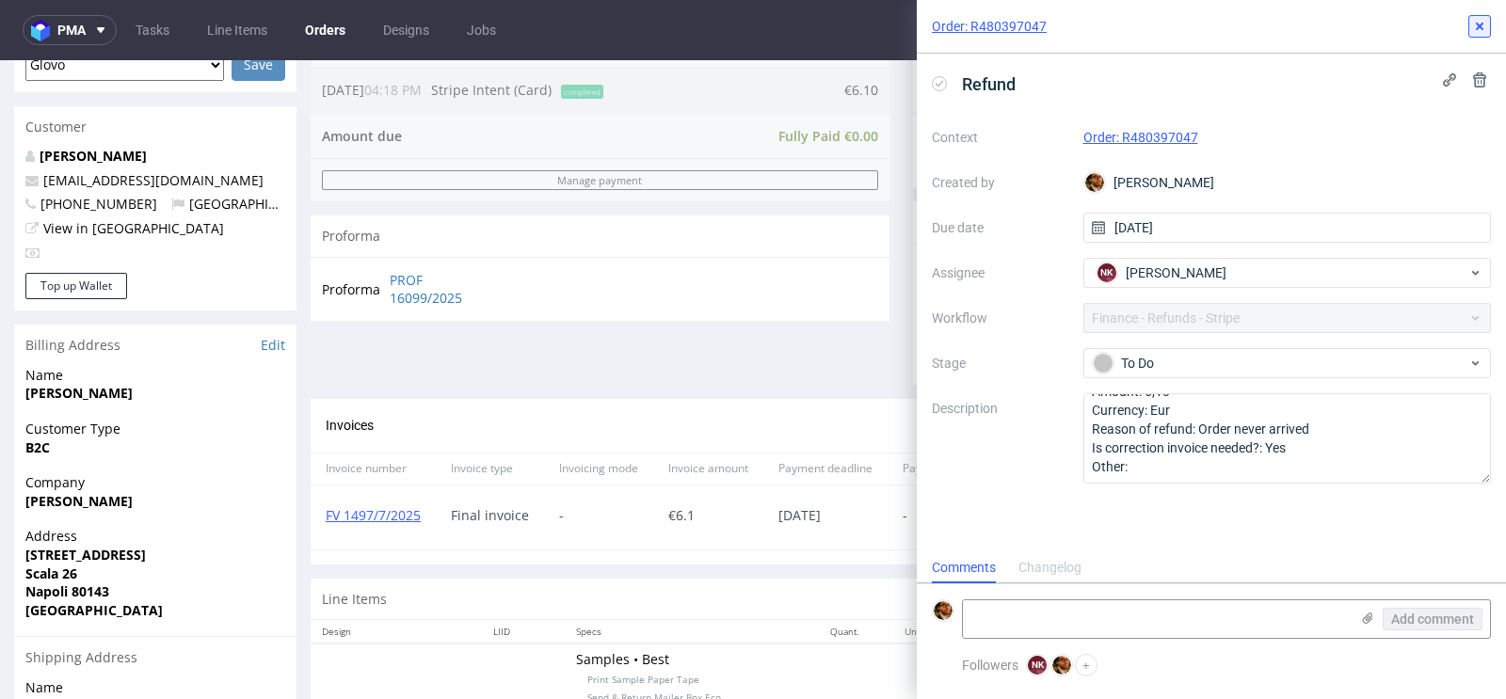
click at [1484, 24] on icon at bounding box center [1479, 26] width 15 height 15
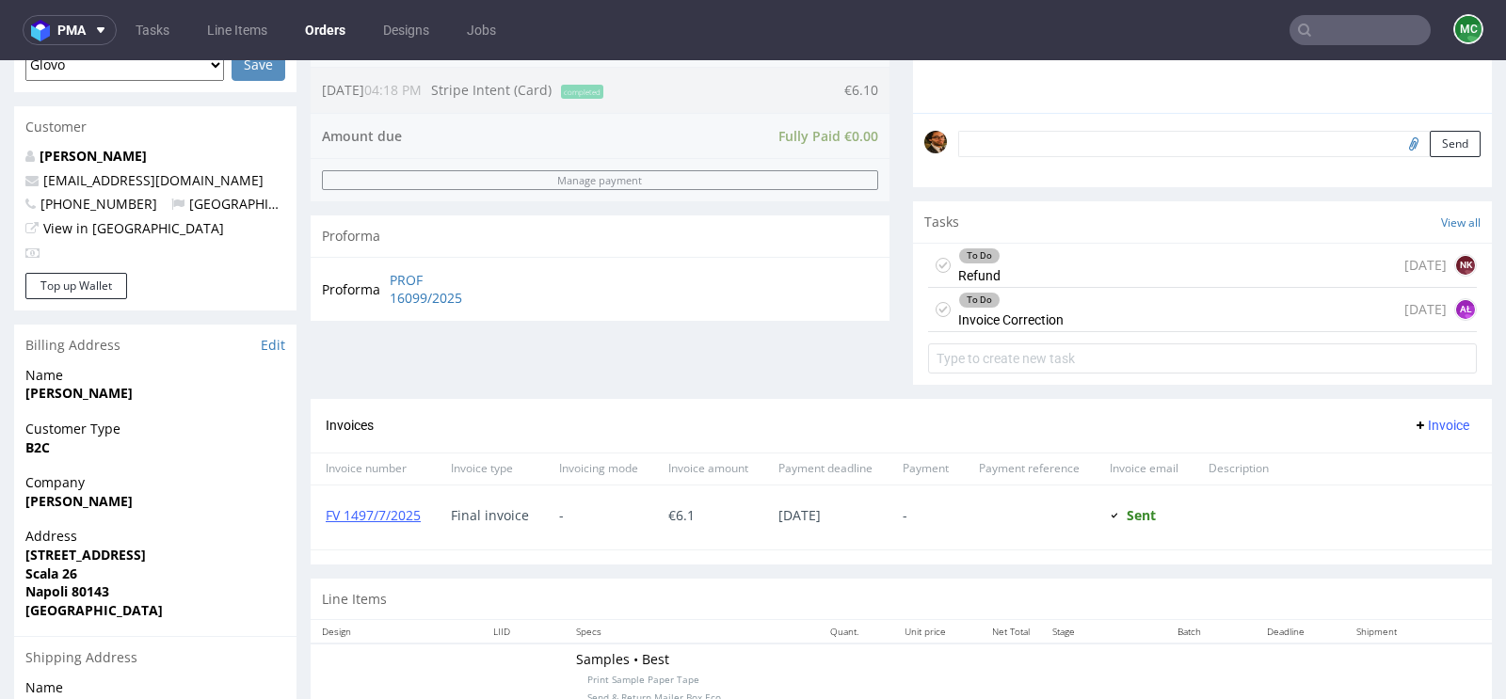
click at [1187, 305] on div "To Do Invoice Correction today AŁ" at bounding box center [1202, 310] width 549 height 44
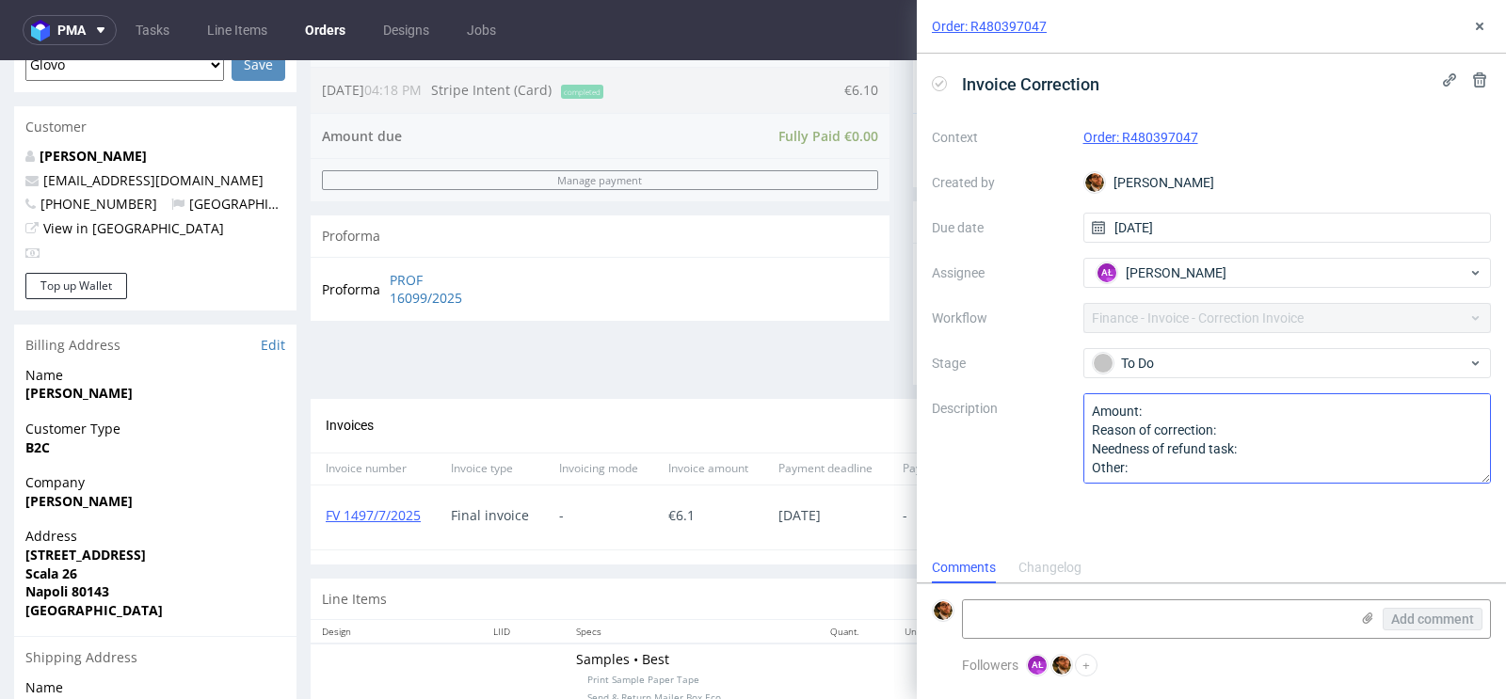
scroll to position [1, 0]
click at [1475, 33] on icon at bounding box center [1479, 26] width 15 height 15
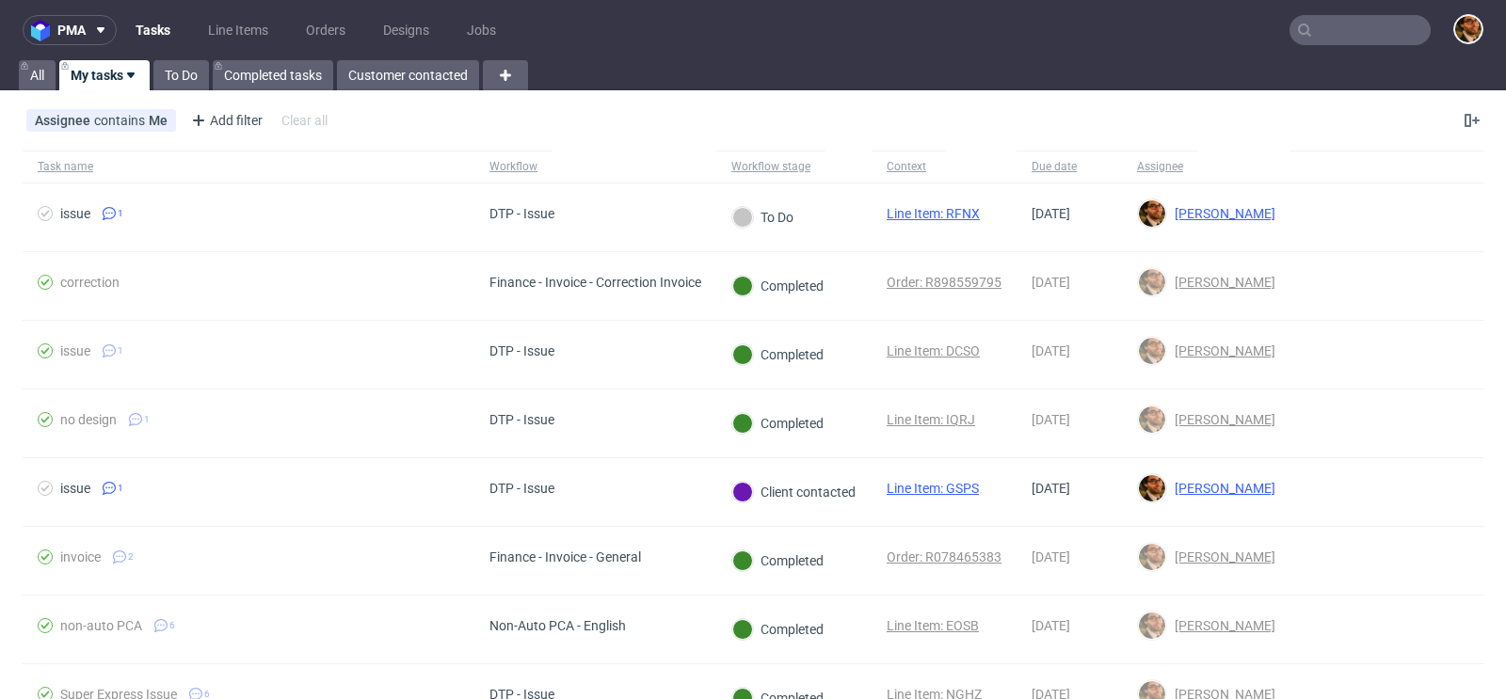
click at [1314, 33] on input "text" at bounding box center [1359, 30] width 141 height 30
paste input "R069394132"
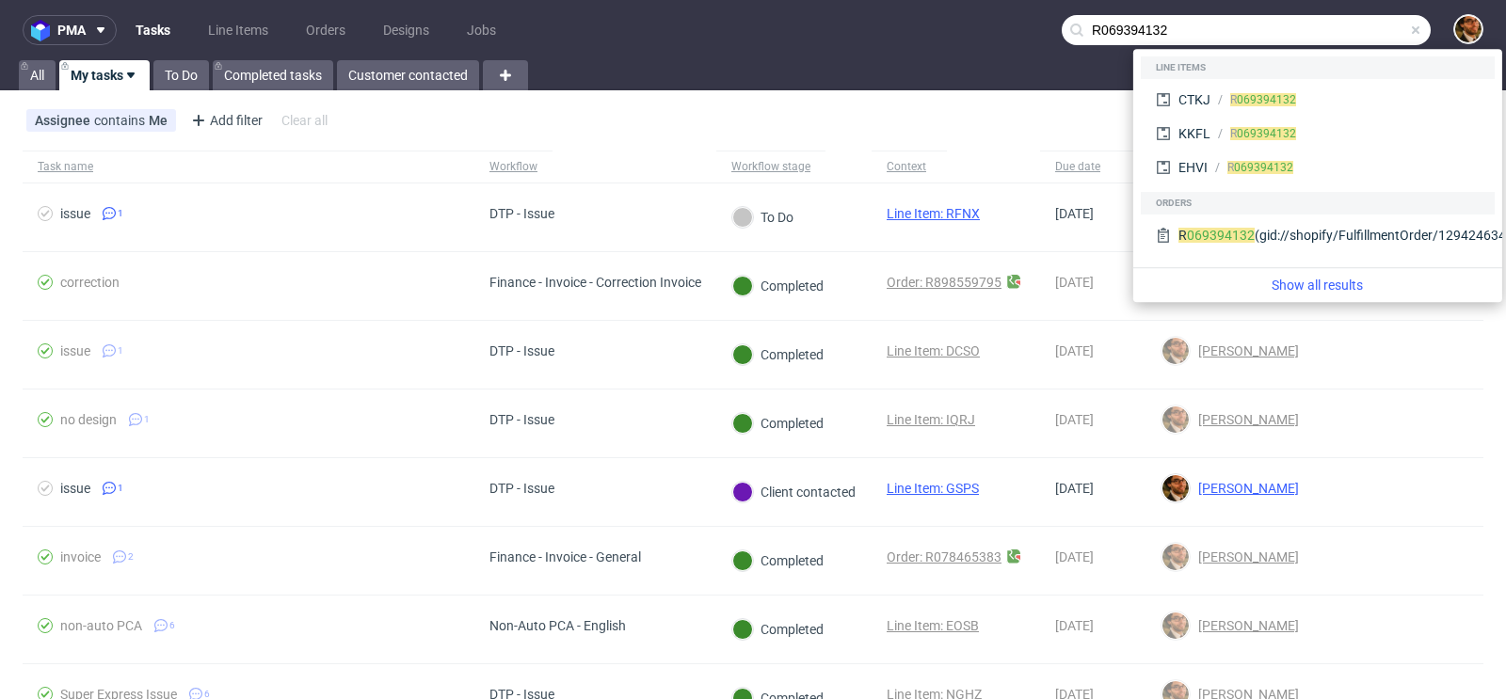
type input "R069394132"
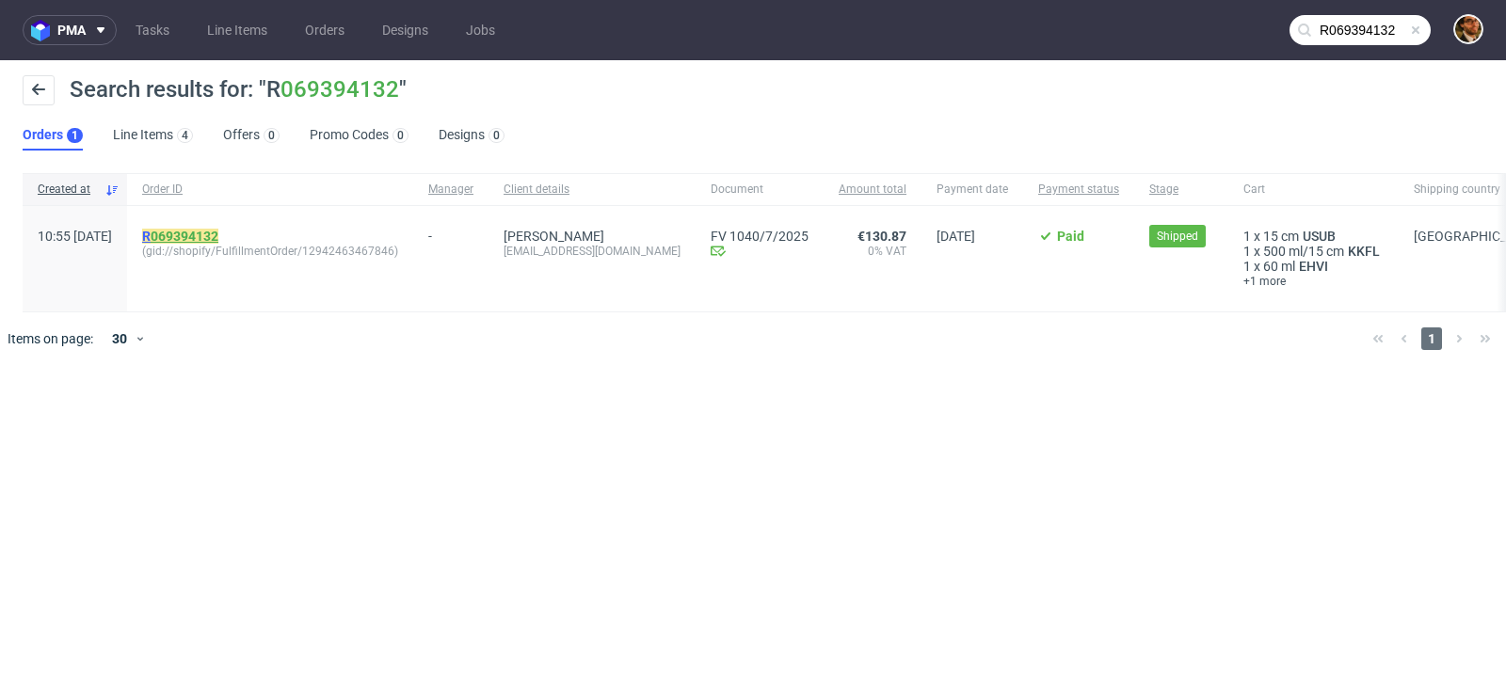
click at [218, 235] on link "069394132" at bounding box center [185, 236] width 68 height 15
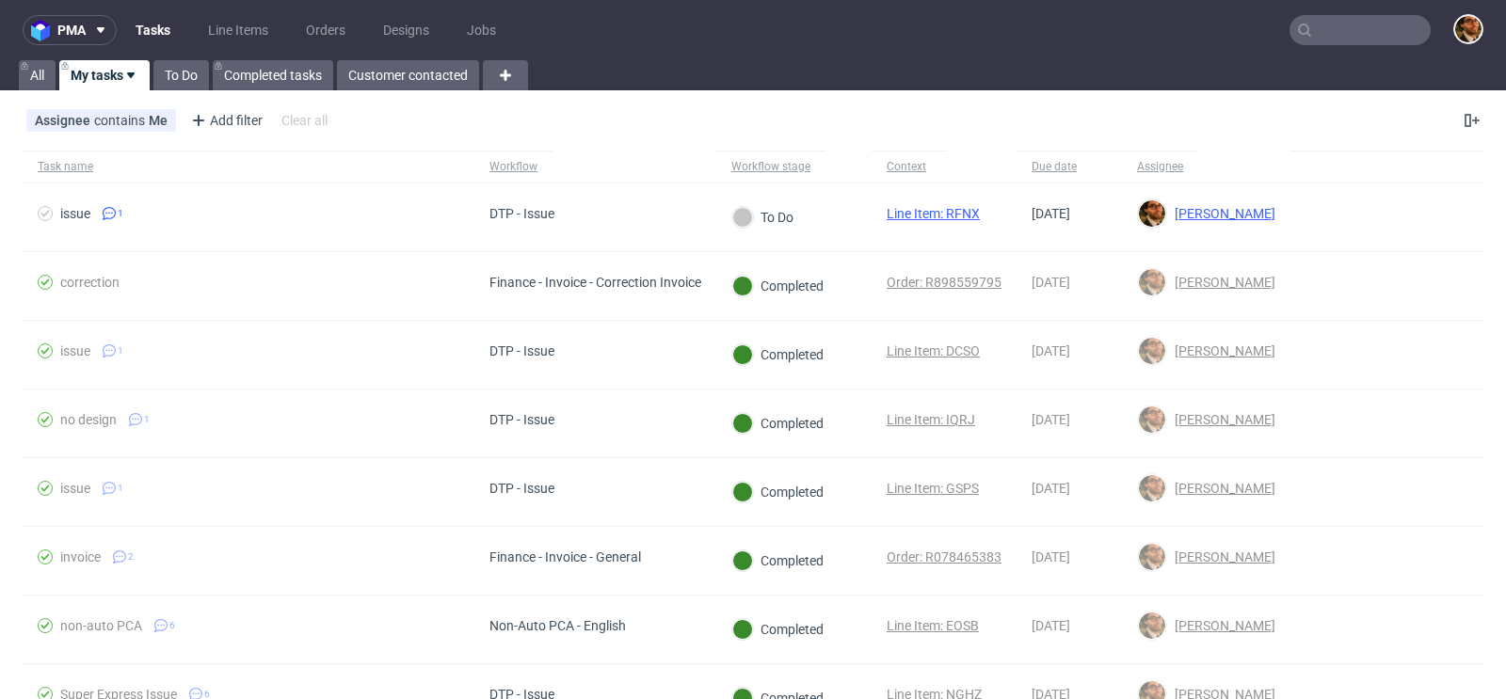
click at [1335, 28] on input "text" at bounding box center [1359, 30] width 141 height 30
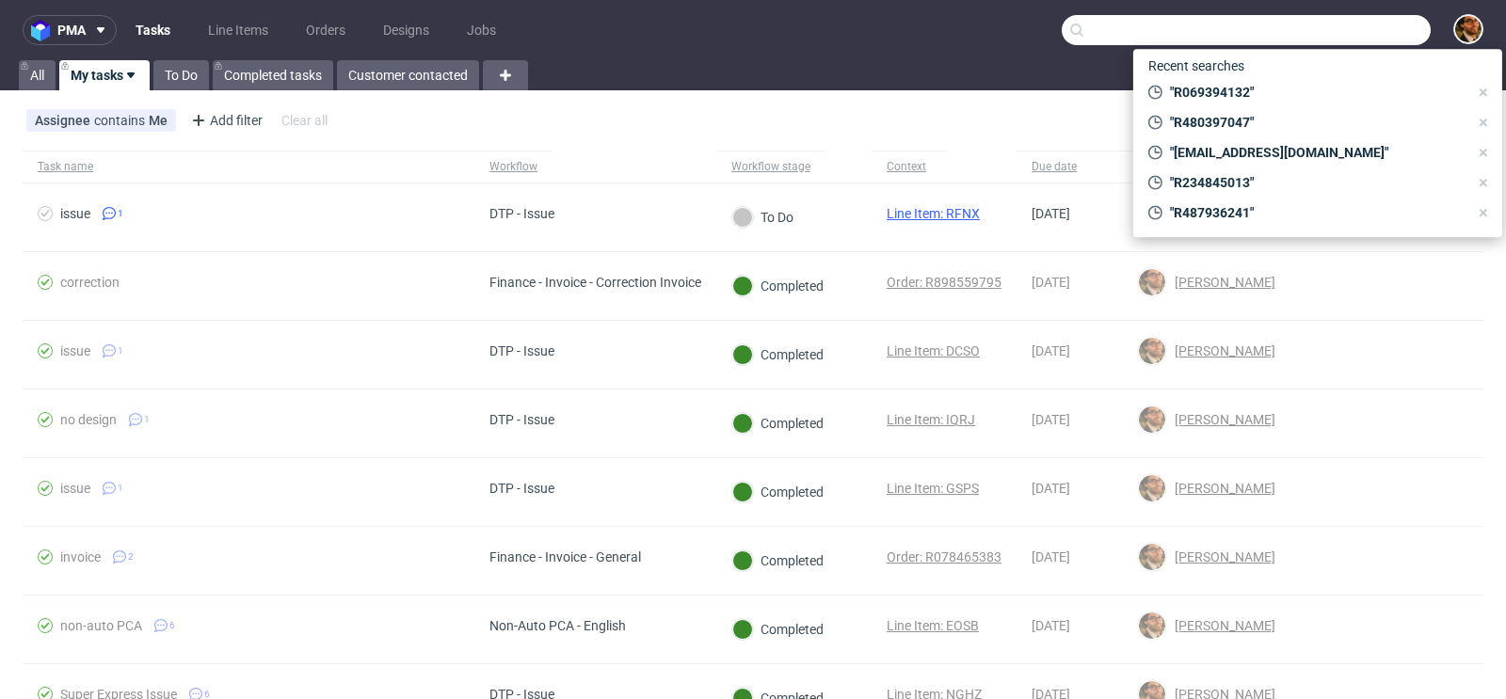
paste input "R074229858"
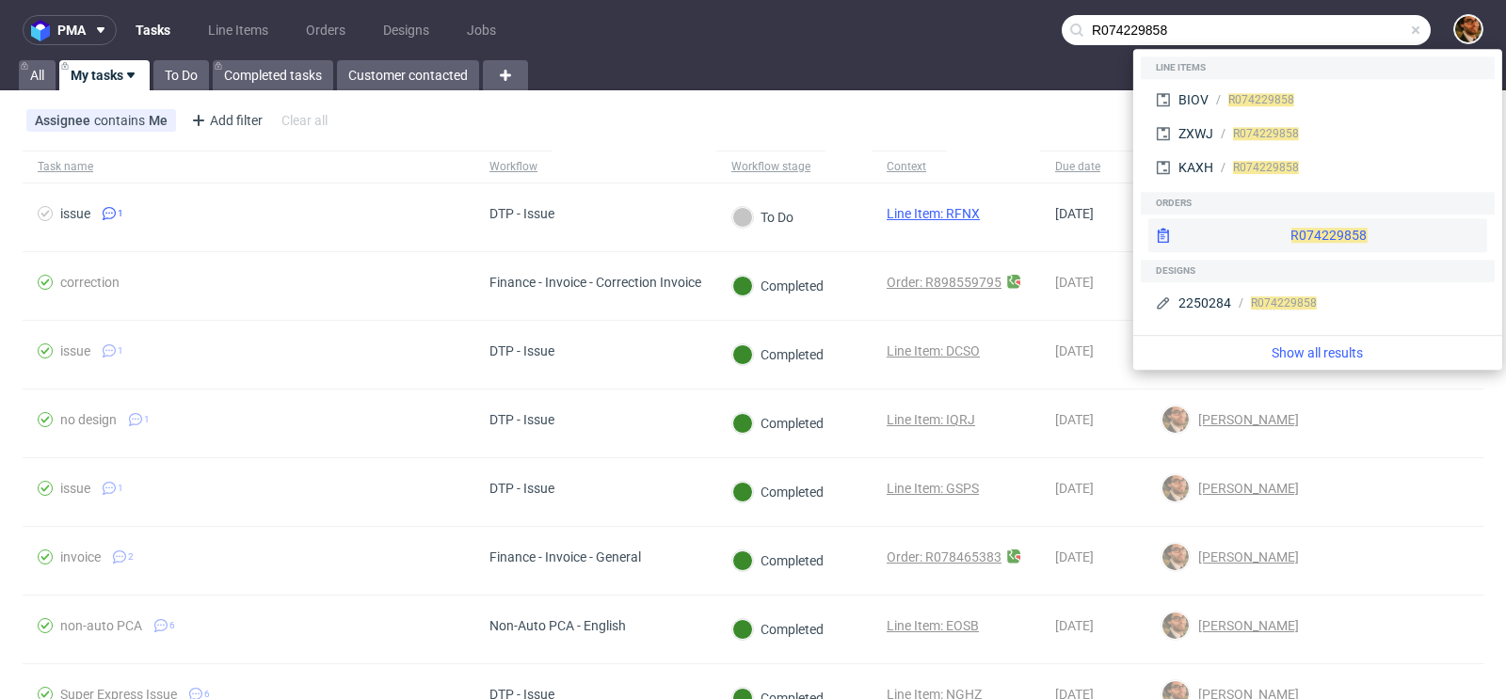
type input "R074229858"
click at [1297, 227] on div "R074229858" at bounding box center [1317, 235] width 339 height 34
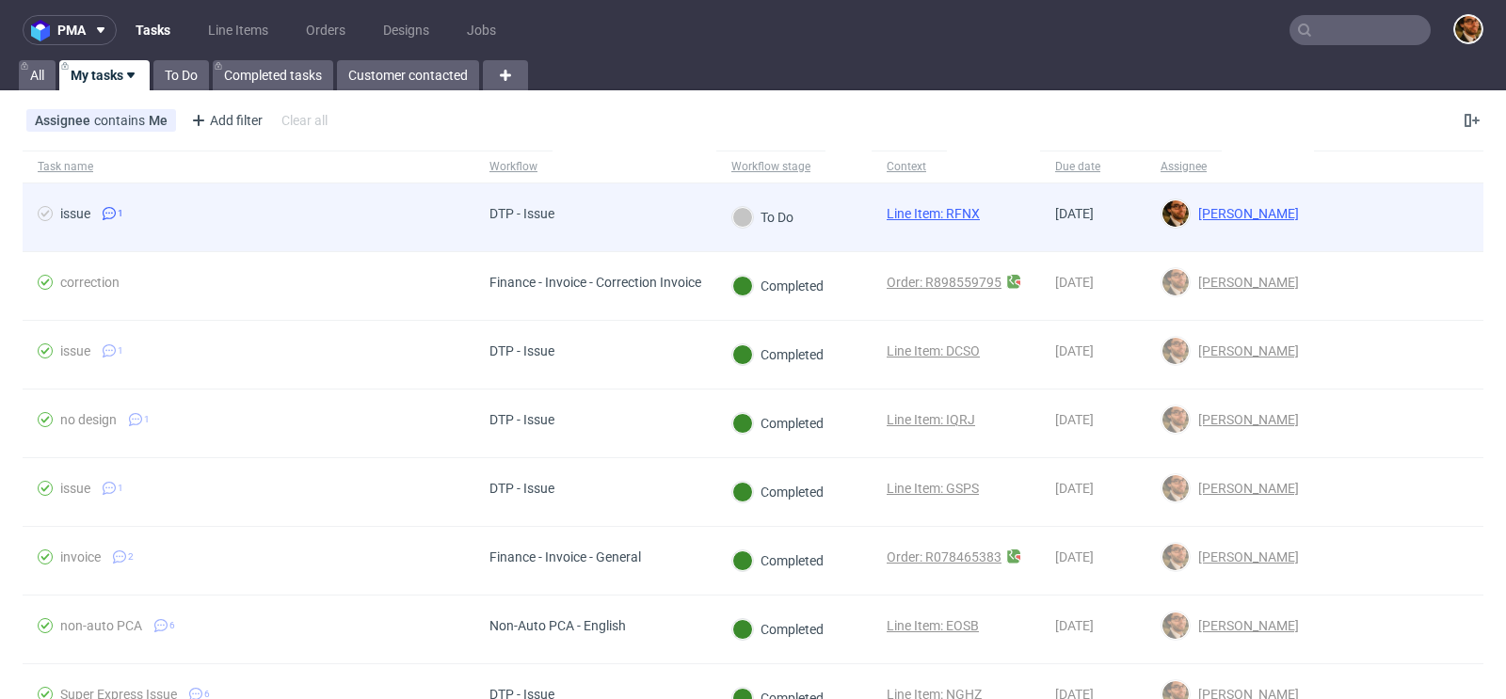
click at [1358, 211] on div at bounding box center [1398, 217] width 169 height 68
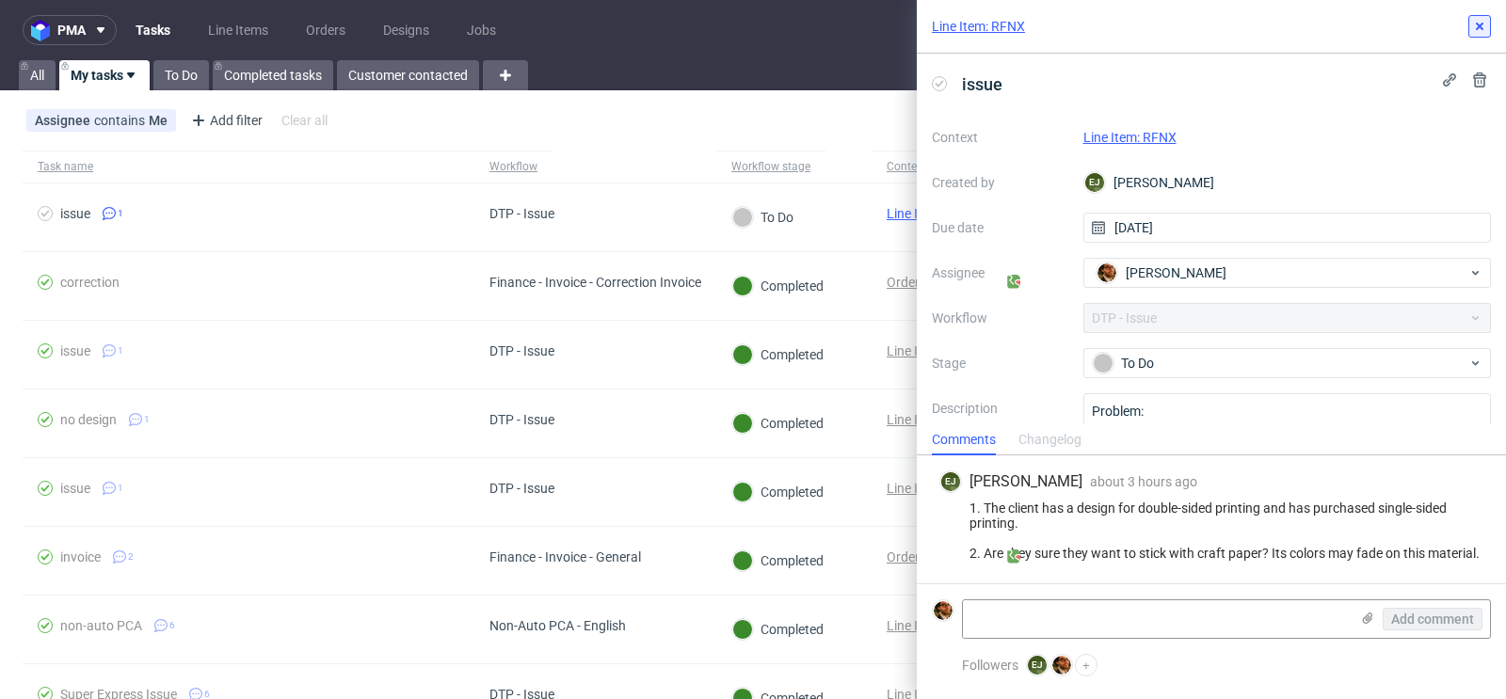
click at [1482, 32] on icon at bounding box center [1479, 26] width 15 height 15
